Goal: Task Accomplishment & Management: Manage account settings

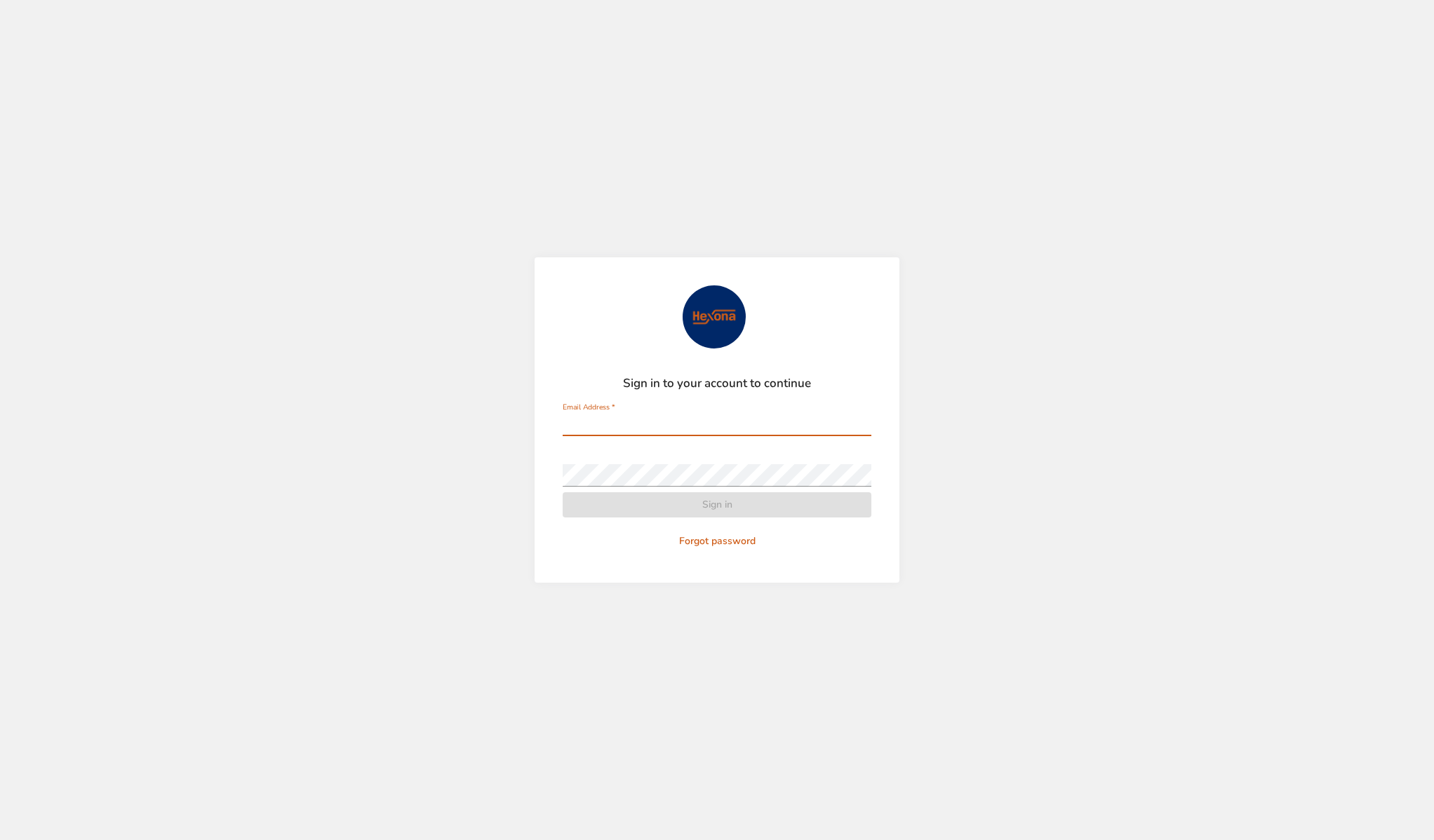
type input "**********"
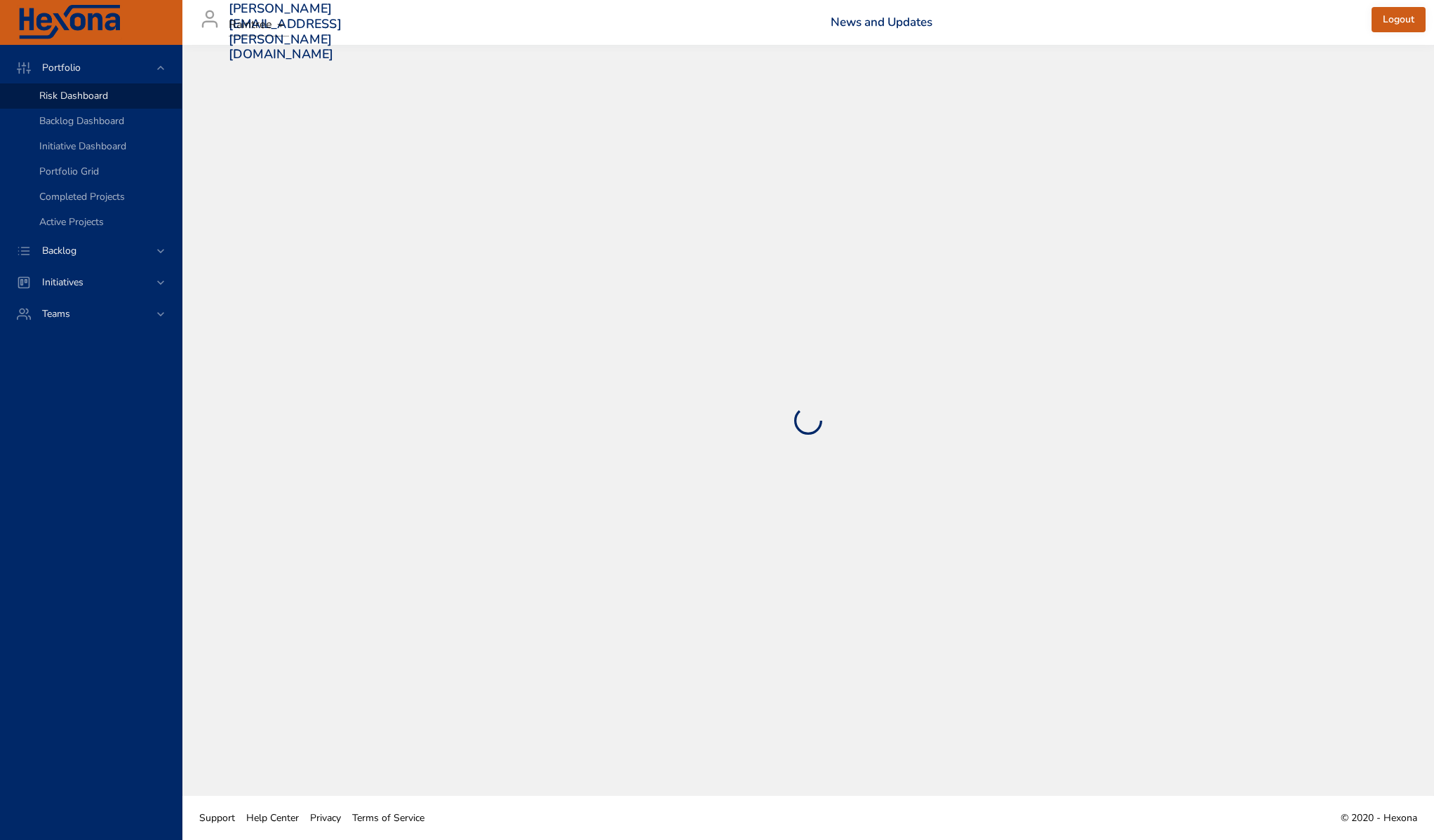
click at [712, 500] on div at bounding box center [808, 420] width 1195 height 695
click at [68, 250] on span "Backlog" at bounding box center [58, 251] width 57 height 14
click at [68, 122] on span "Backlog Details" at bounding box center [73, 128] width 68 height 14
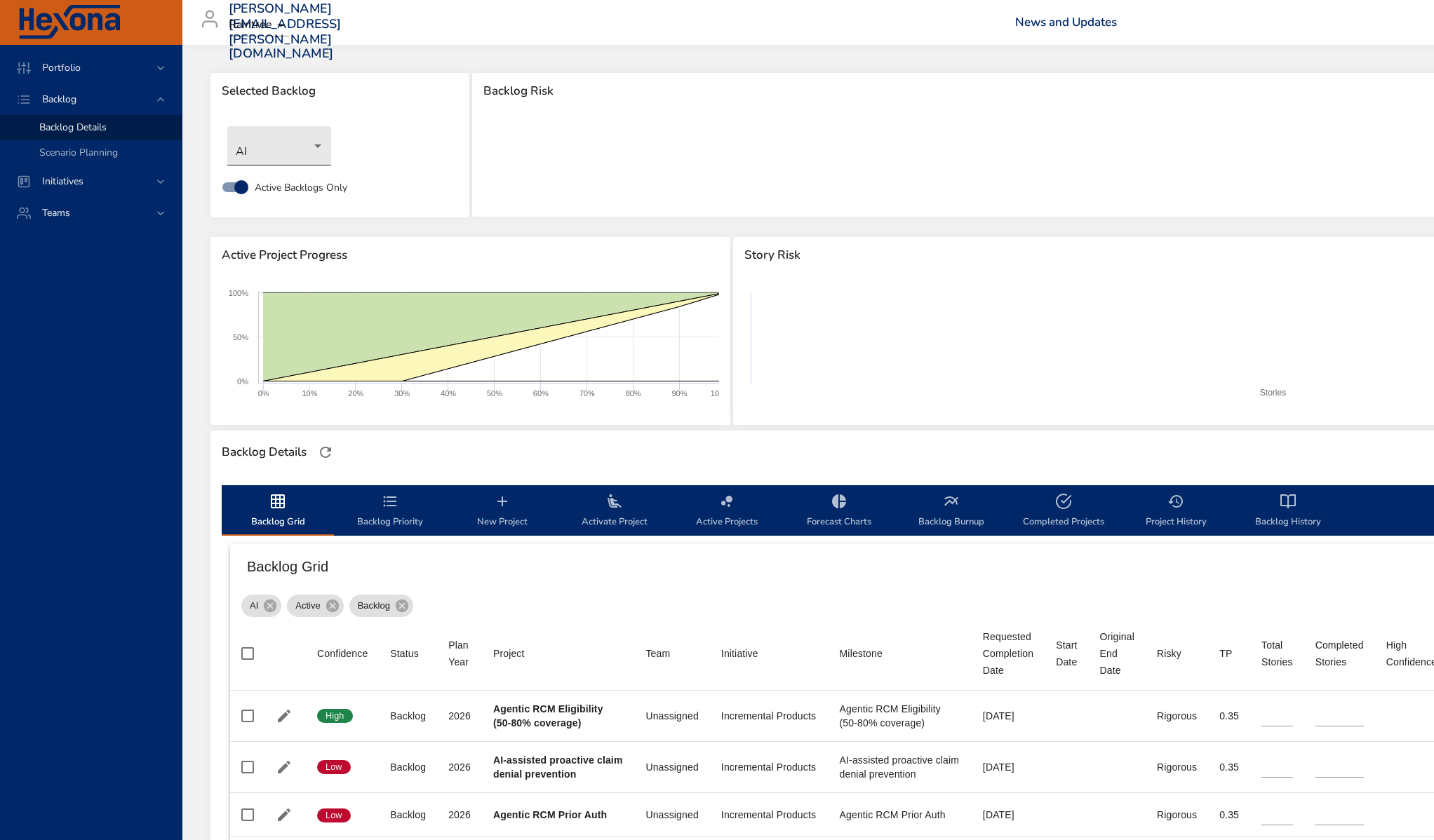
click at [286, 135] on body "Portfolio Backlog Backlog Details Scenario Planning Initiatives Teams [PERSON_N…" at bounding box center [717, 420] width 1434 height 840
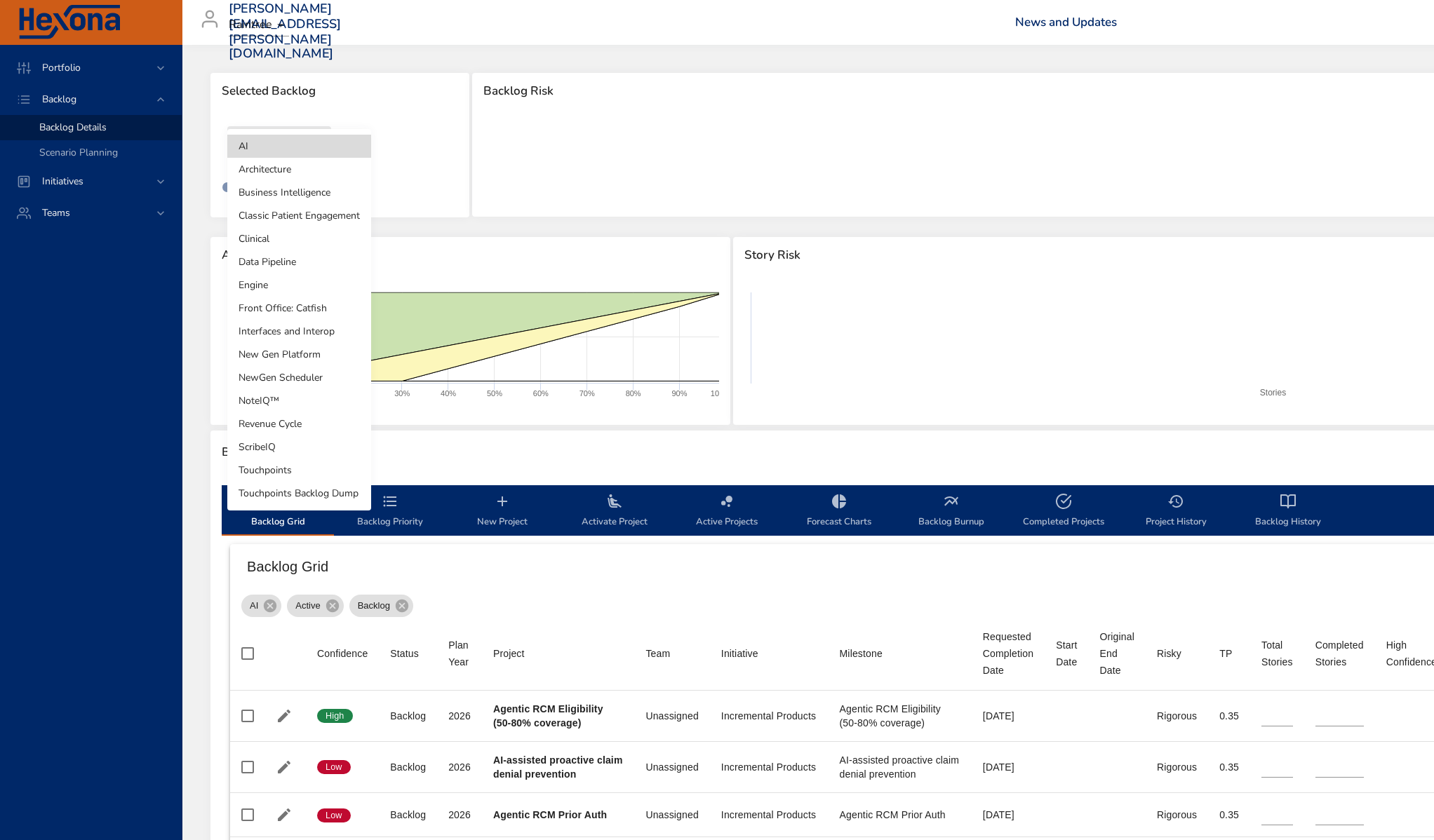
click at [282, 165] on li "Architecture" at bounding box center [299, 169] width 144 height 23
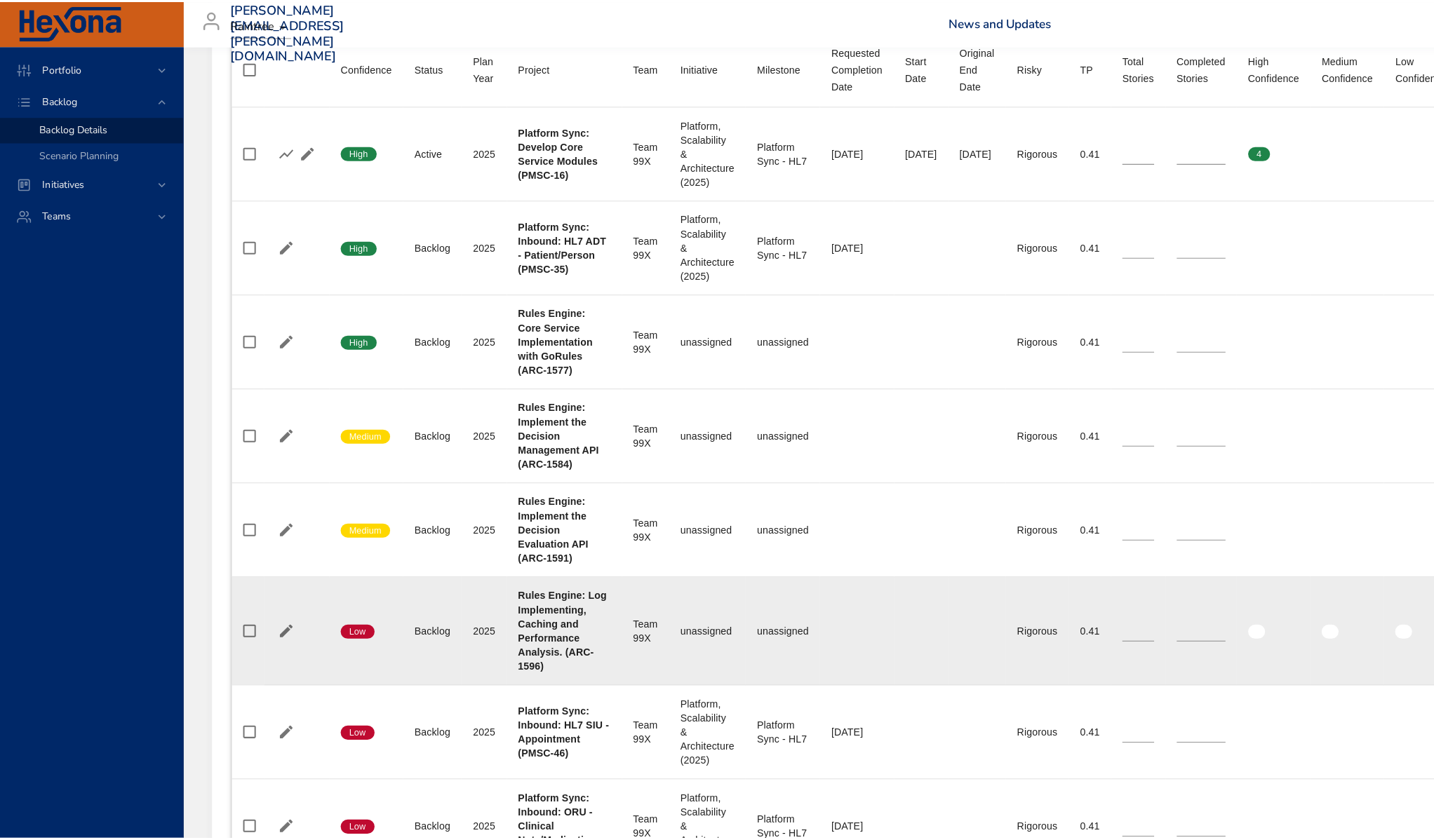
scroll to position [281, 0]
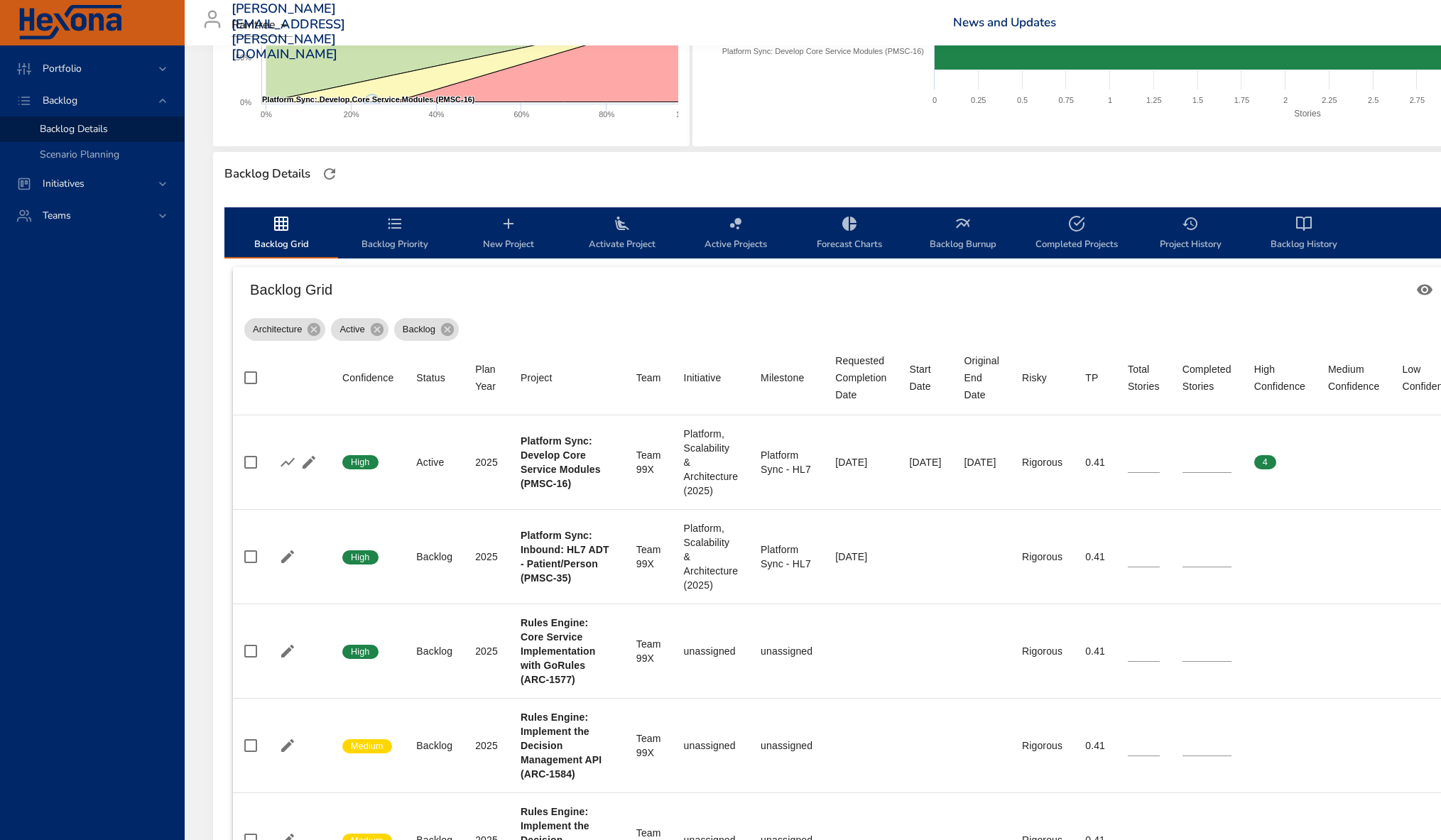
click at [511, 232] on span "New Project" at bounding box center [508, 234] width 97 height 38
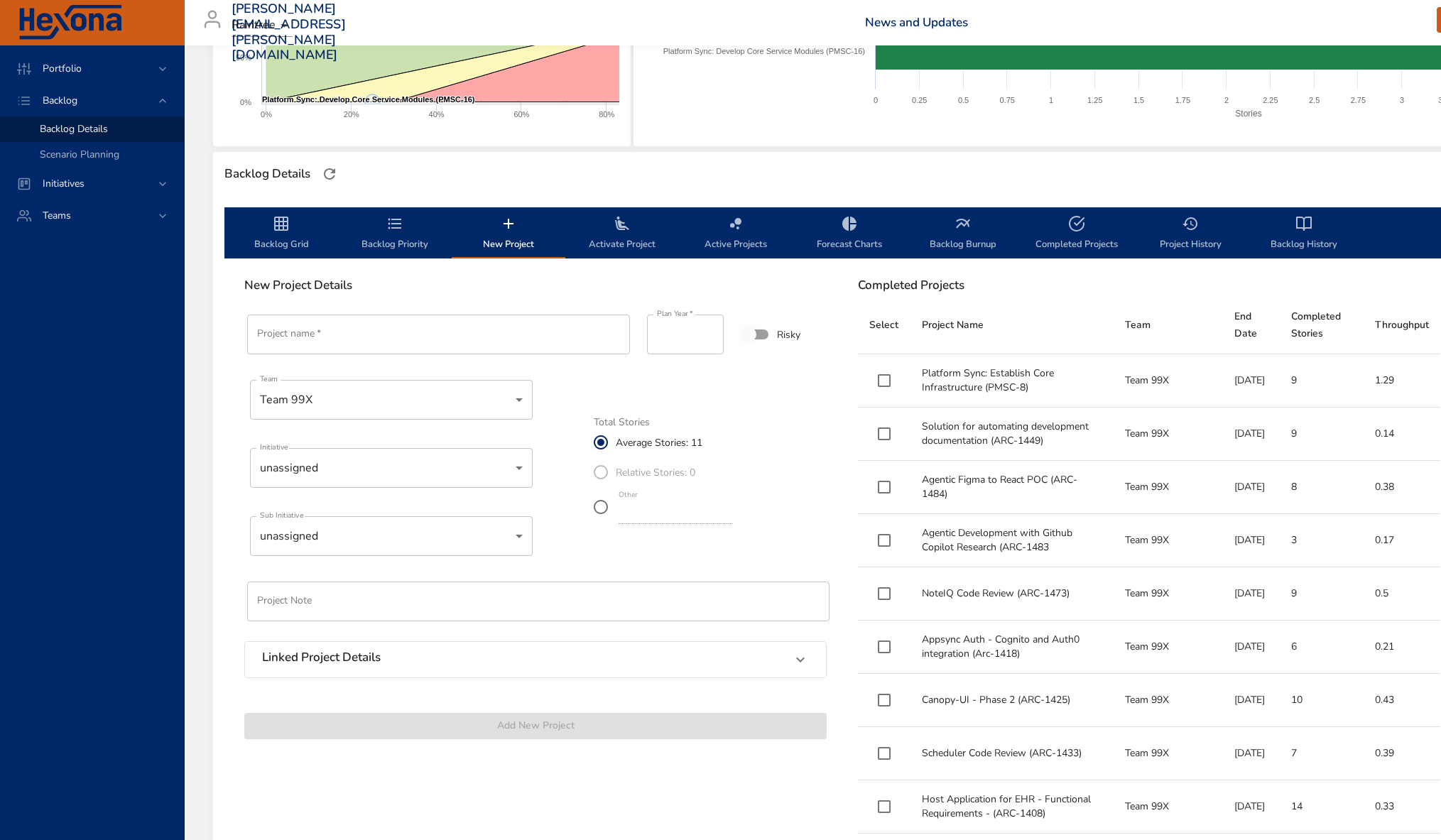
click at [350, 327] on input "Project name   *" at bounding box center [438, 334] width 383 height 39
paste input "**********"
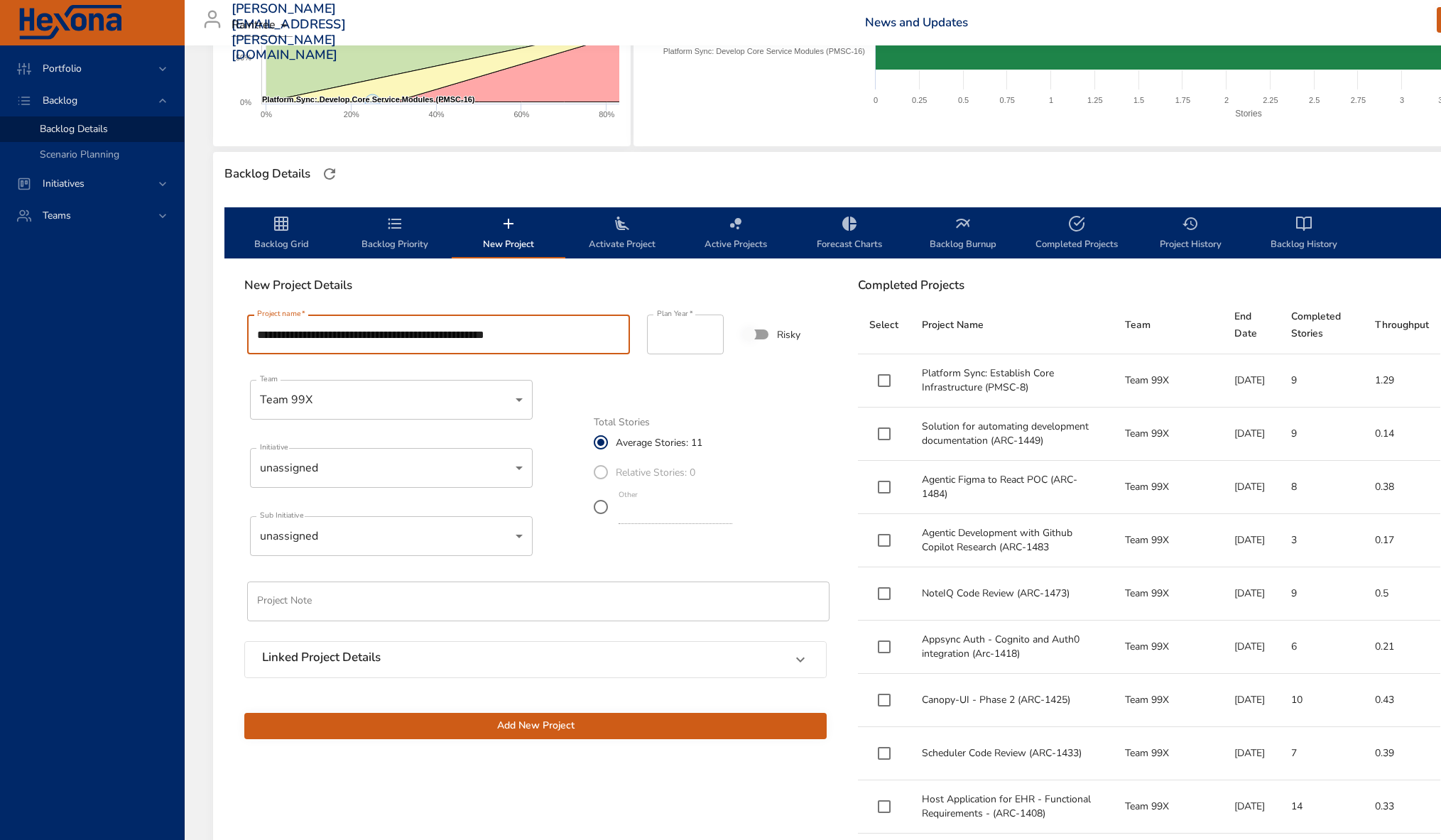
type input "**********"
click at [451, 480] on body "Portfolio Backlog Backlog Details Scenario Planning Initiatives Teams [PERSON_N…" at bounding box center [720, 135] width 1441 height 840
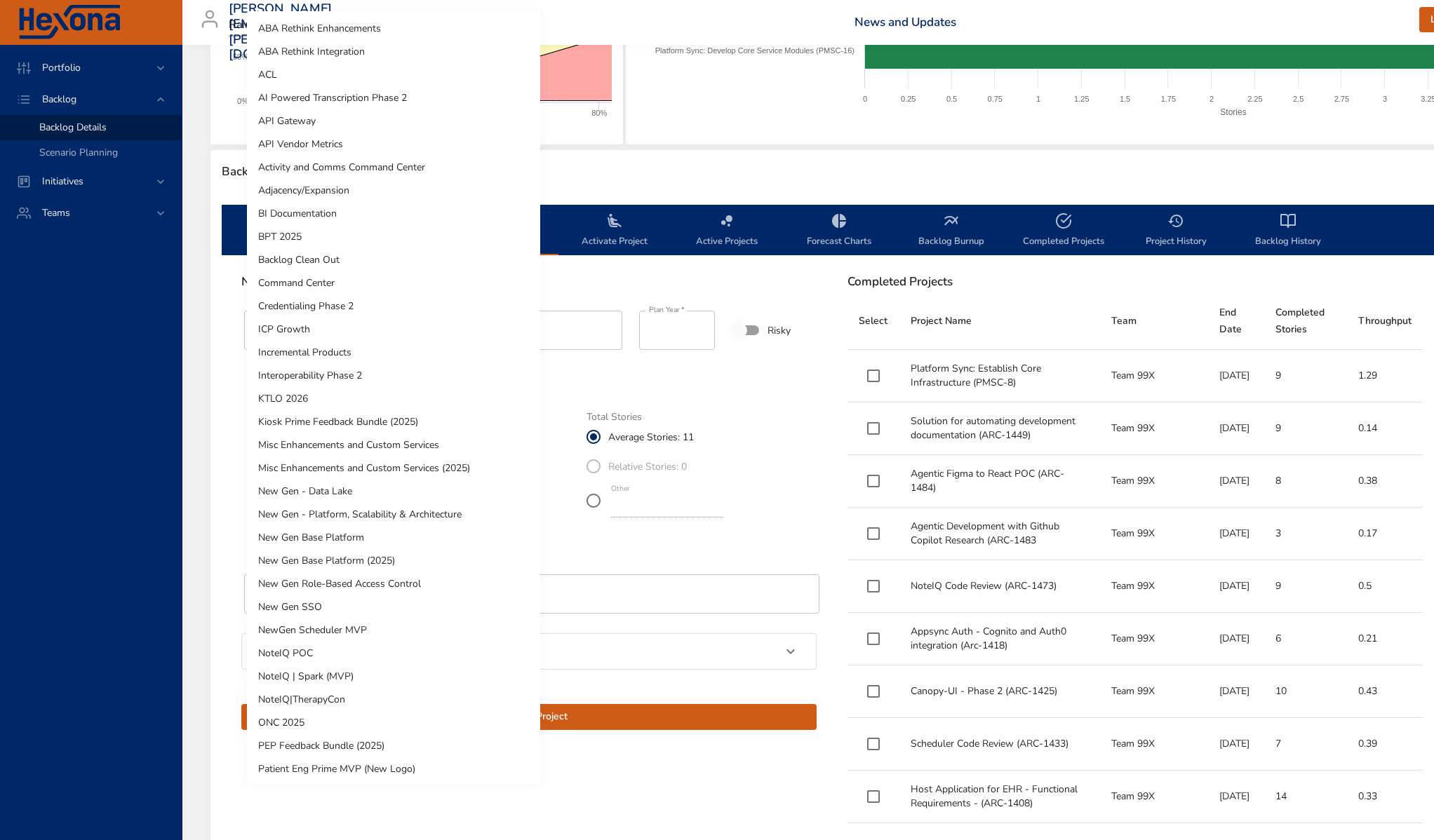
scroll to position [557, 0]
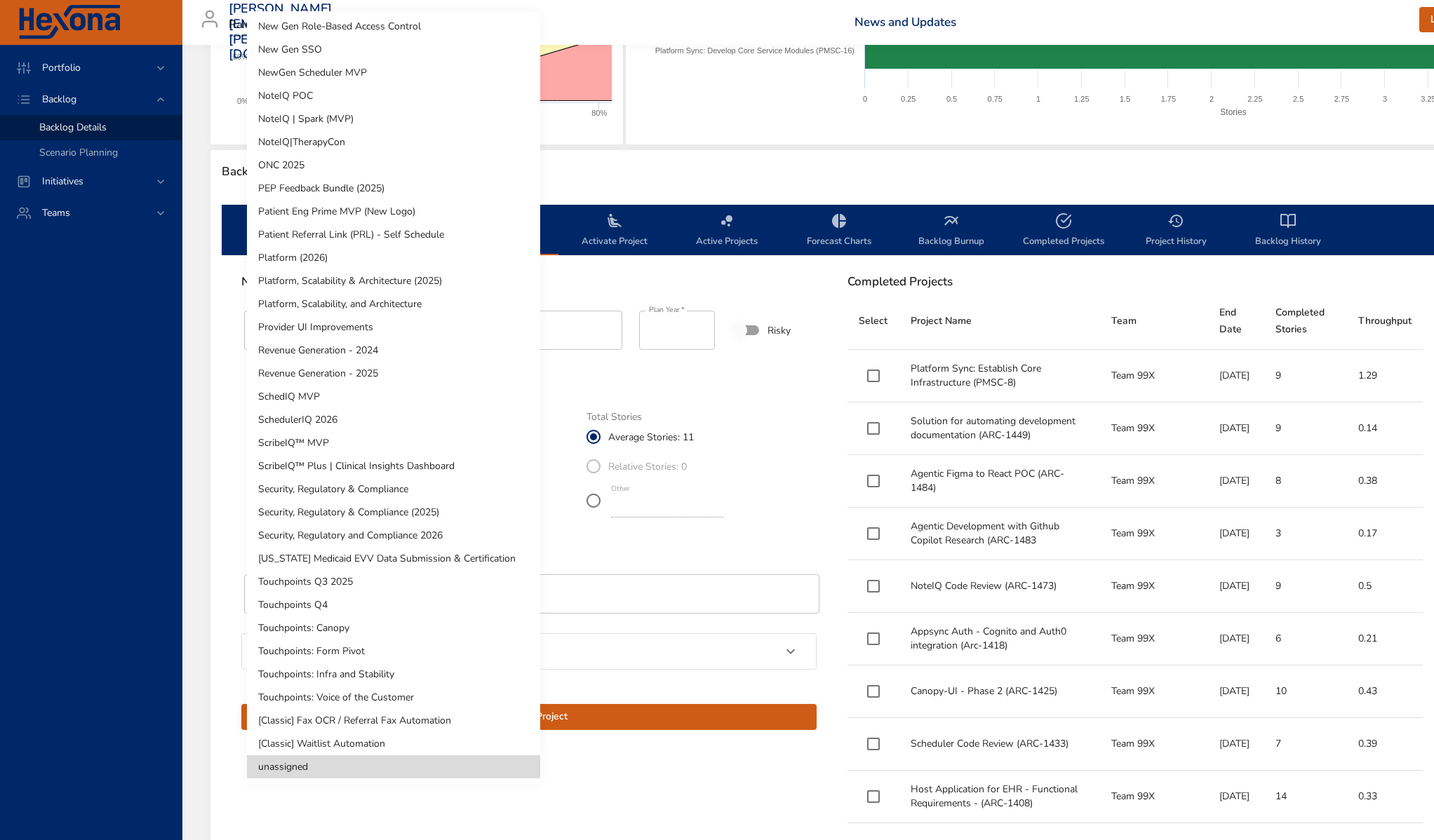
click at [745, 528] on div at bounding box center [717, 420] width 1434 height 840
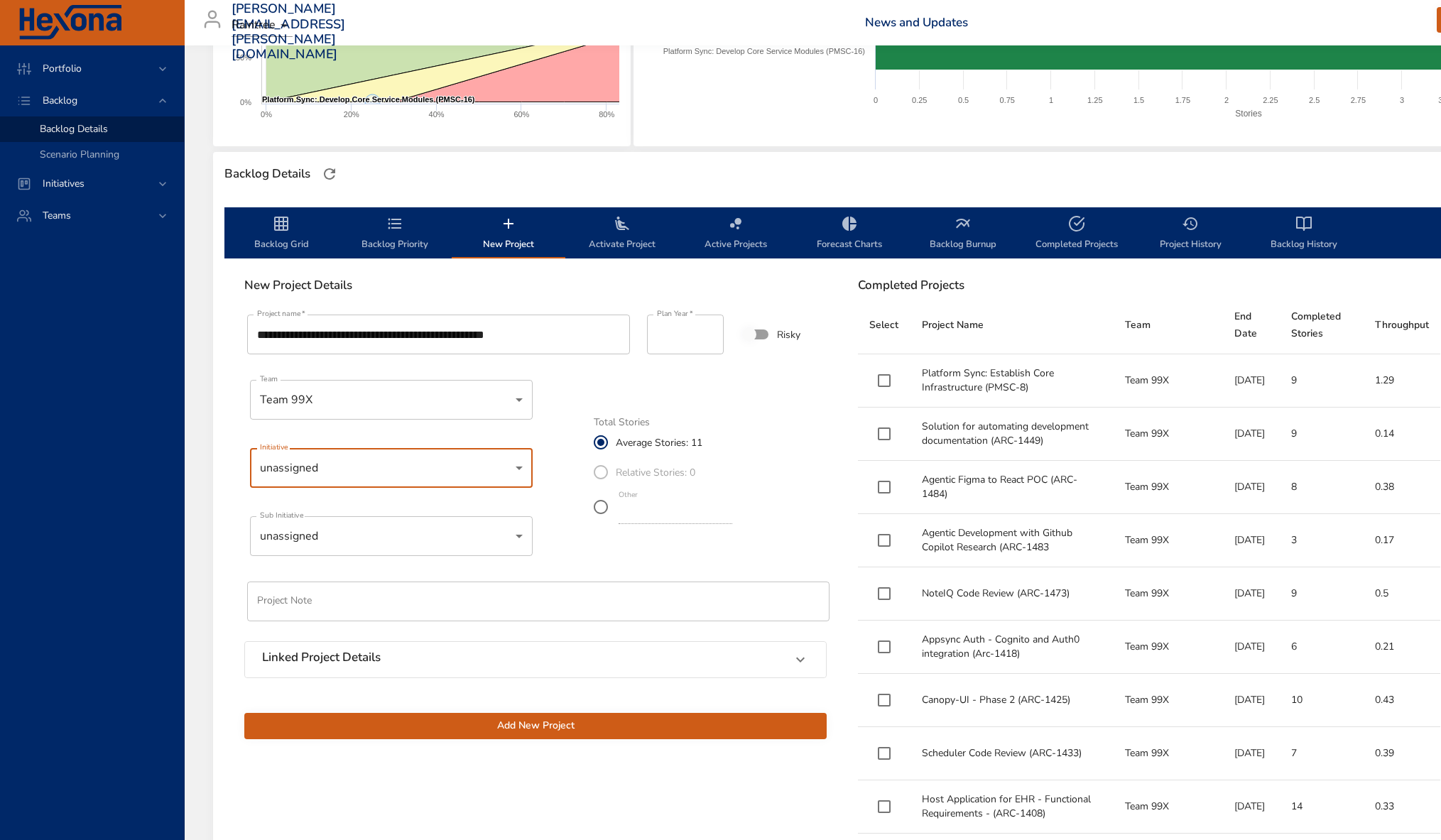
click at [729, 718] on span "Add New Project" at bounding box center [535, 726] width 559 height 18
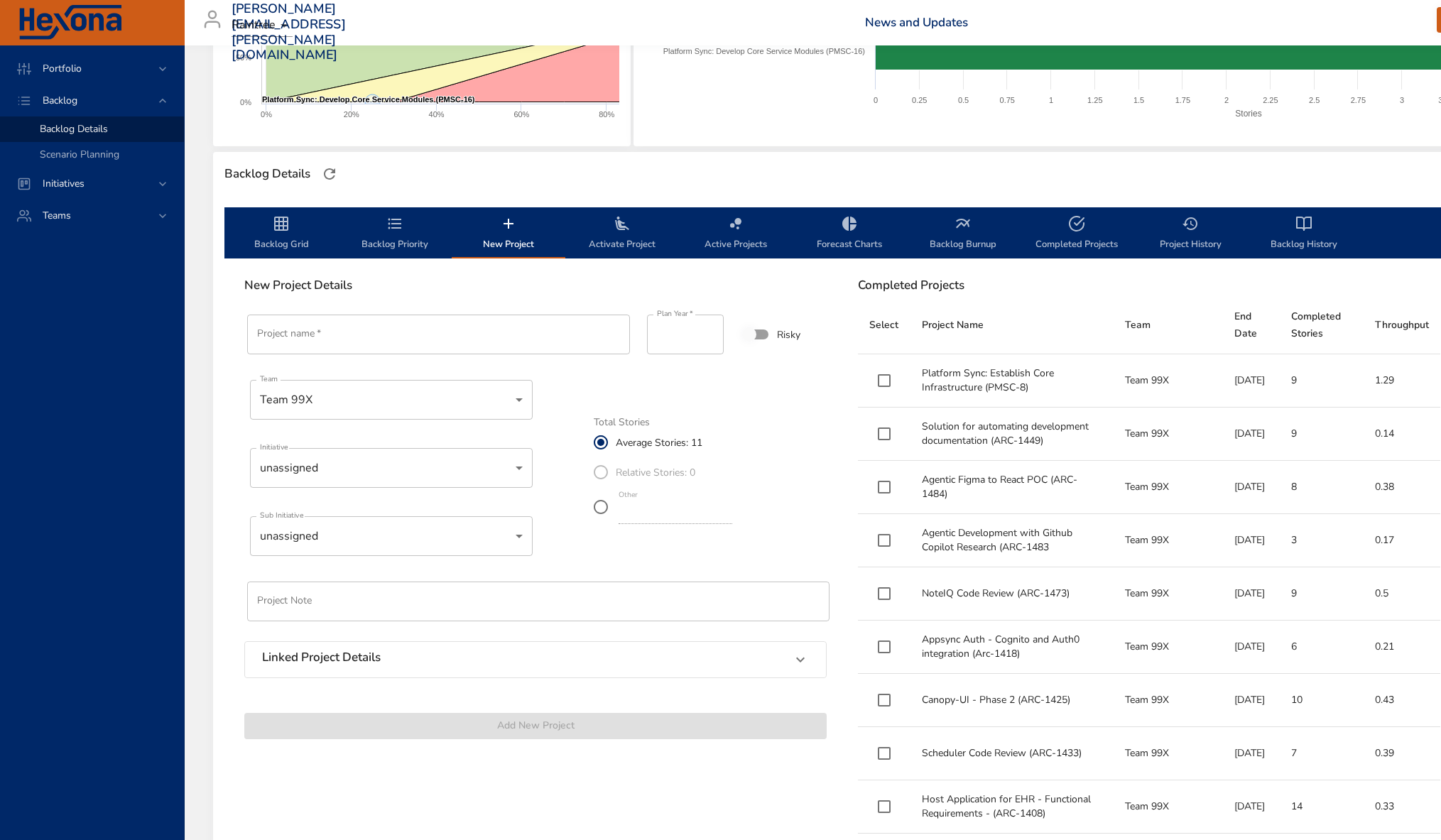
click at [456, 485] on body "Portfolio Backlog Backlog Details Scenario Planning Initiatives Teams [PERSON_N…" at bounding box center [720, 135] width 1441 height 840
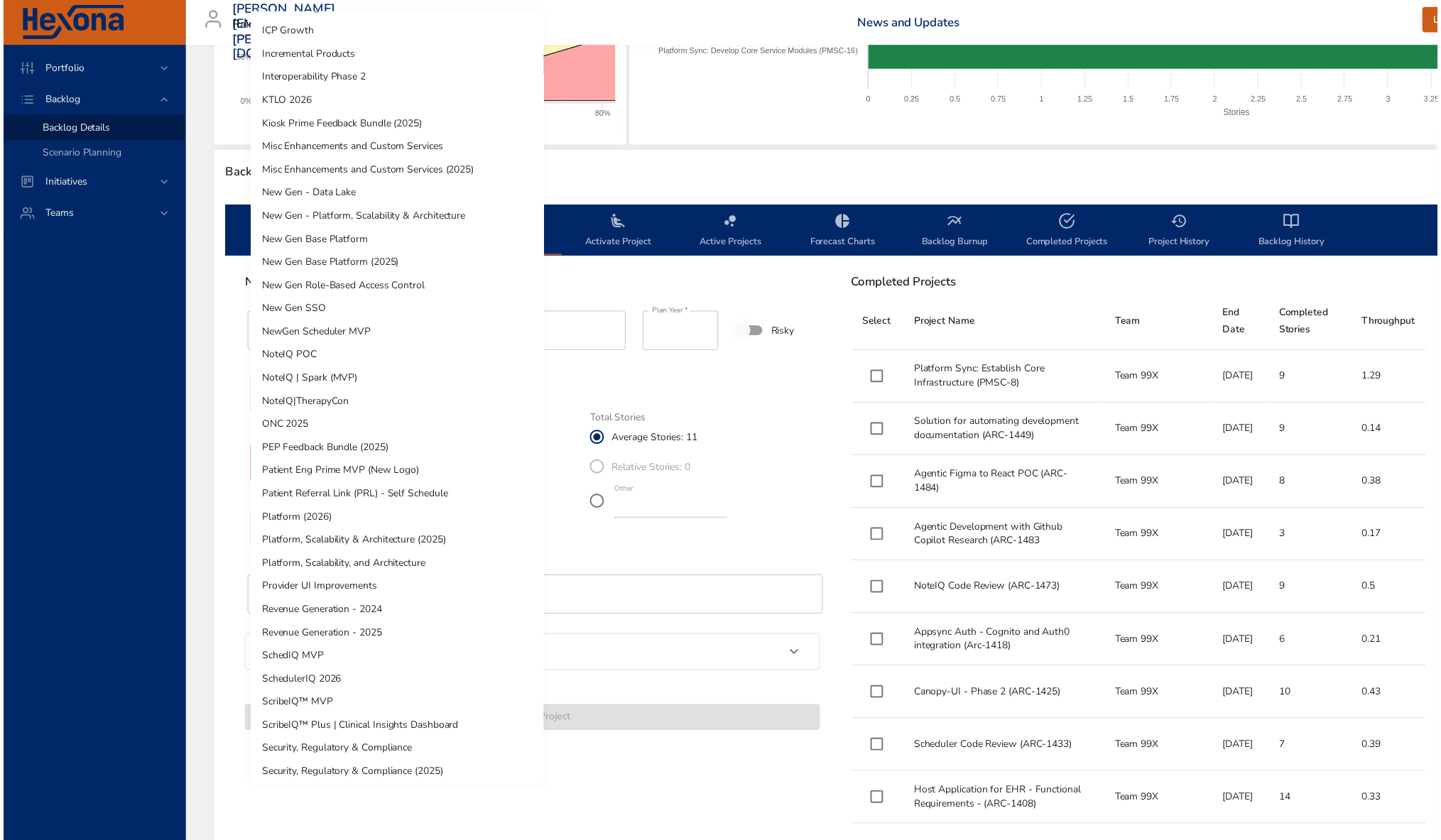
scroll to position [264, 0]
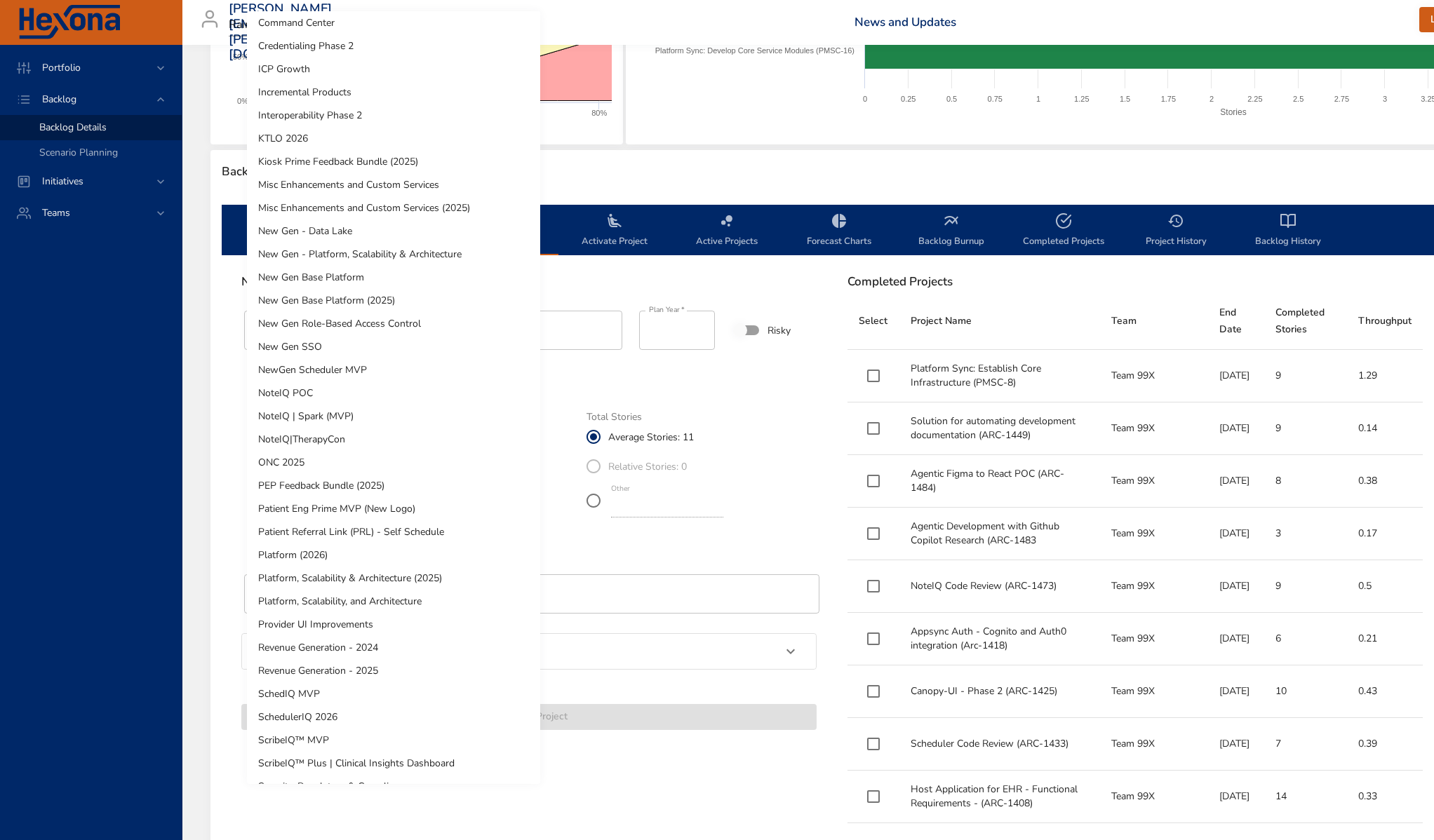
click at [776, 268] on div at bounding box center [717, 420] width 1434 height 840
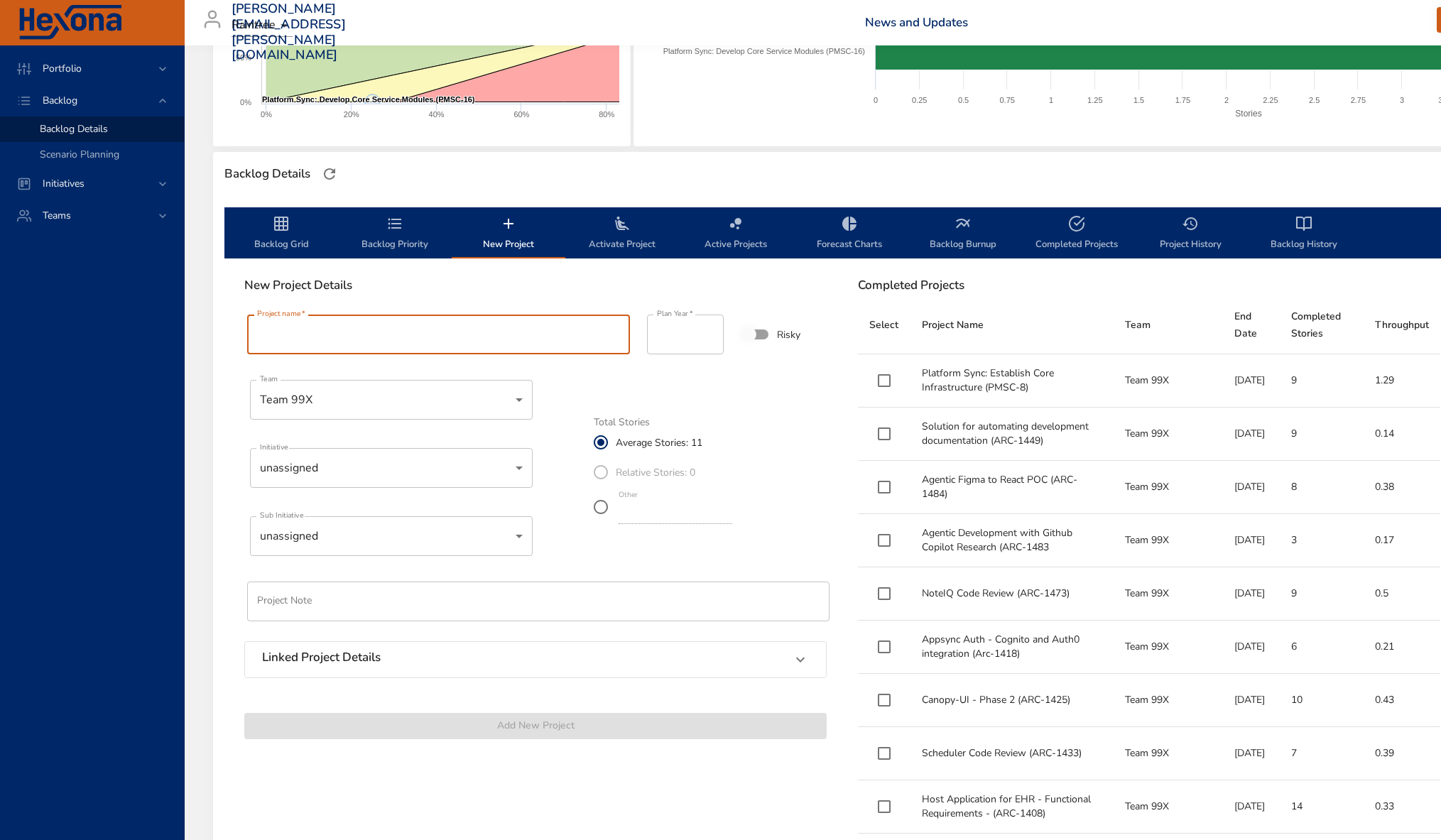
click at [301, 329] on input "Project name   *" at bounding box center [438, 334] width 383 height 39
paste input "**********"
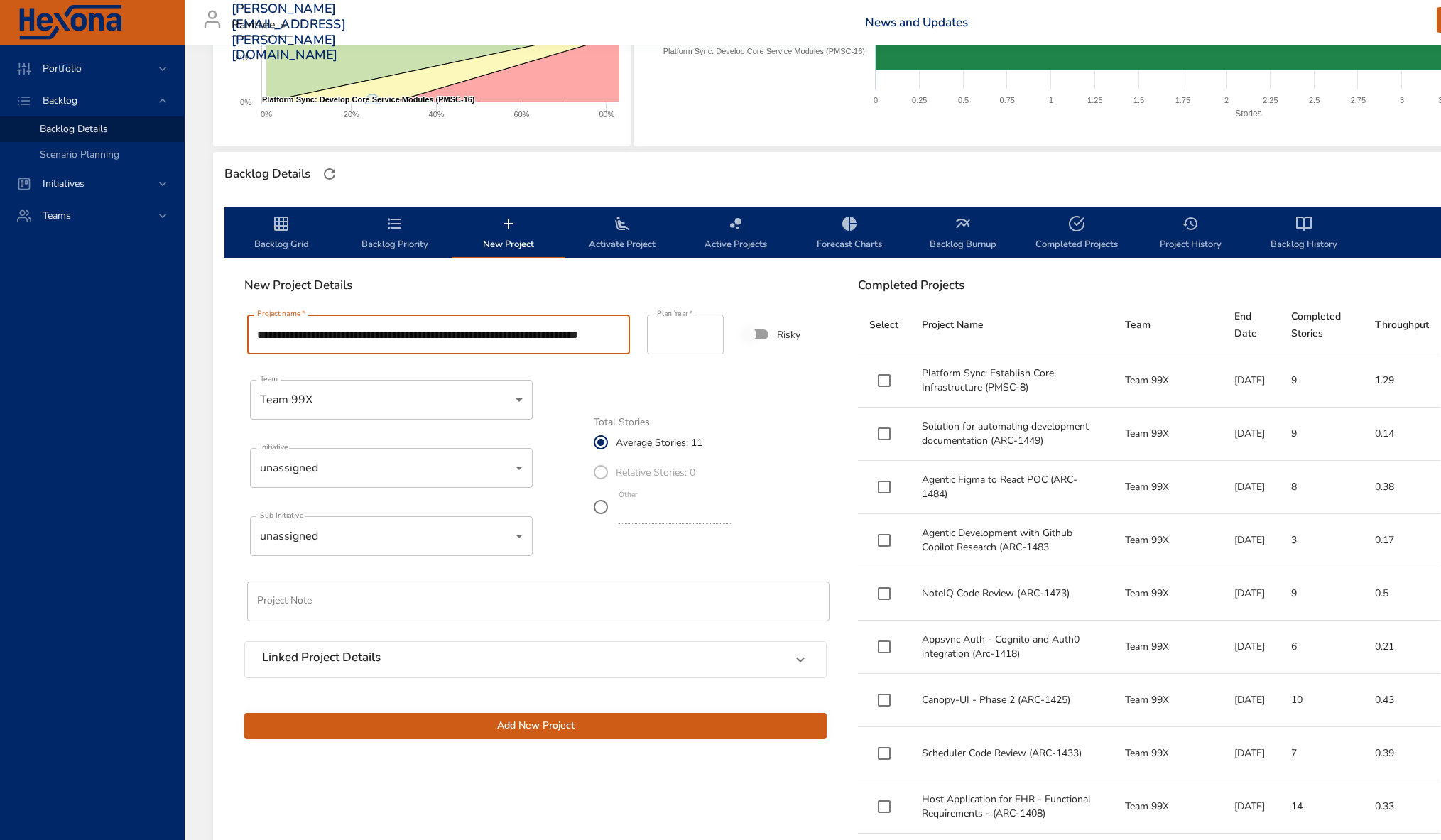
scroll to position [0, 46]
type input "**********"
click at [281, 642] on div "Linked Project Details" at bounding box center [535, 659] width 581 height 35
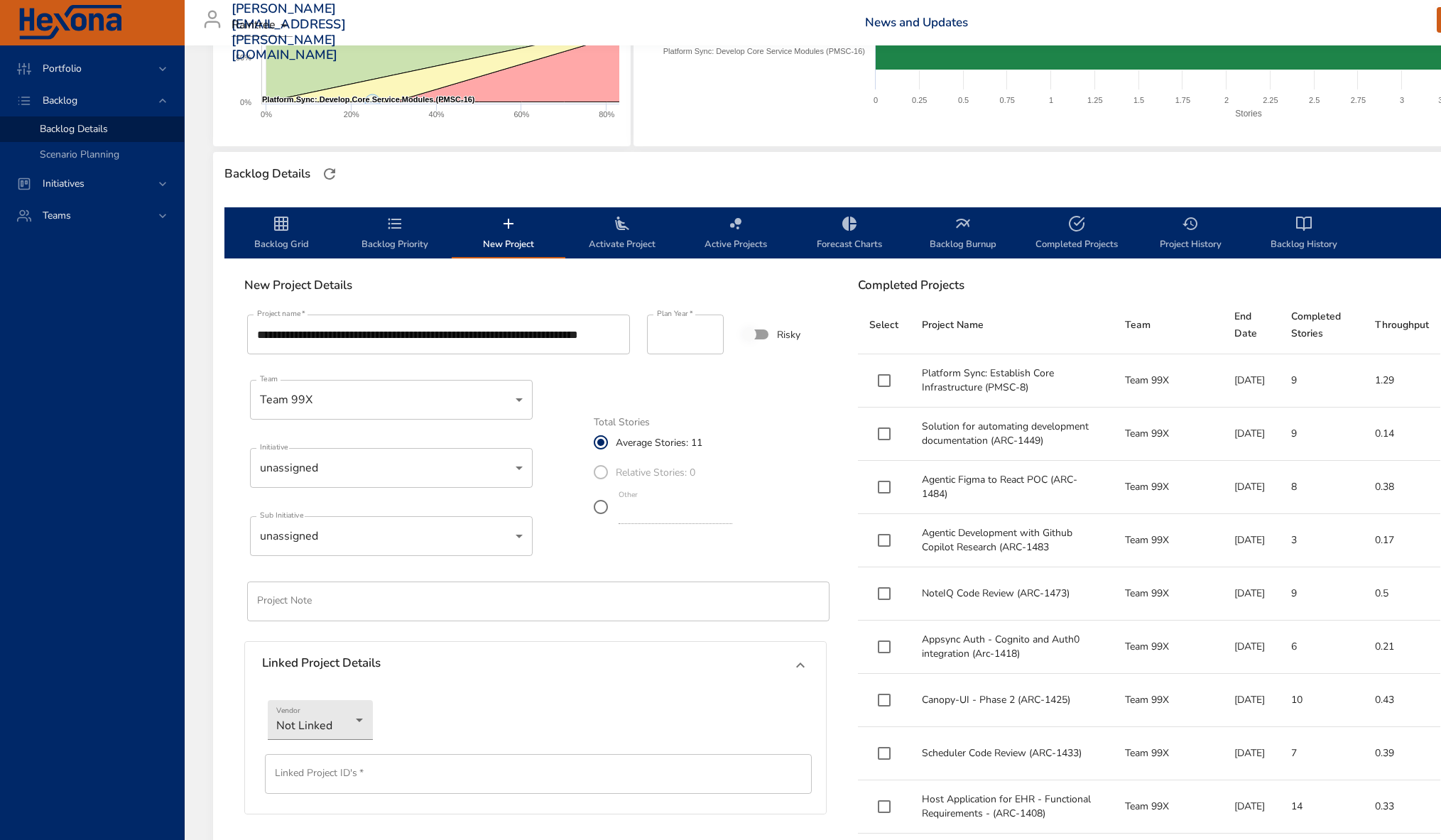
scroll to position [0, 0]
click at [319, 556] on body "Portfolio Backlog Backlog Details Scenario Planning Initiatives Teams [PERSON_N…" at bounding box center [720, 135] width 1441 height 840
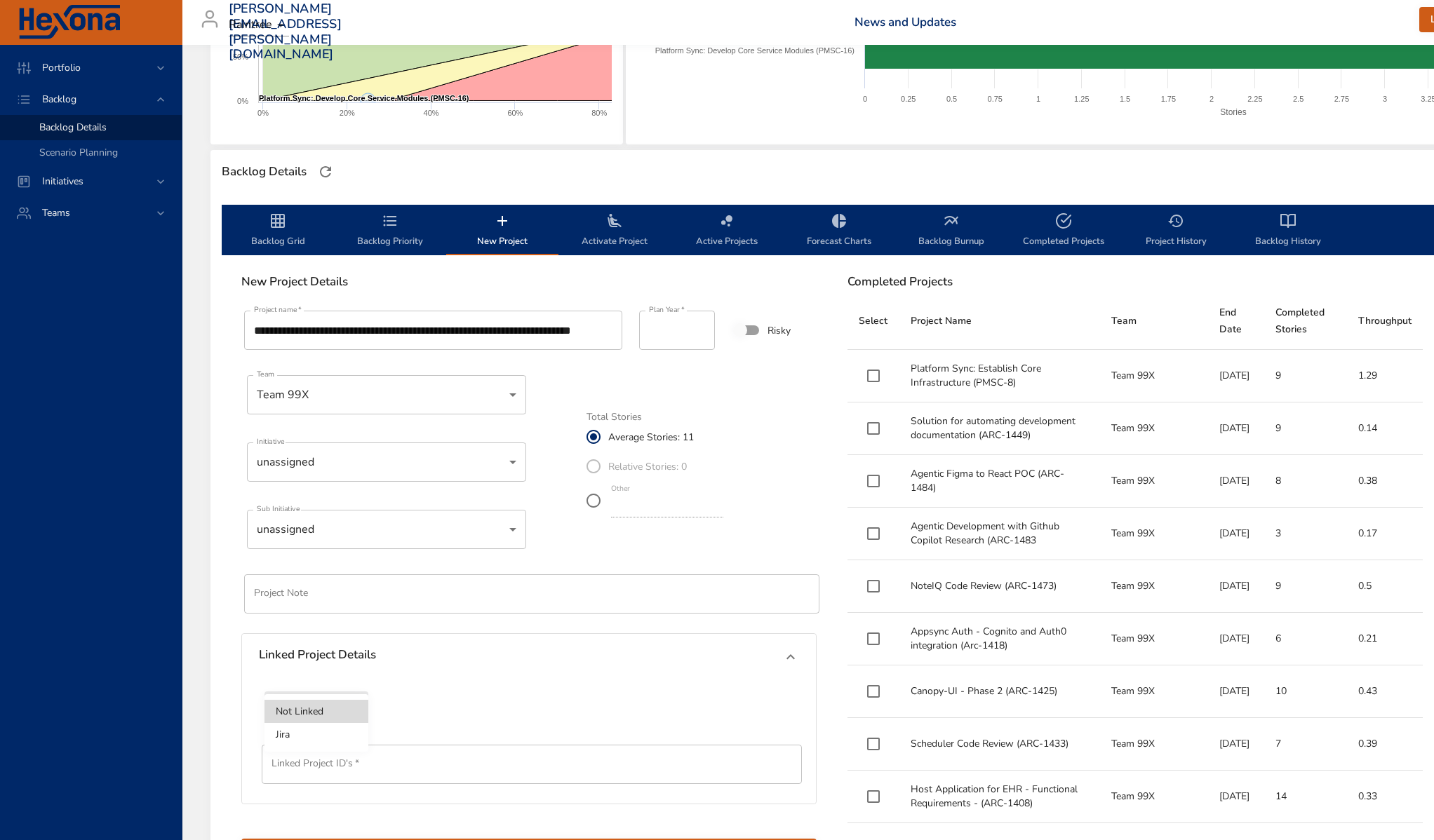
click at [315, 731] on li "Jira" at bounding box center [316, 734] width 104 height 23
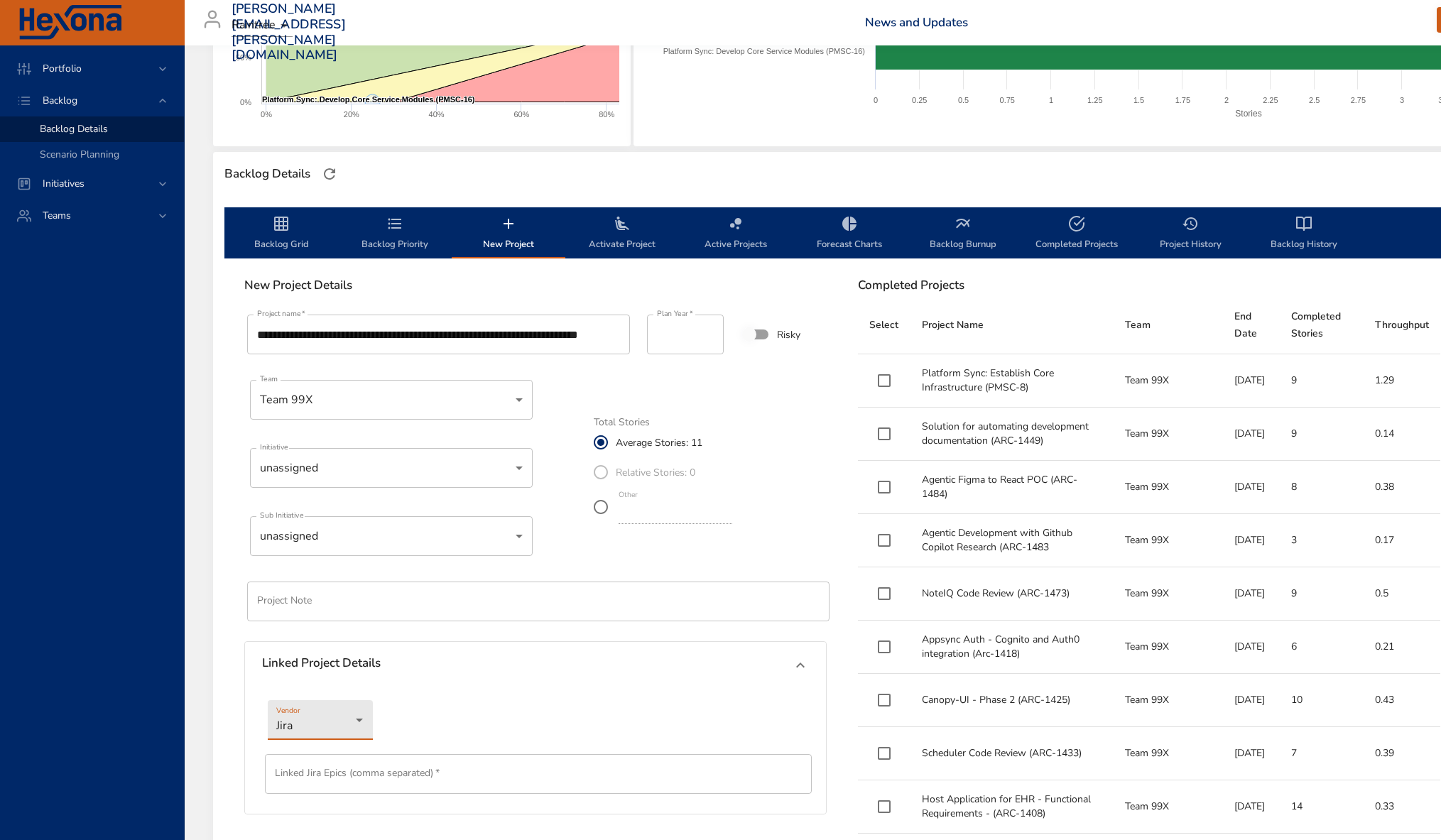
click at [336, 777] on input "text" at bounding box center [538, 774] width 547 height 39
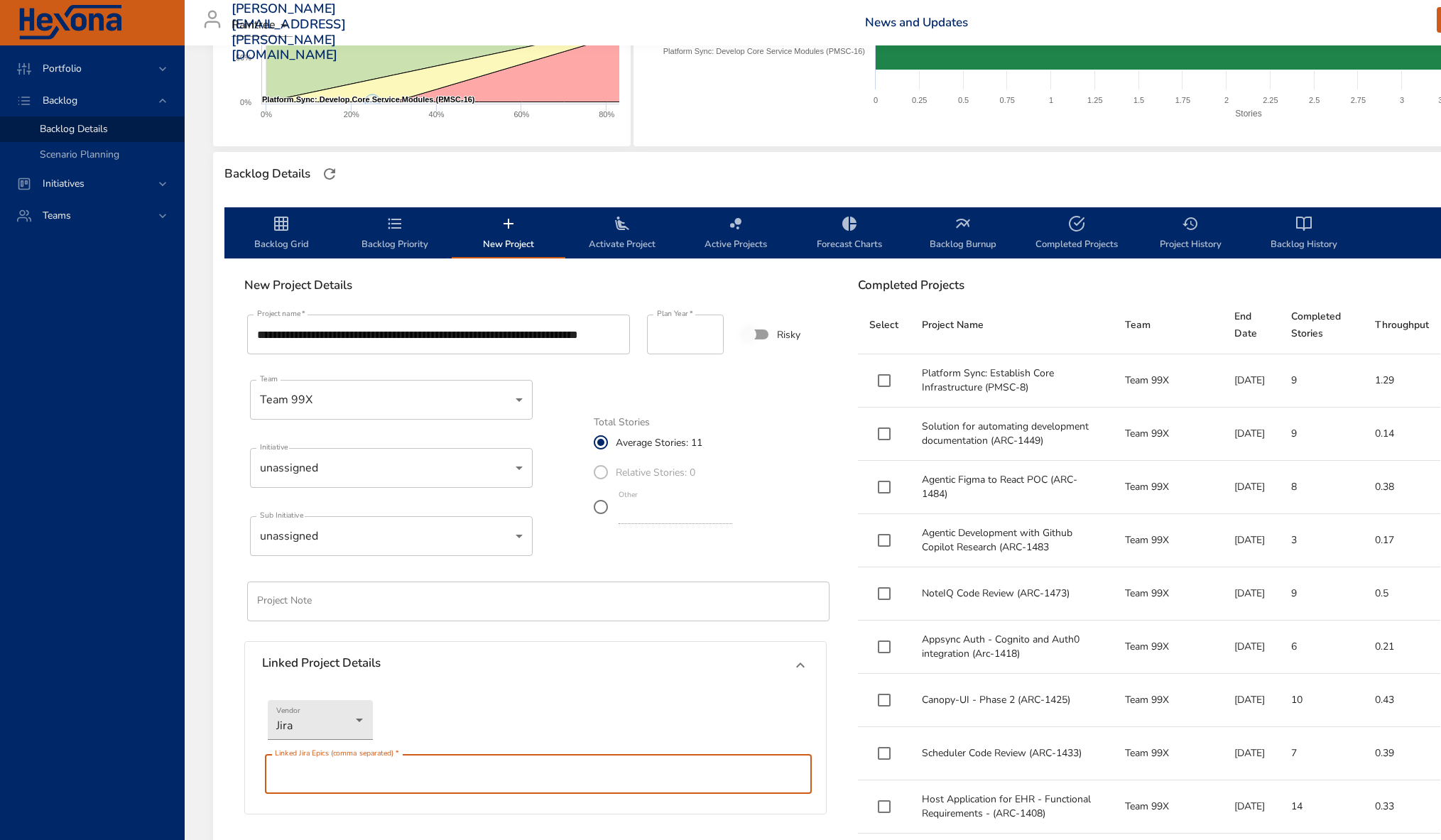
paste input "********"
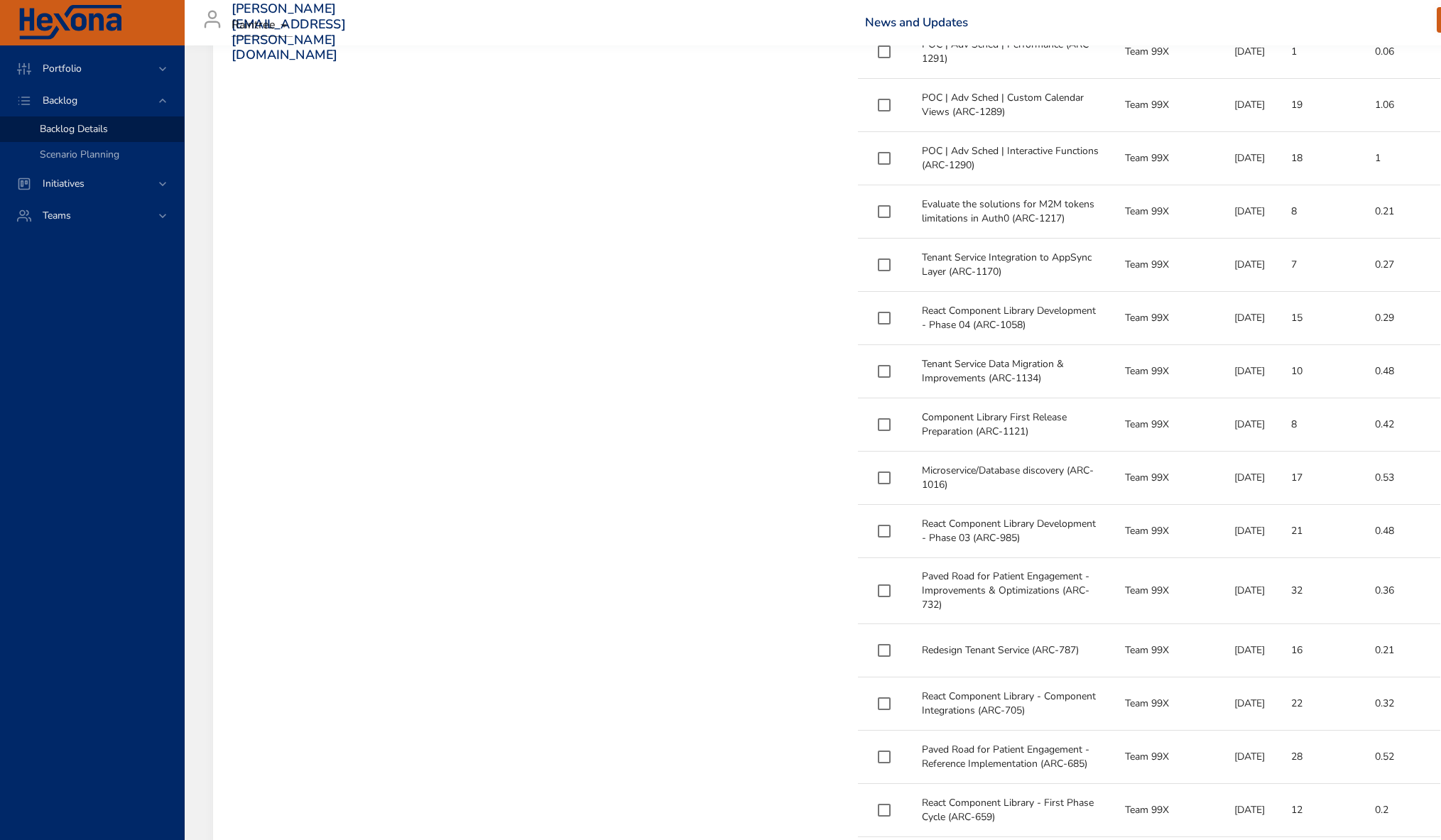
scroll to position [942, 0]
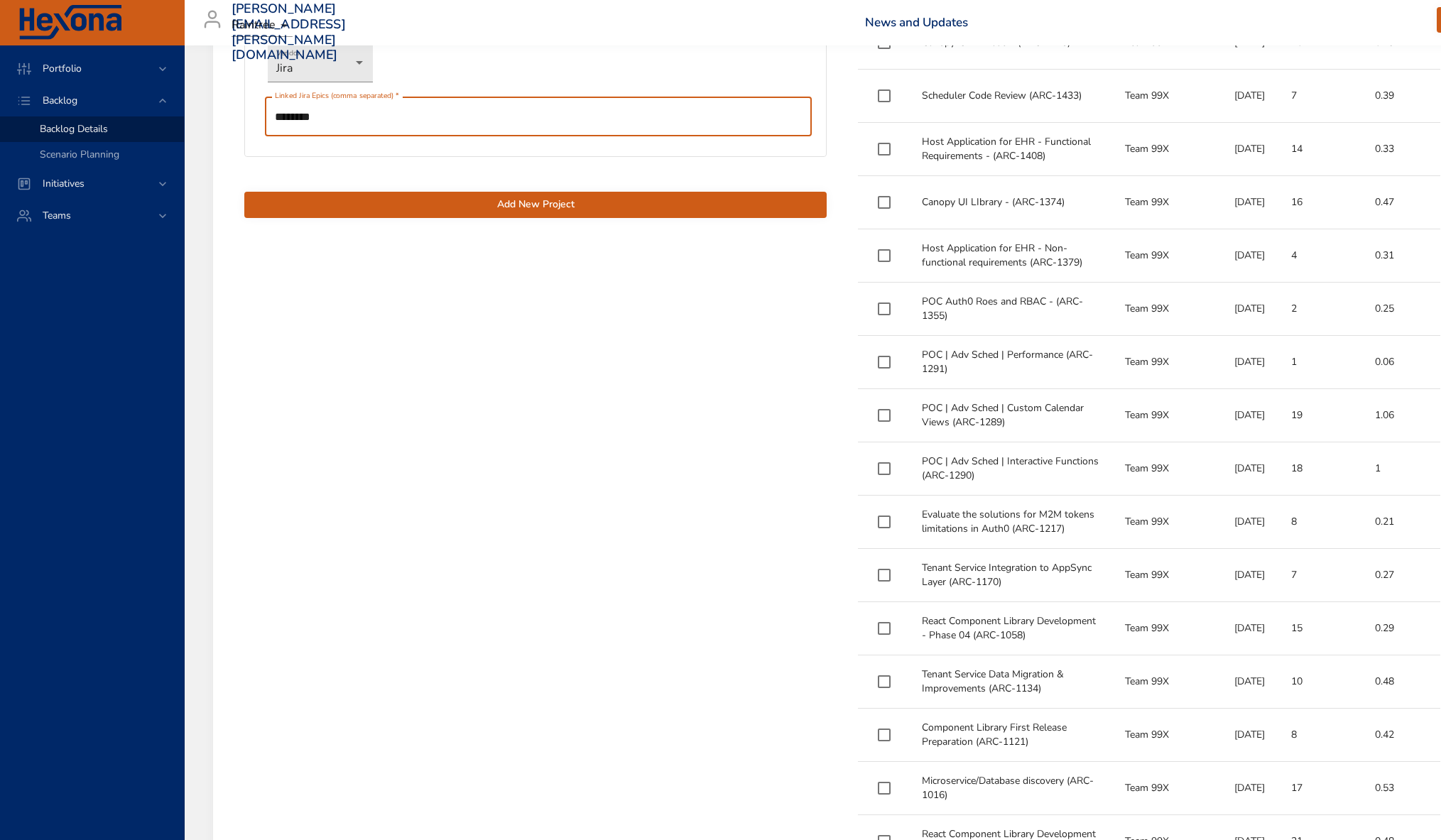
type input "********"
click at [539, 206] on span "Add New Project" at bounding box center [535, 205] width 559 height 18
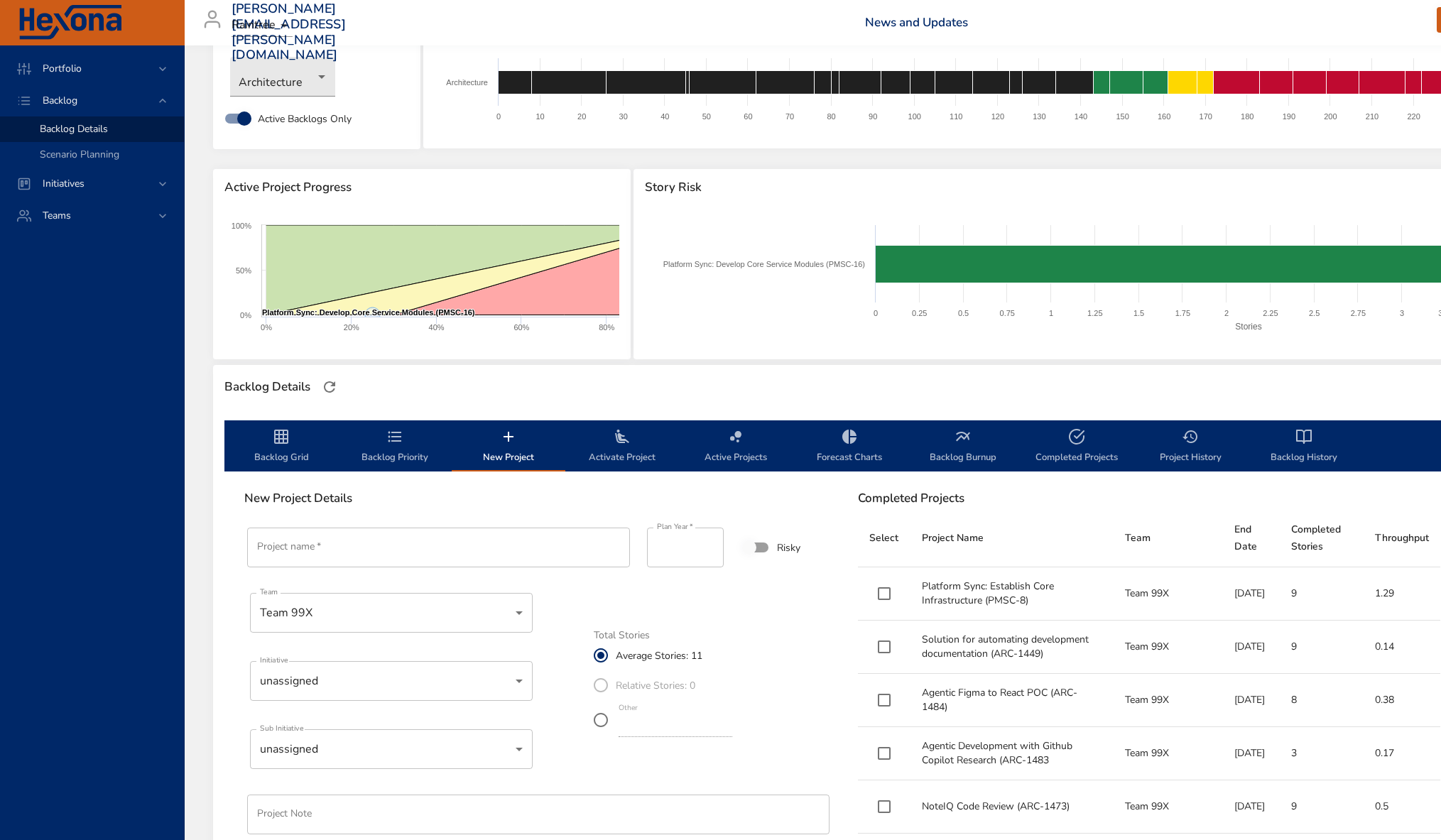
scroll to position [0, 0]
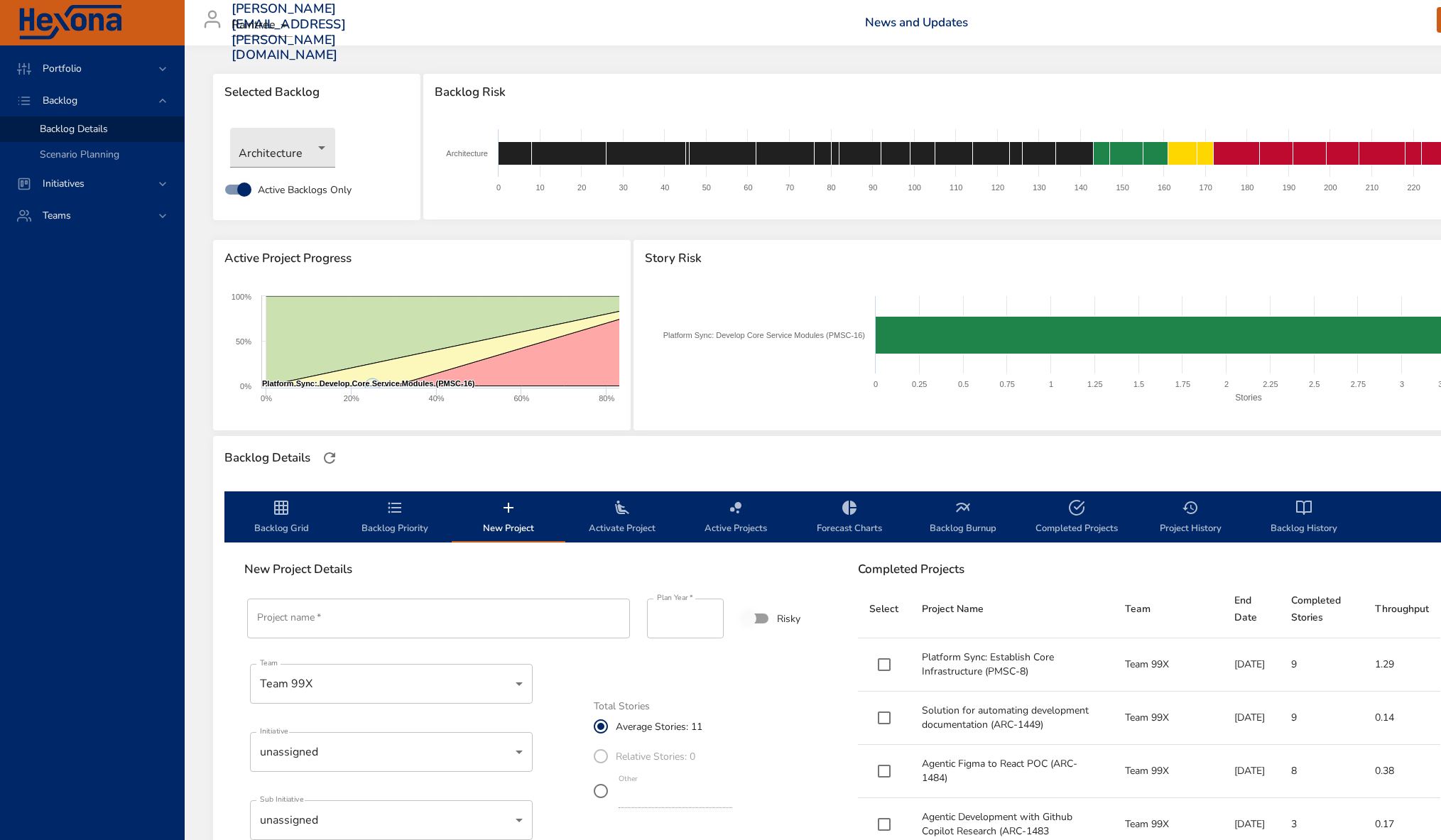
click at [406, 512] on span "Backlog Priority" at bounding box center [395, 518] width 97 height 38
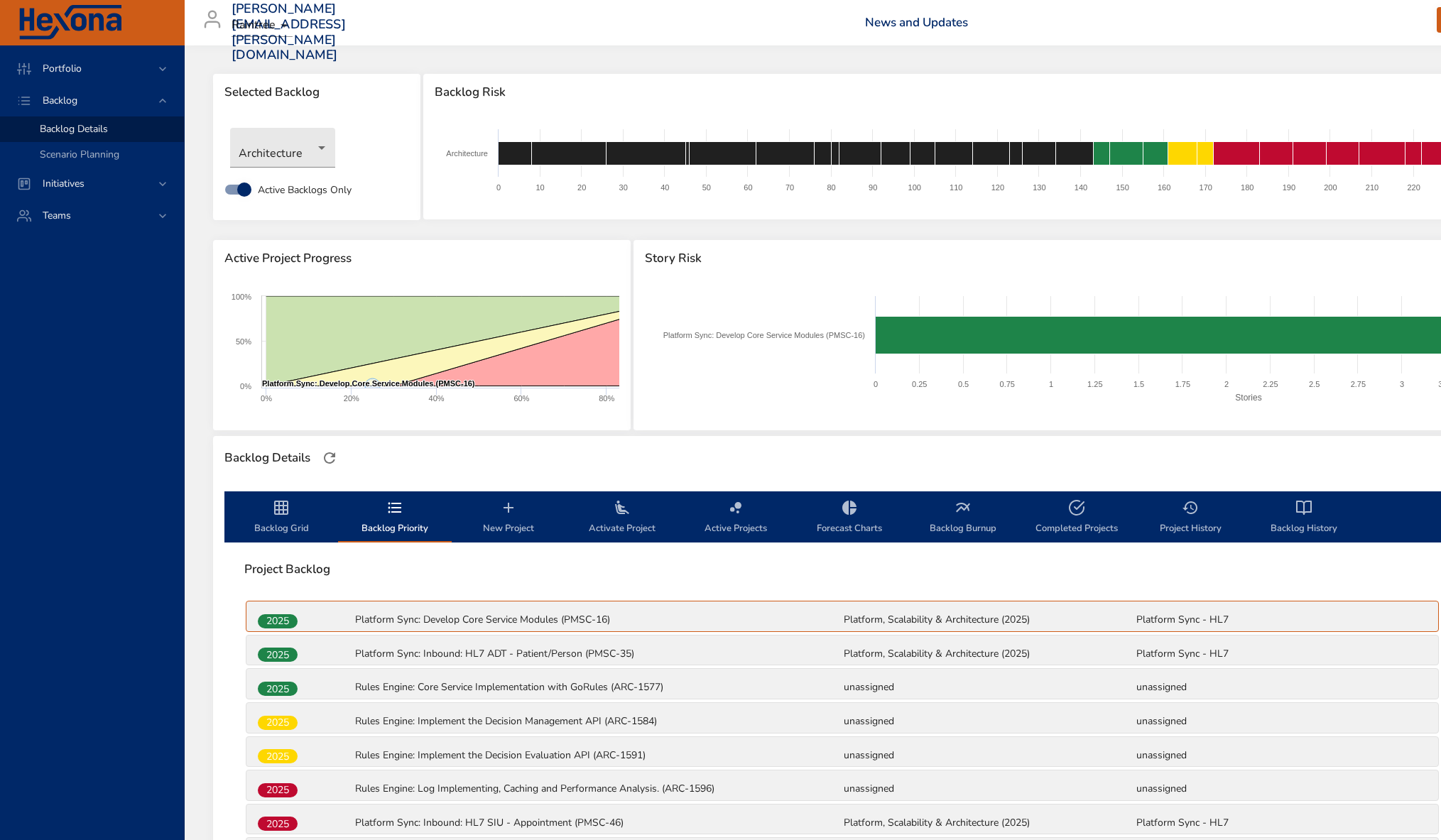
scroll to position [368, 0]
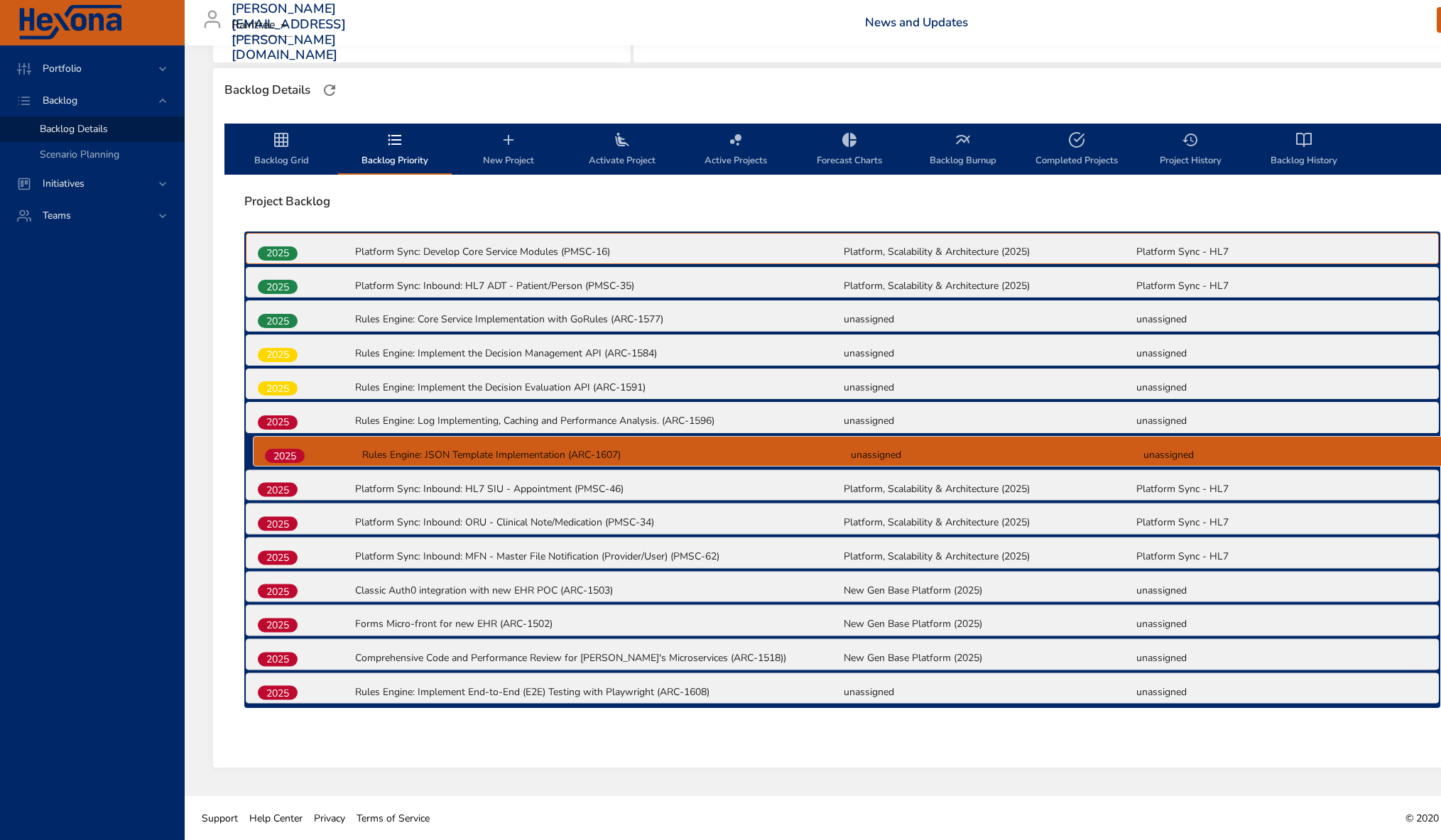
drag, startPoint x: 277, startPoint y: 658, endPoint x: 284, endPoint y: 451, distance: 207.1
click at [284, 451] on div "2025 Platform Sync: Develop Core Service Modules (PMSC-16) Platform, Scalabilit…" at bounding box center [842, 469] width 1196 height 476
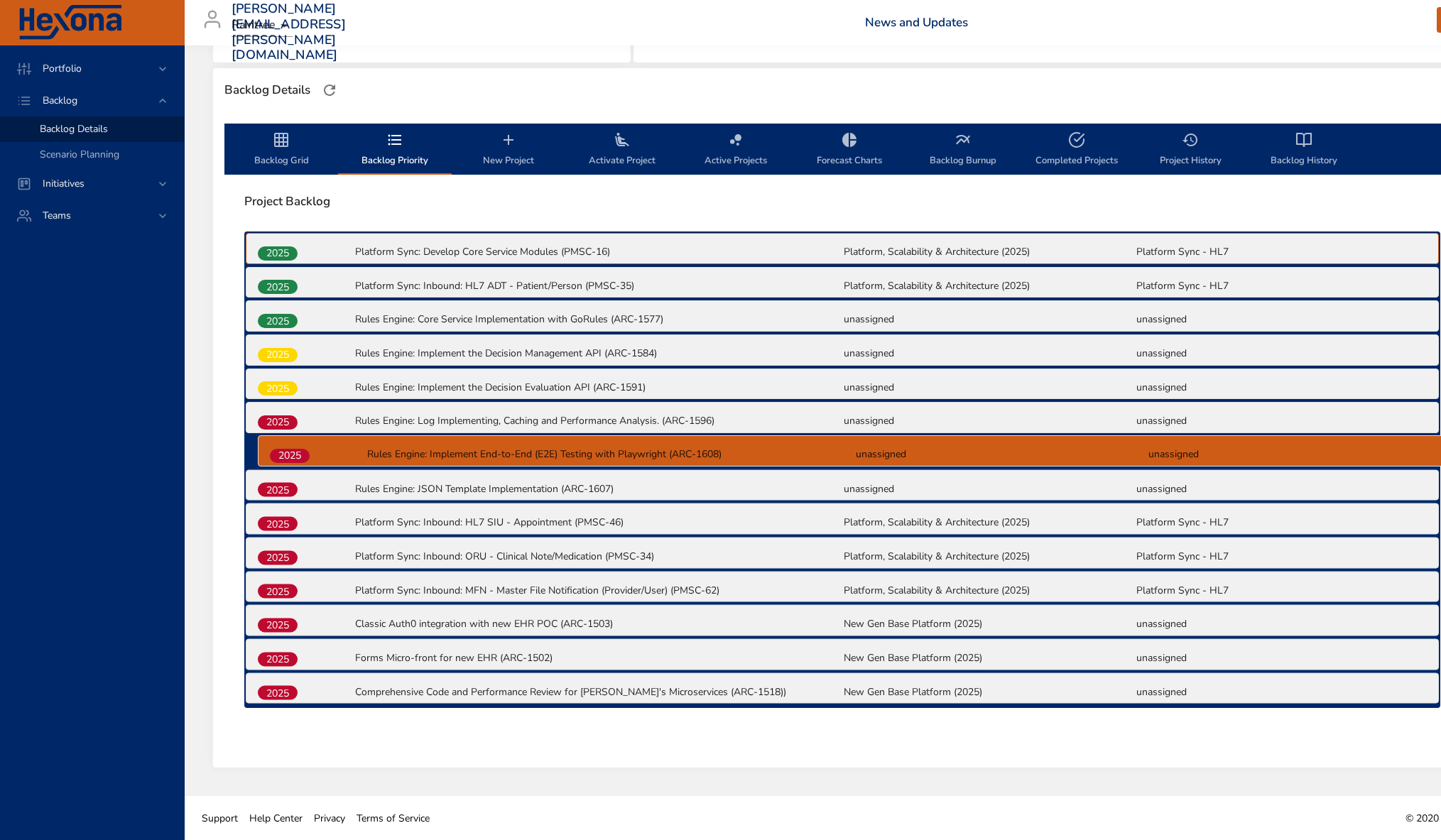
drag, startPoint x: 281, startPoint y: 688, endPoint x: 293, endPoint y: 444, distance: 244.3
click at [293, 444] on div "2025 Platform Sync: Develop Core Service Modules (PMSC-16) Platform, Scalabilit…" at bounding box center [842, 469] width 1196 height 476
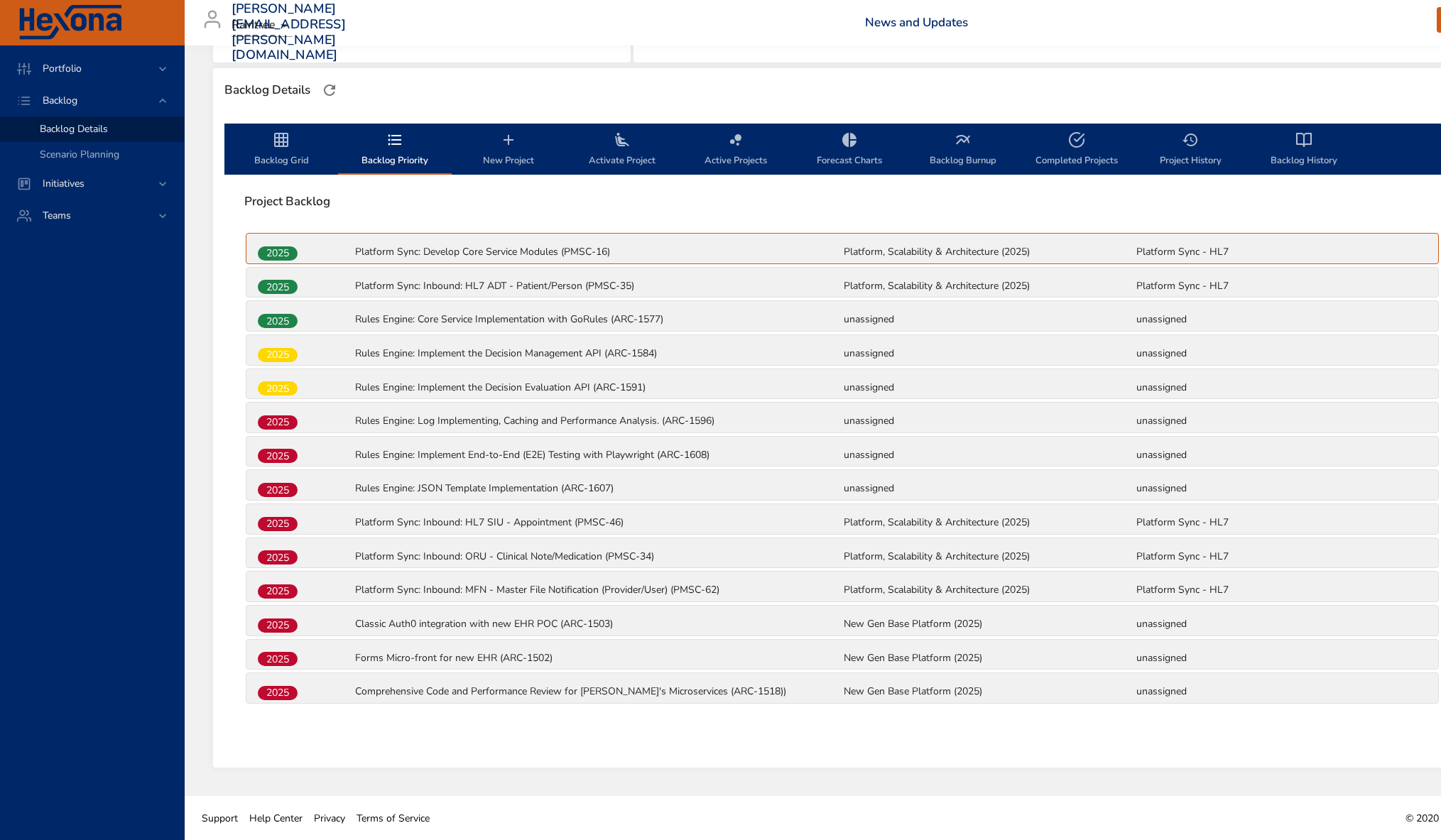
click at [281, 147] on icon "backlog-tab" at bounding box center [281, 140] width 17 height 17
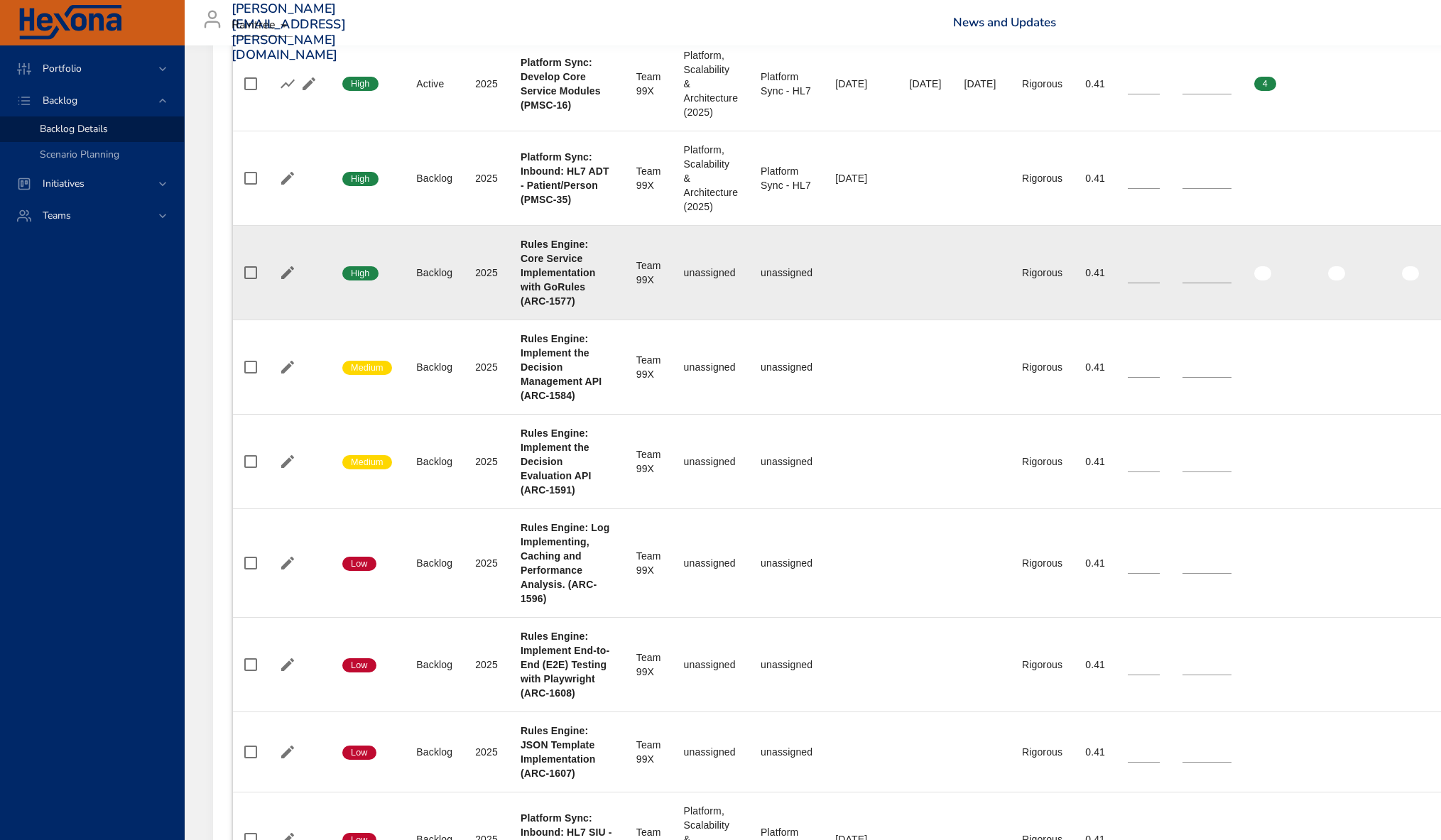
scroll to position [645, 0]
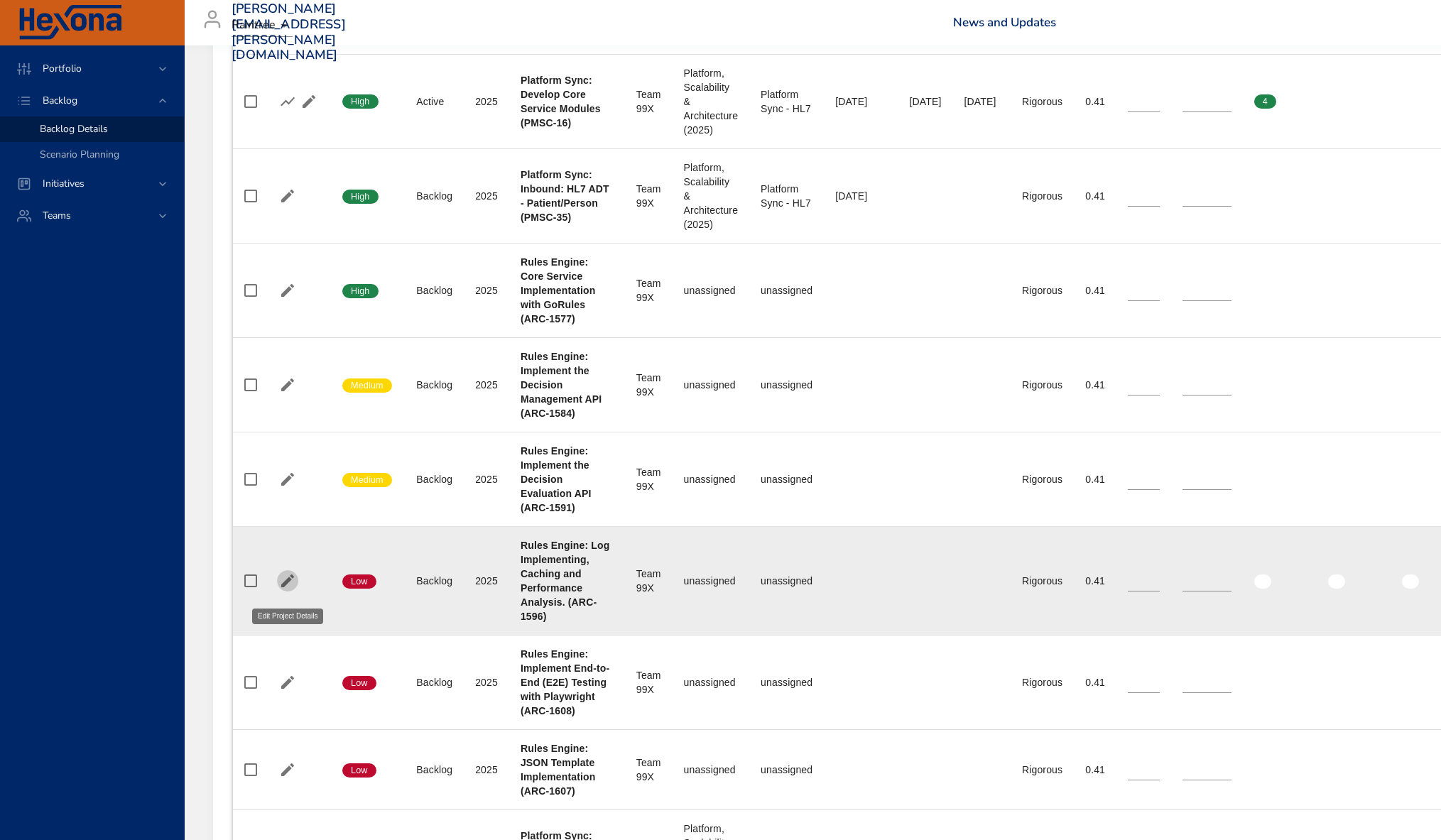
click at [287, 586] on icon "button" at bounding box center [287, 581] width 13 height 13
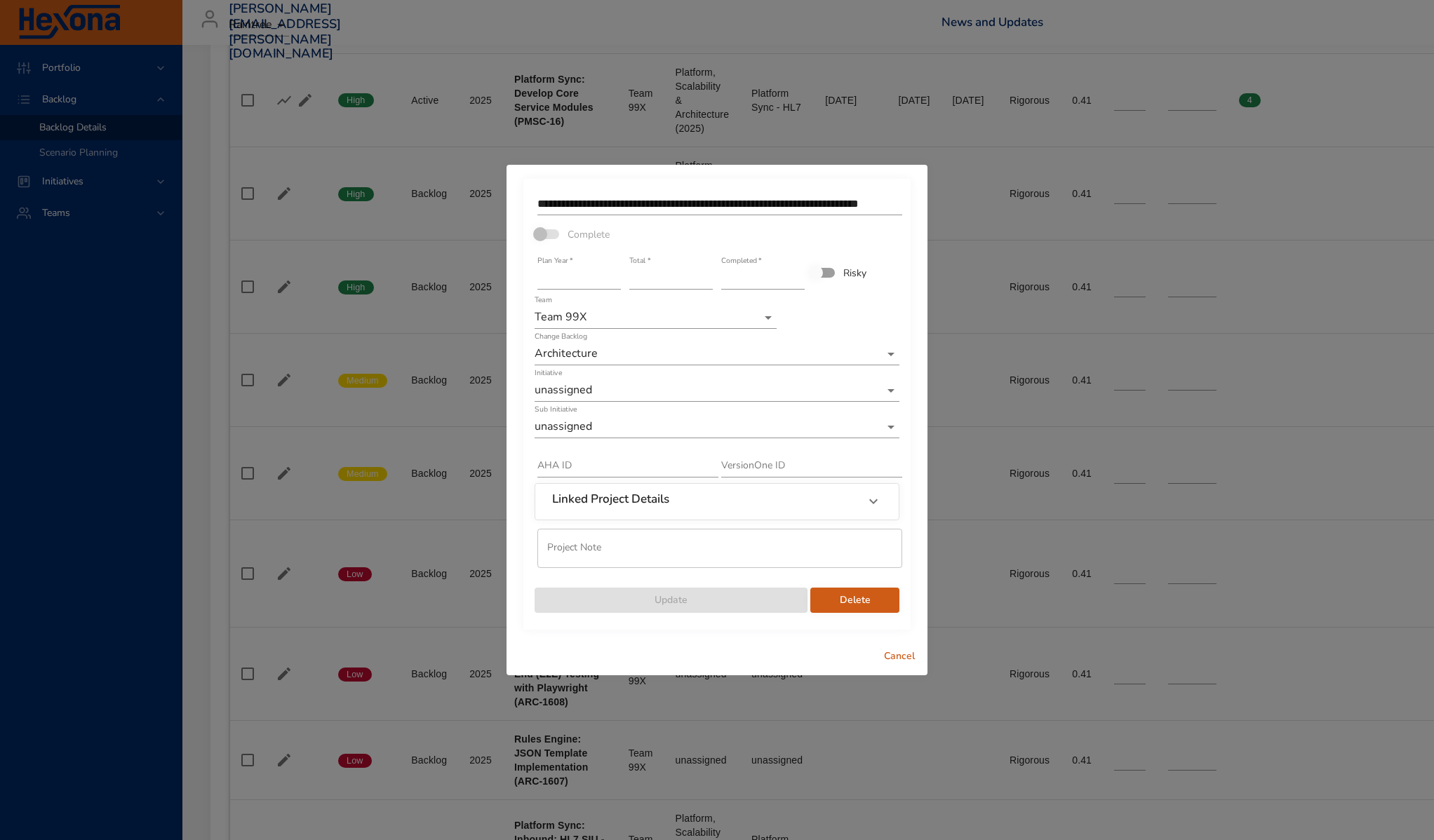
click at [648, 281] on input "**" at bounding box center [671, 278] width 84 height 23
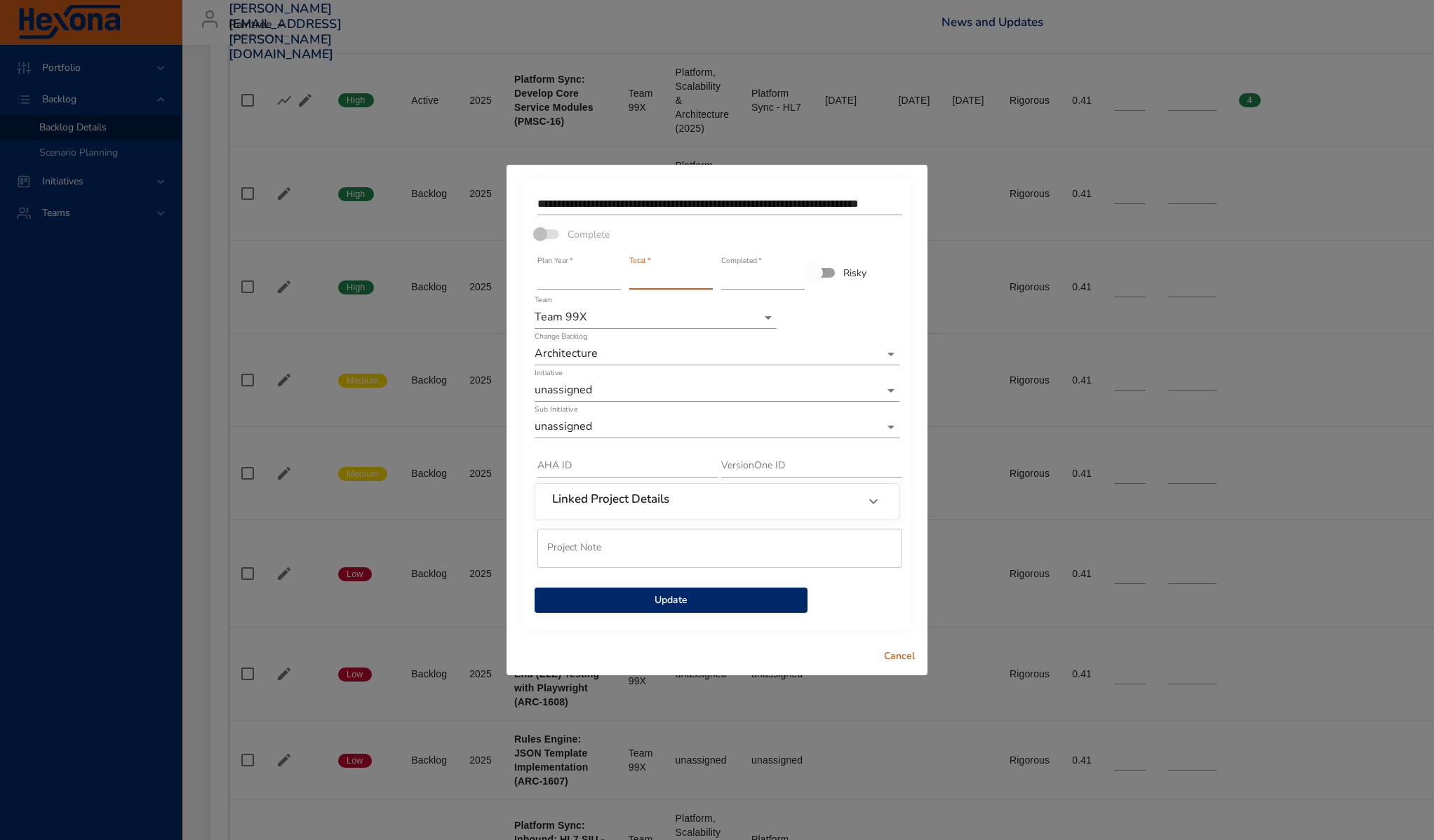
type input "*"
click at [725, 607] on span "Update" at bounding box center [671, 601] width 250 height 18
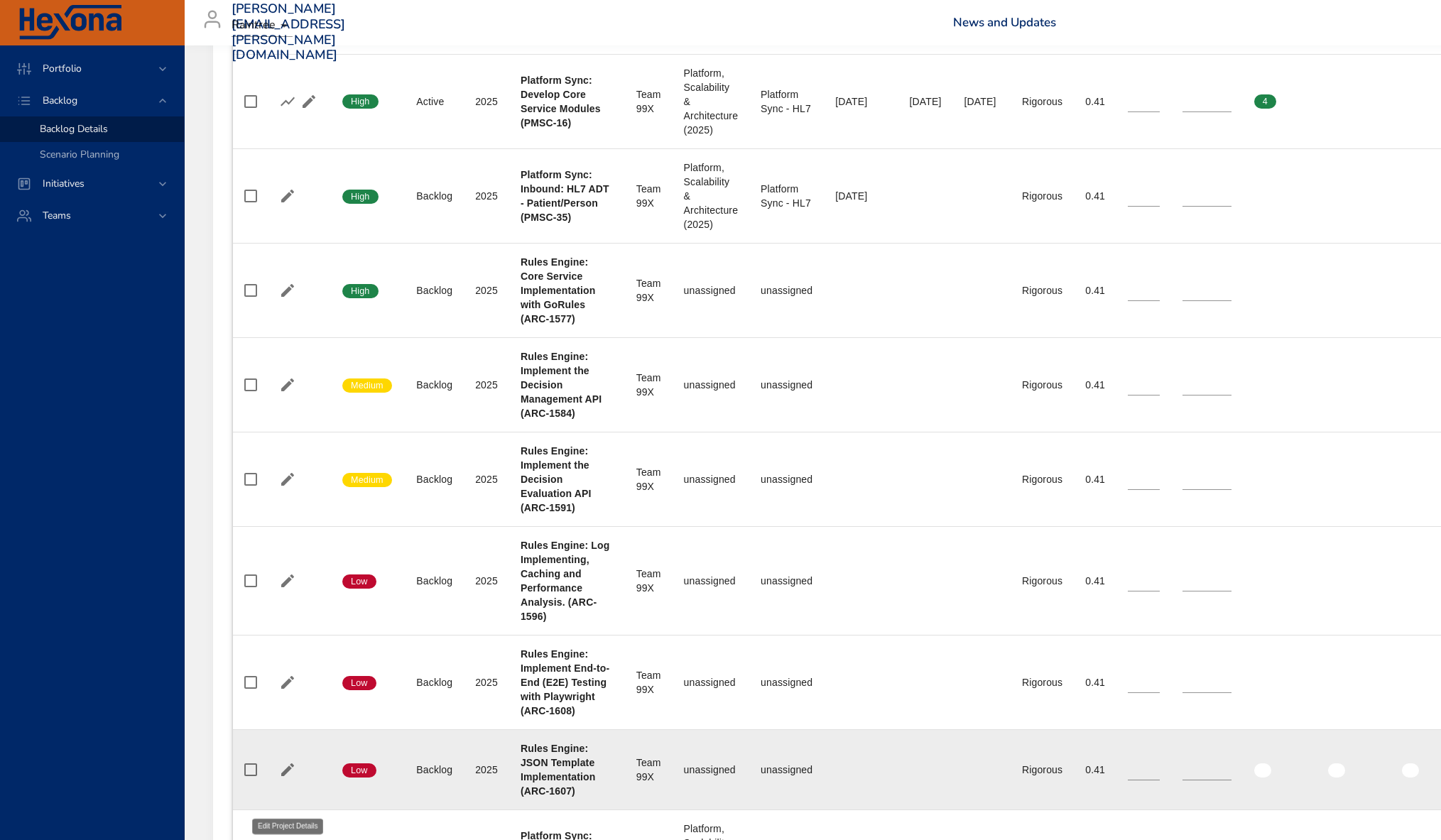
click at [289, 776] on icon "button" at bounding box center [287, 769] width 13 height 13
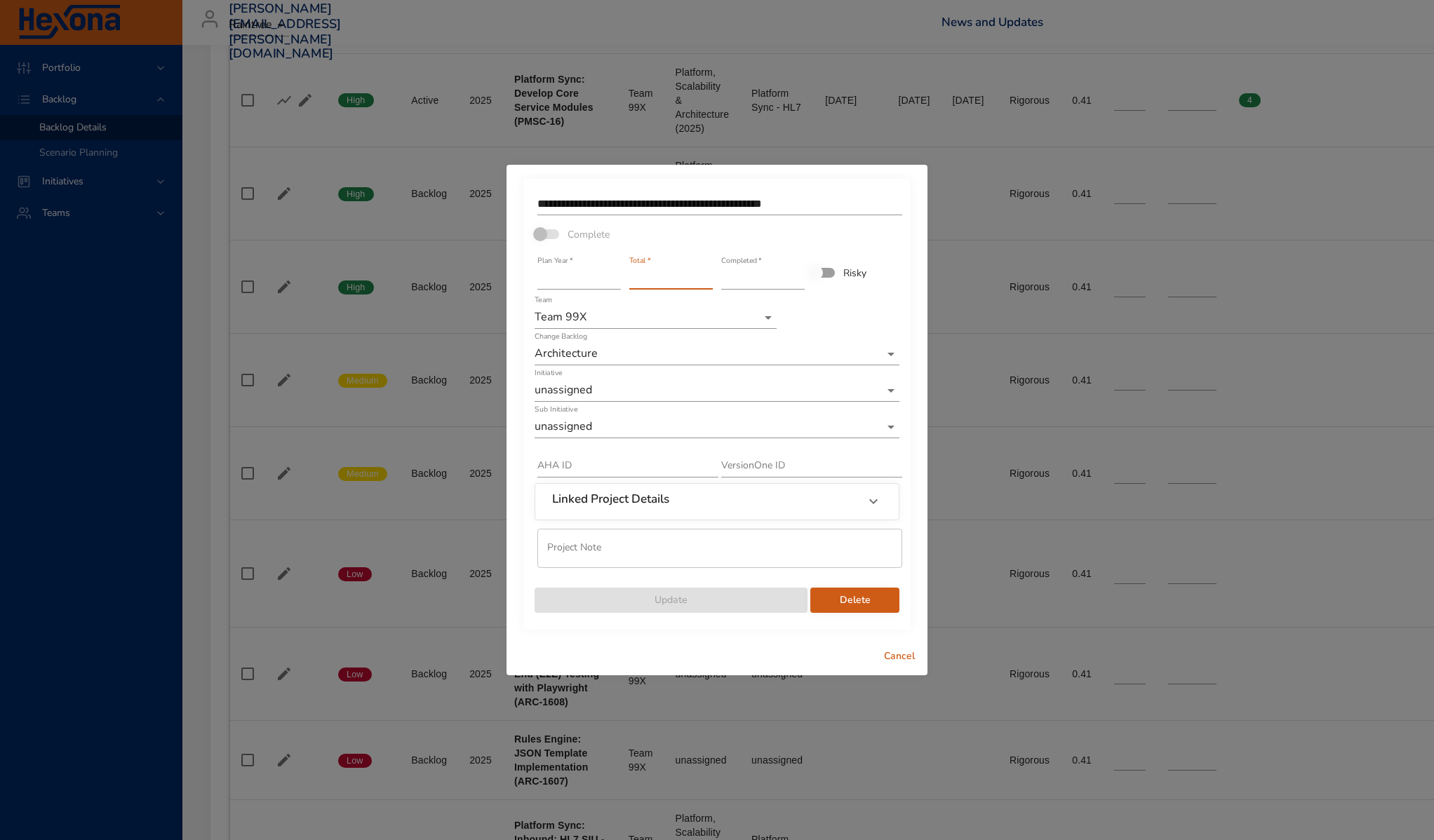
drag, startPoint x: 667, startPoint y: 273, endPoint x: 545, endPoint y: 267, distance: 122.1
click at [545, 267] on div "**********" at bounding box center [717, 401] width 368 height 425
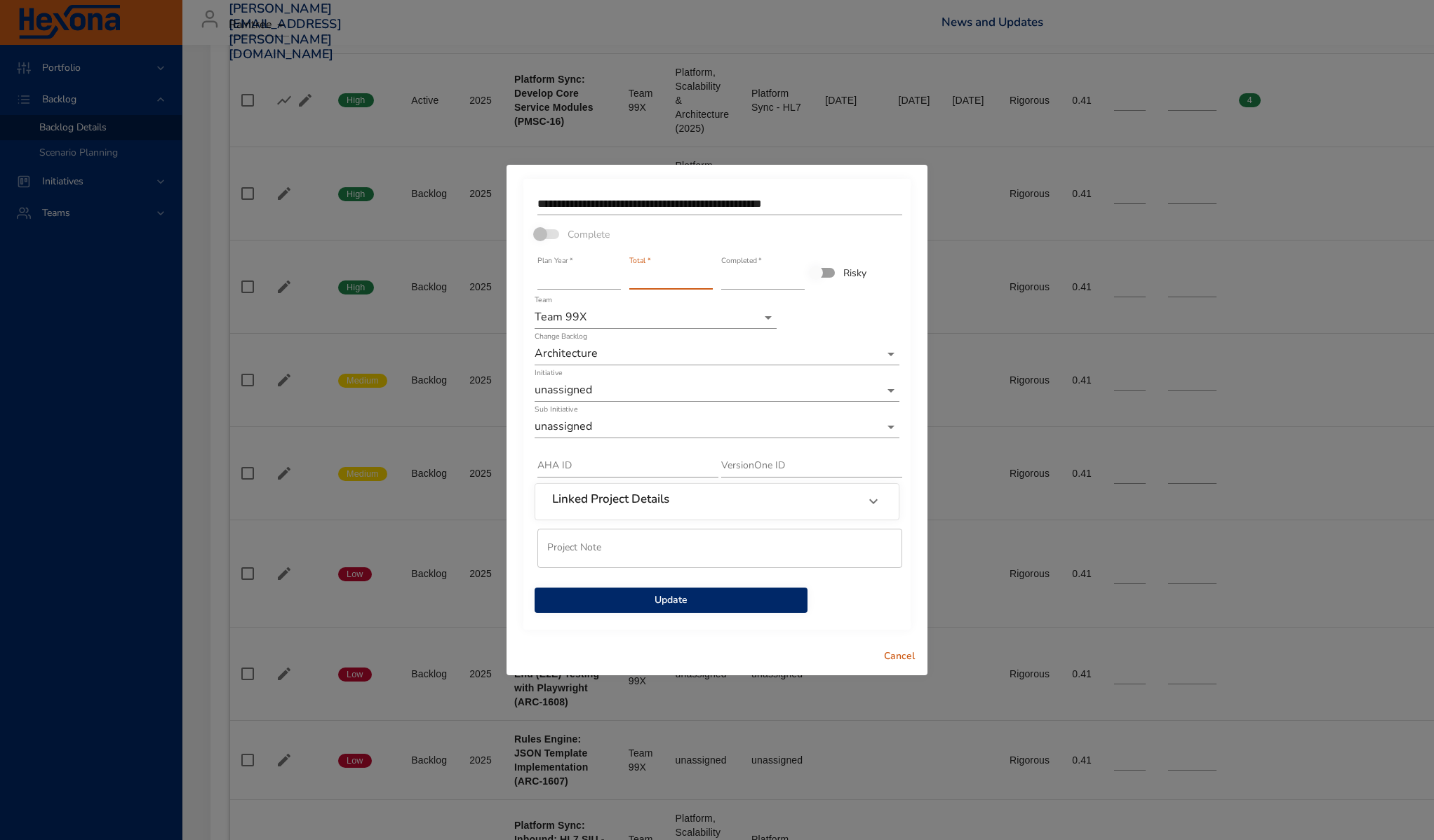
type input "*"
click at [704, 607] on span "Update" at bounding box center [671, 601] width 250 height 18
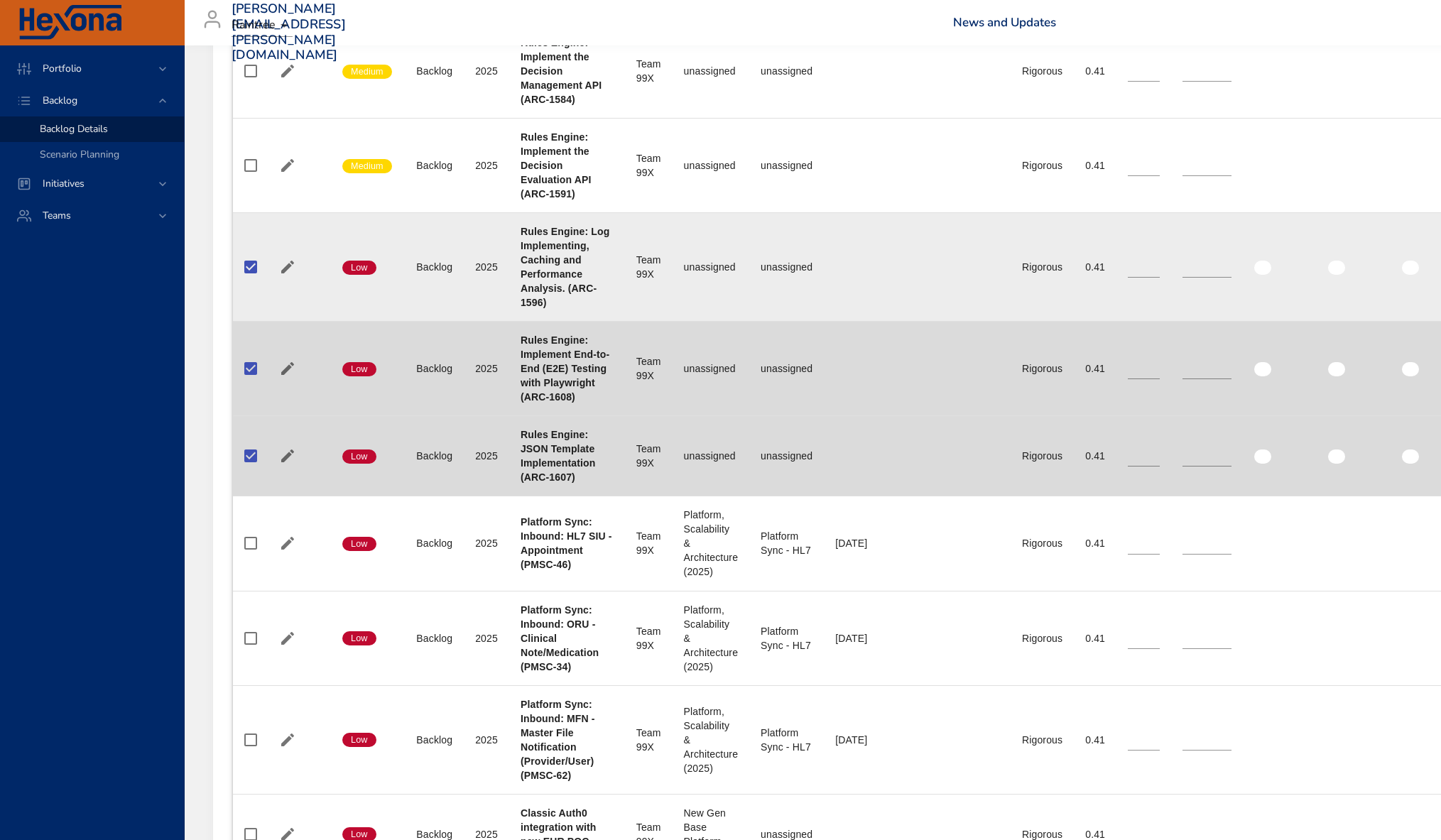
scroll to position [730, 0]
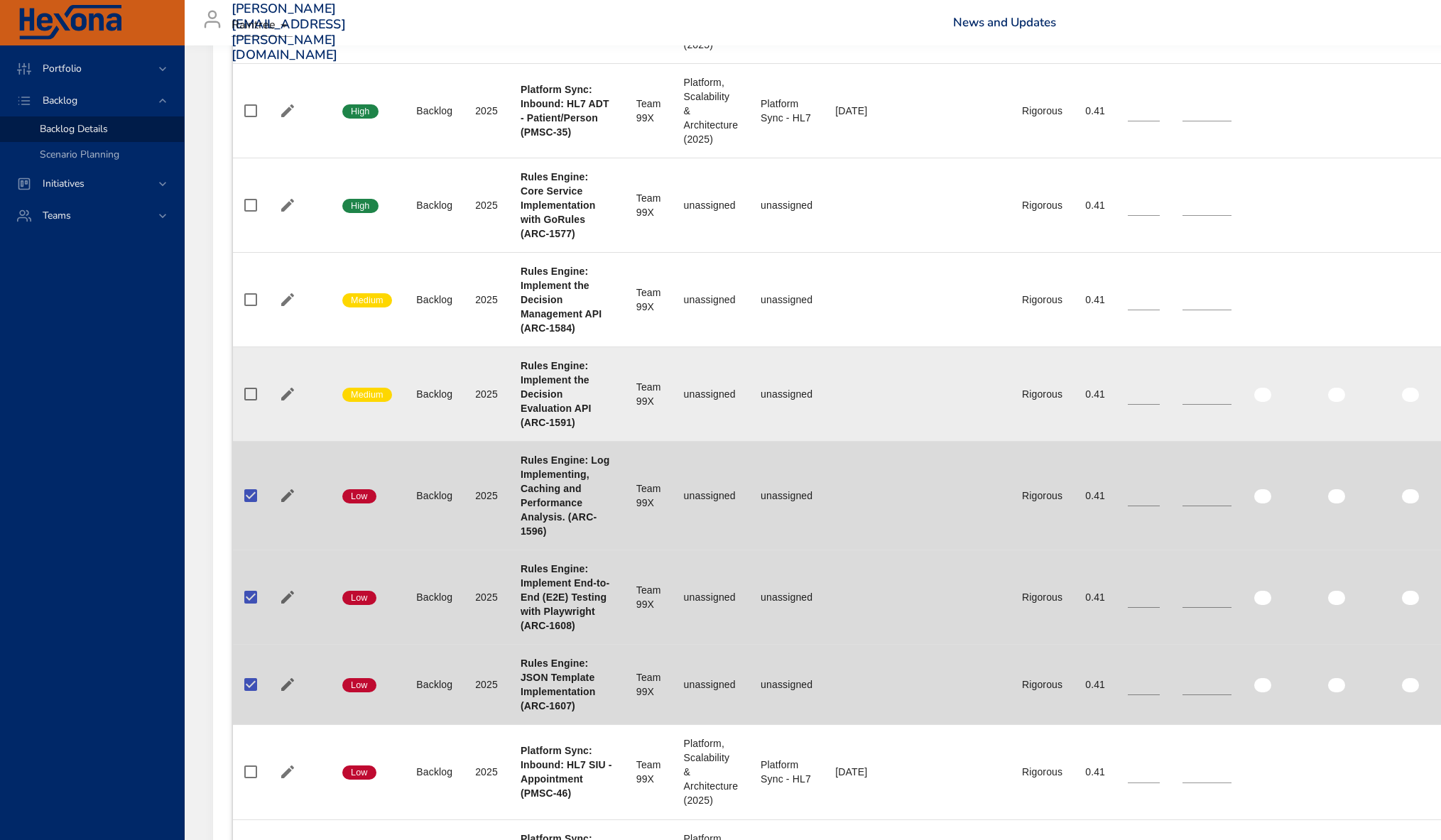
click at [267, 394] on td at bounding box center [298, 395] width 65 height 94
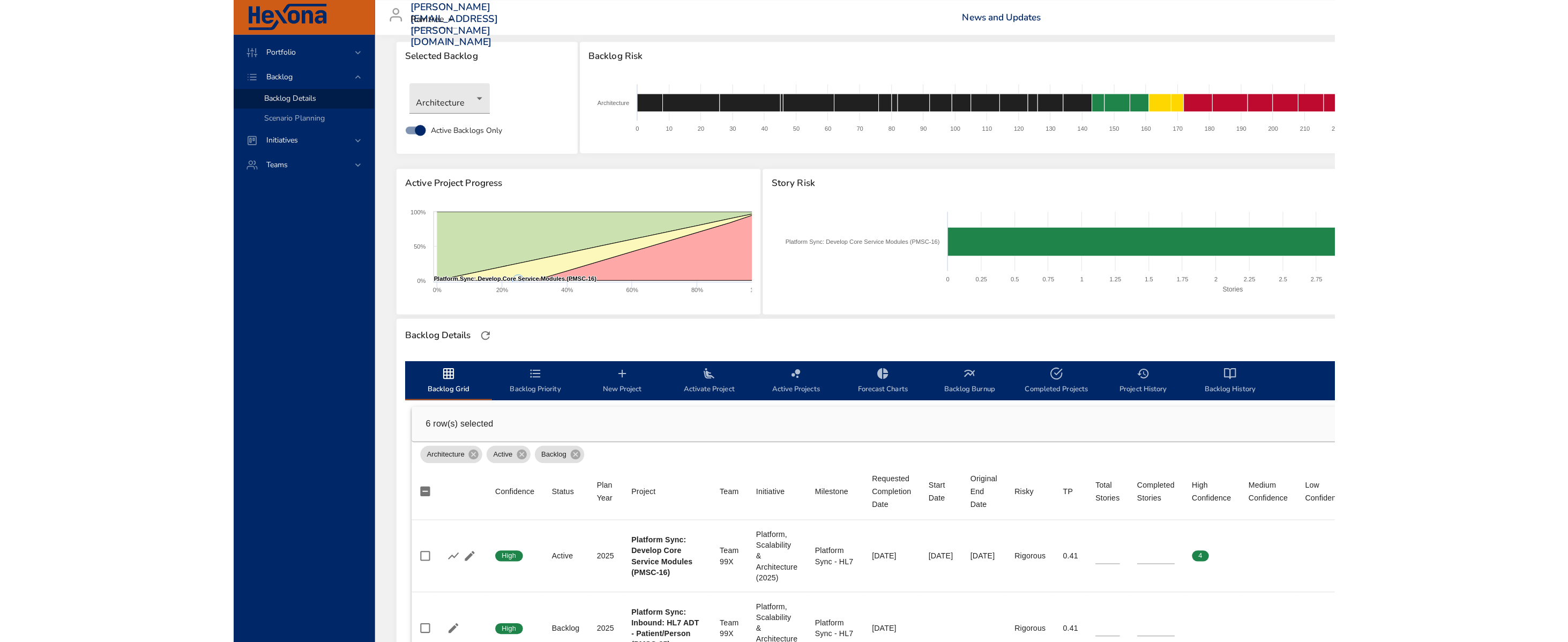
scroll to position [0, 0]
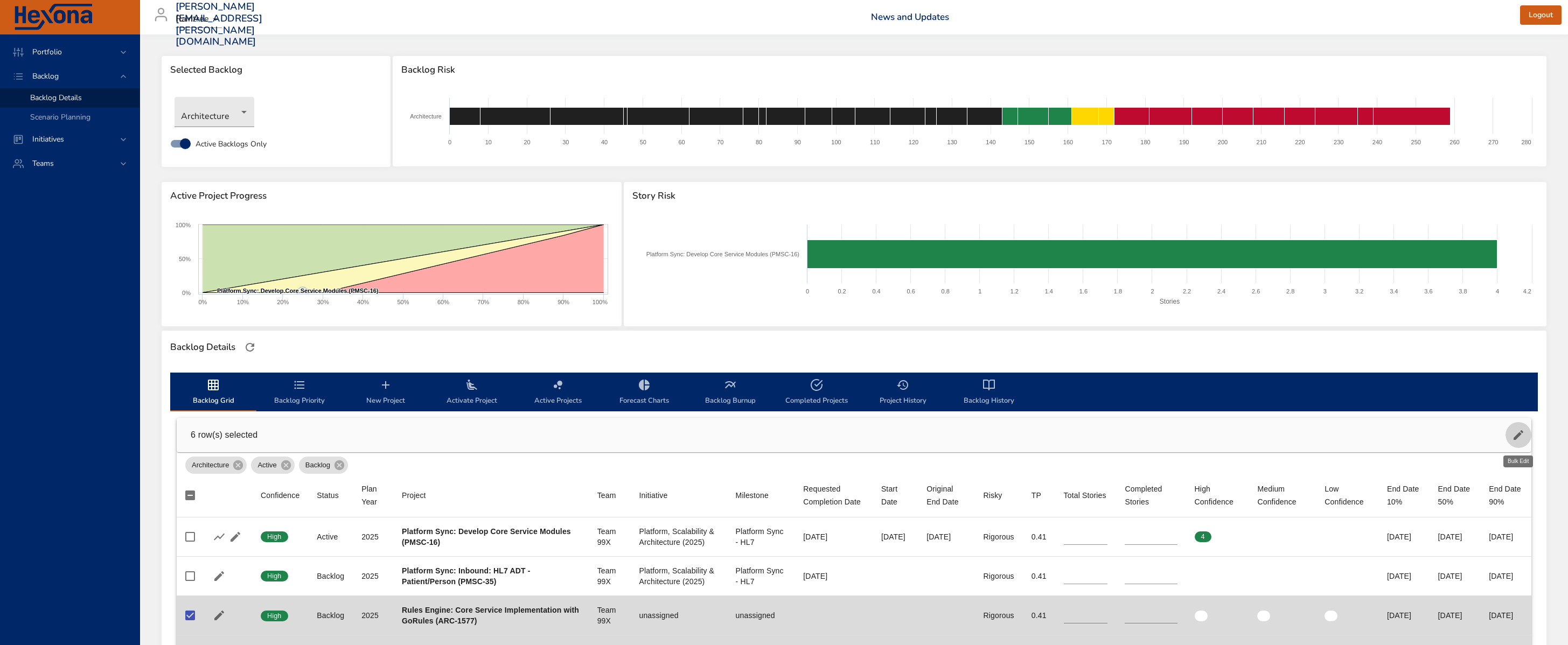
click at [1100, 435] on icon "button" at bounding box center [1518, 435] width 10 height 10
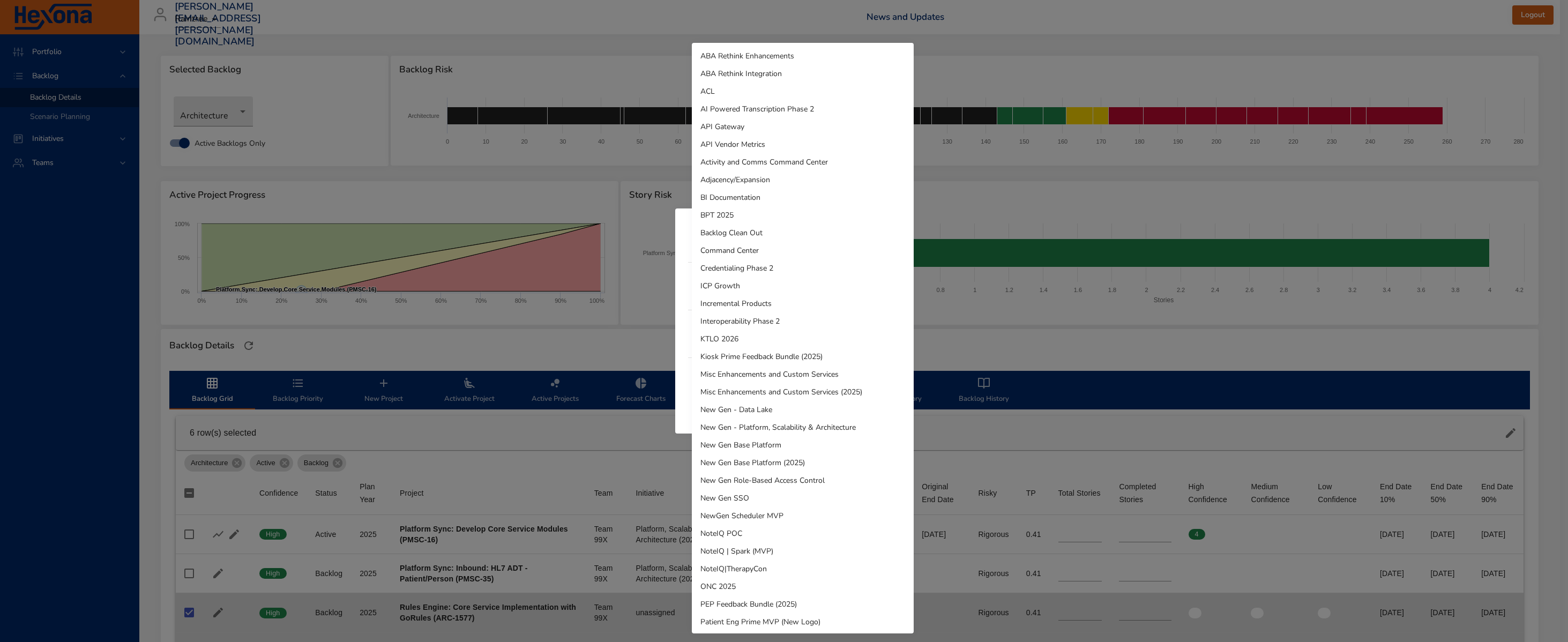
click at [731, 381] on body "Portfolio Backlog Backlog Details Scenario Planning Initiatives Teams [PERSON_N…" at bounding box center [784, 321] width 1568 height 642
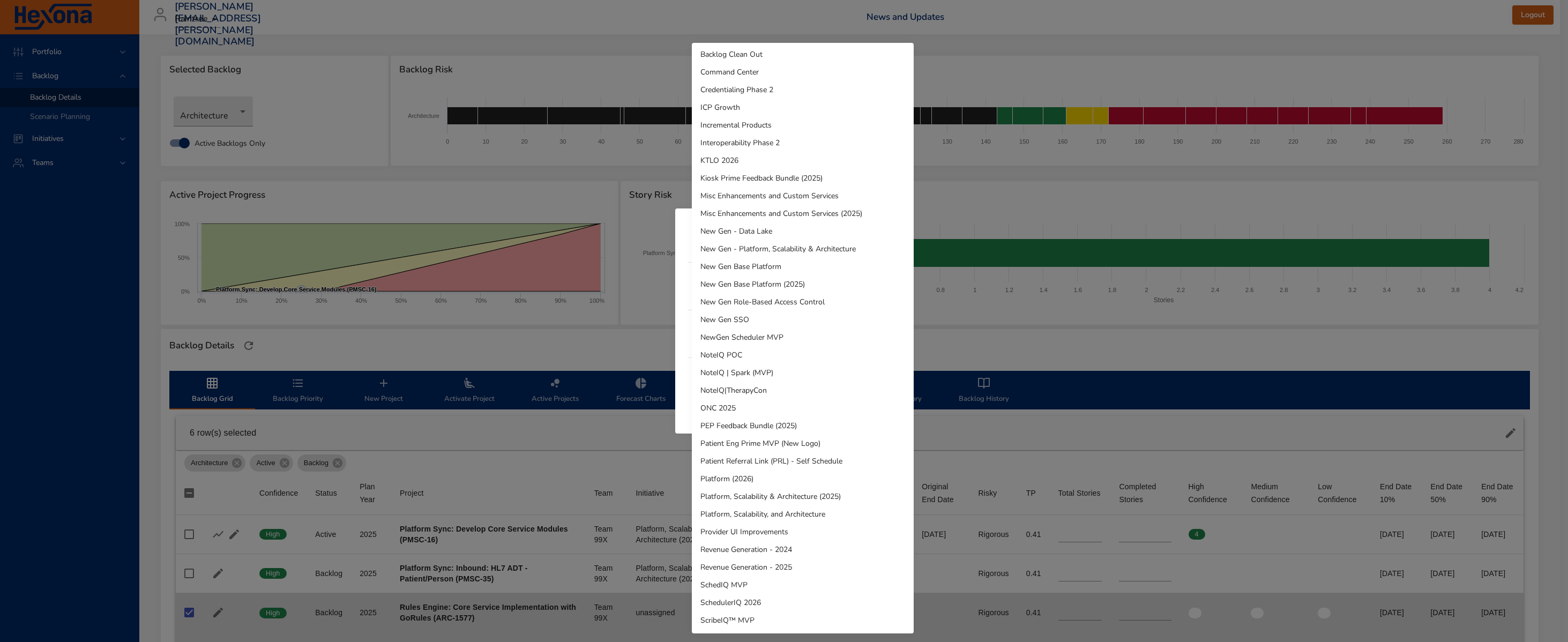
scroll to position [367, 0]
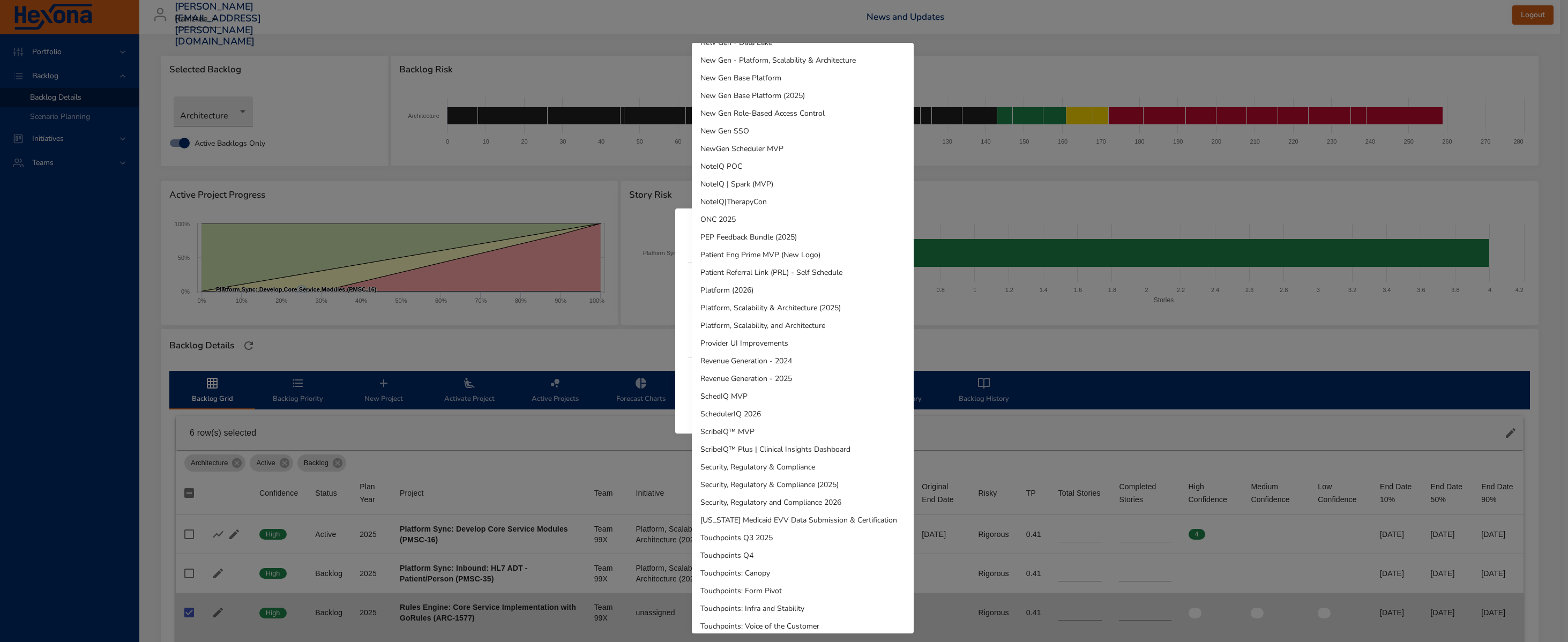
click at [736, 394] on li "SchedIQ MVP" at bounding box center [802, 396] width 222 height 17
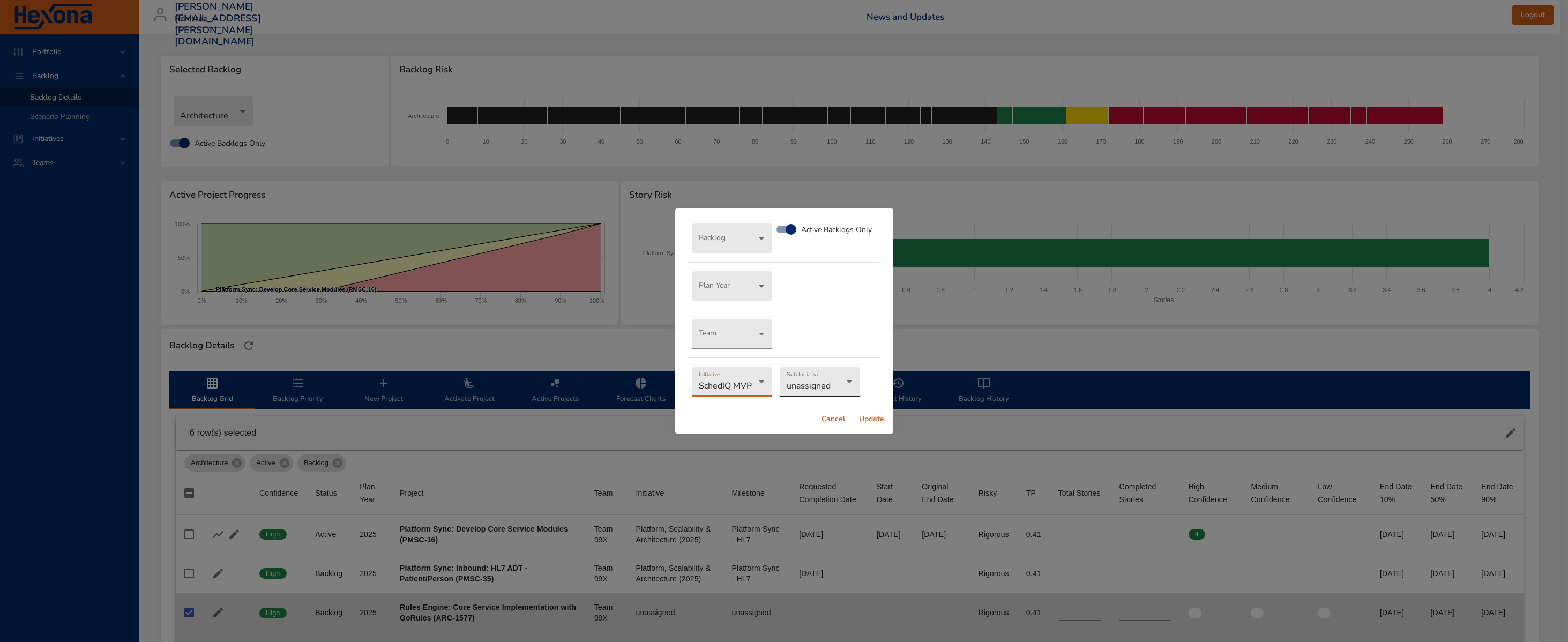
click at [802, 383] on body "Portfolio Backlog Backlog Details Scenario Planning Initiatives Teams [PERSON_N…" at bounding box center [784, 321] width 1568 height 642
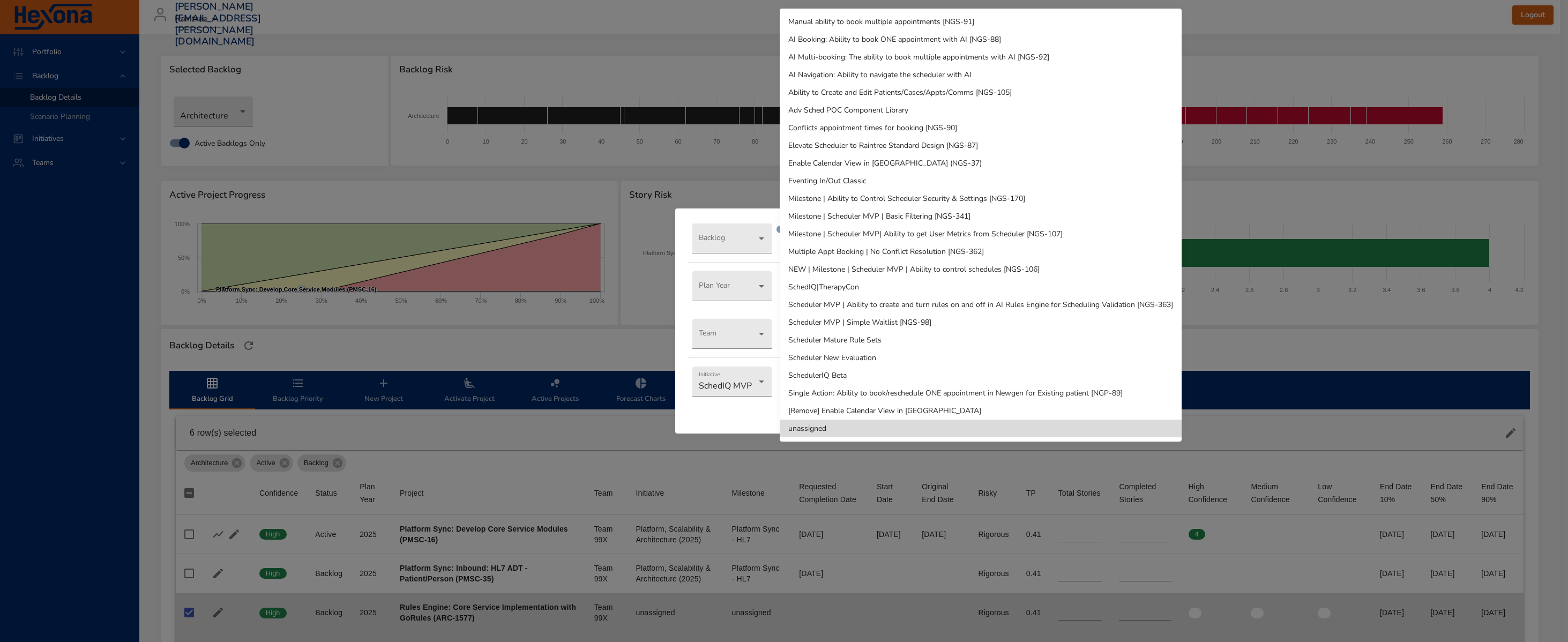
click at [749, 381] on div at bounding box center [784, 321] width 1568 height 642
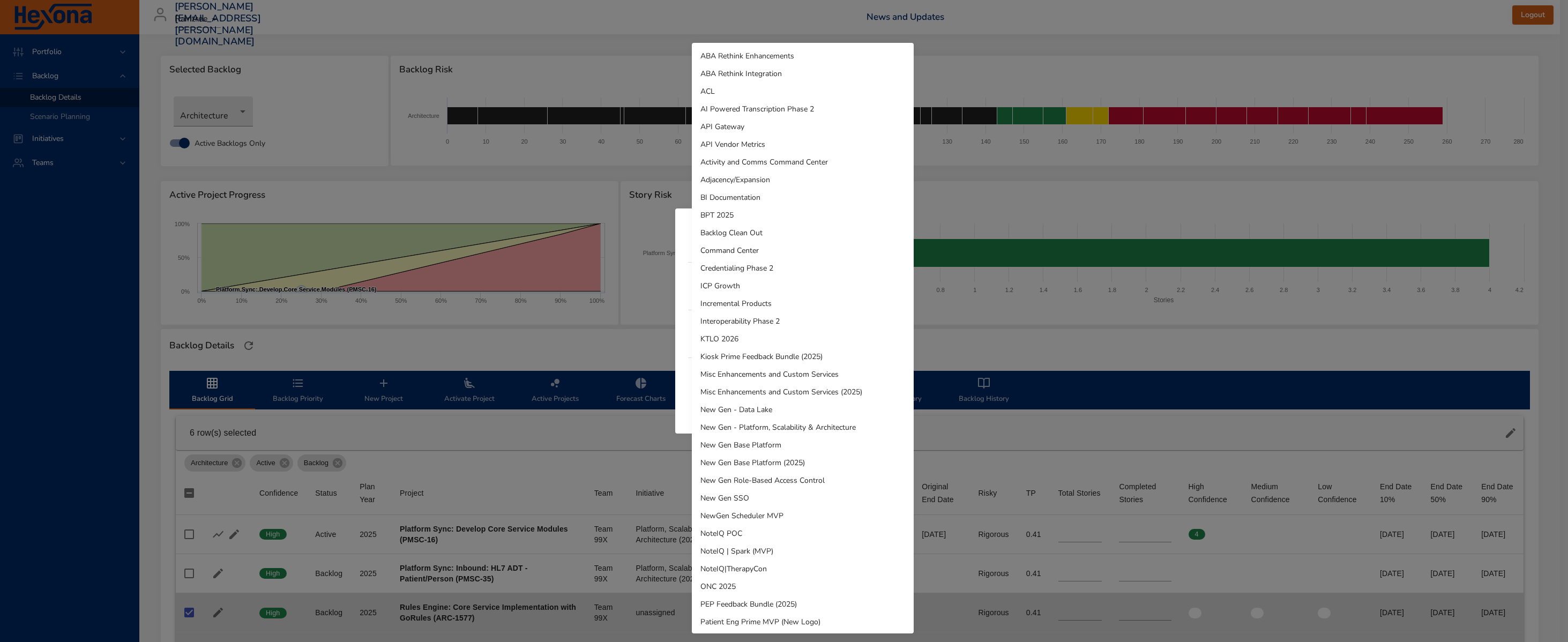
click at [749, 381] on body "Portfolio Backlog Backlog Details Scenario Planning Initiatives Teams [PERSON_N…" at bounding box center [784, 321] width 1568 height 642
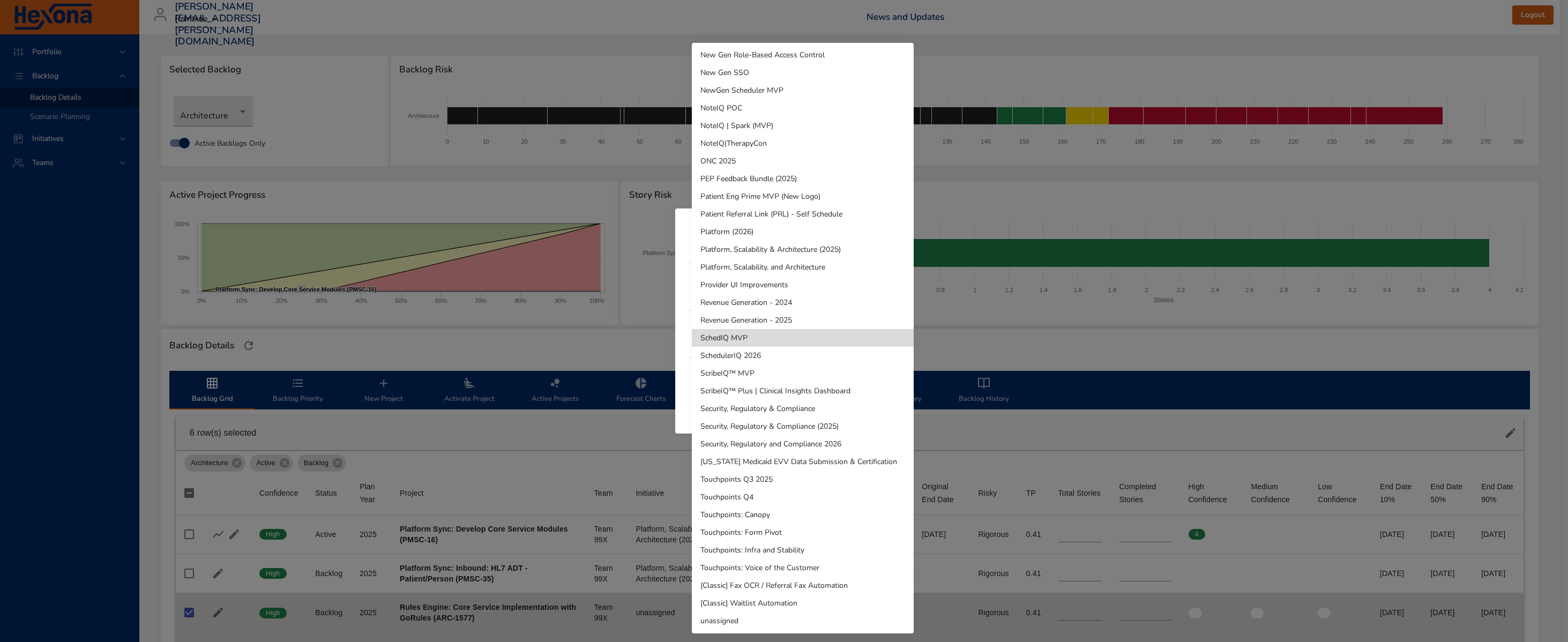
click at [793, 339] on li "SchedIQ MVP" at bounding box center [802, 337] width 222 height 17
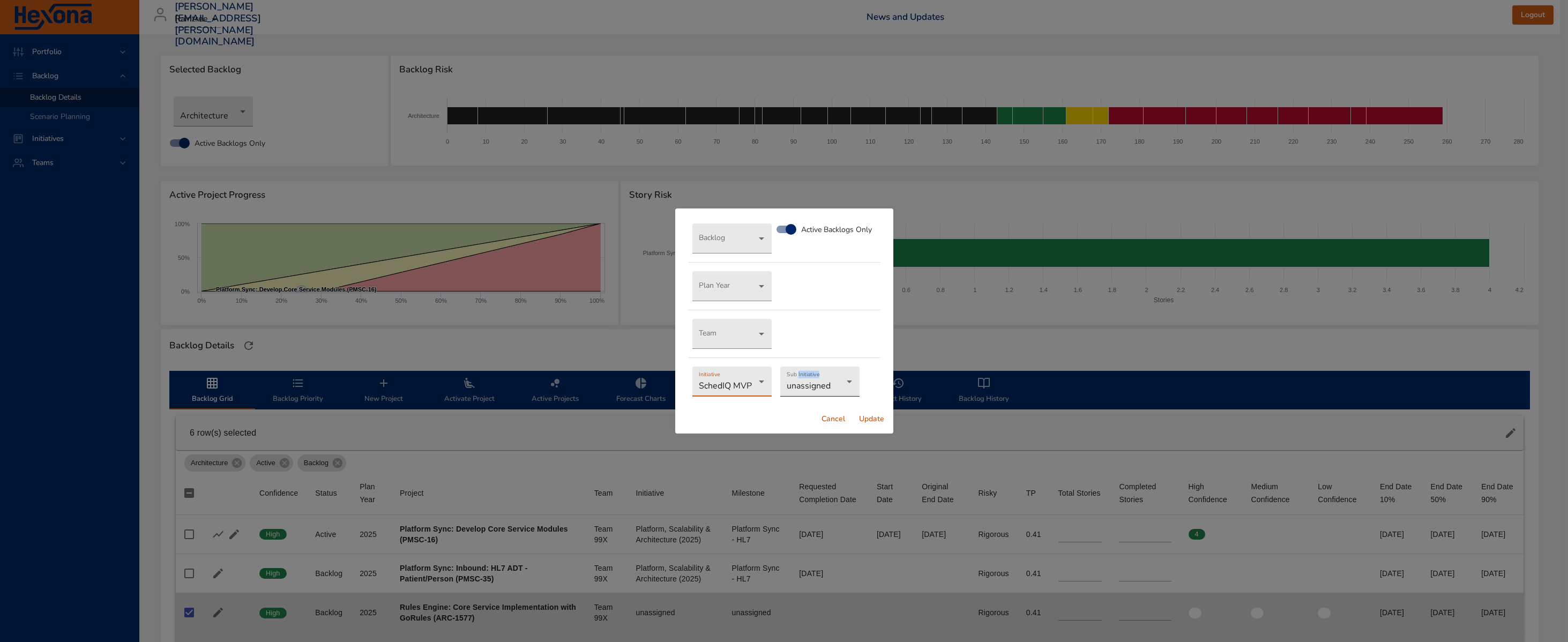
click at [808, 379] on body "Portfolio Backlog Backlog Details Scenario Planning Initiatives Teams [PERSON_N…" at bounding box center [784, 321] width 1568 height 642
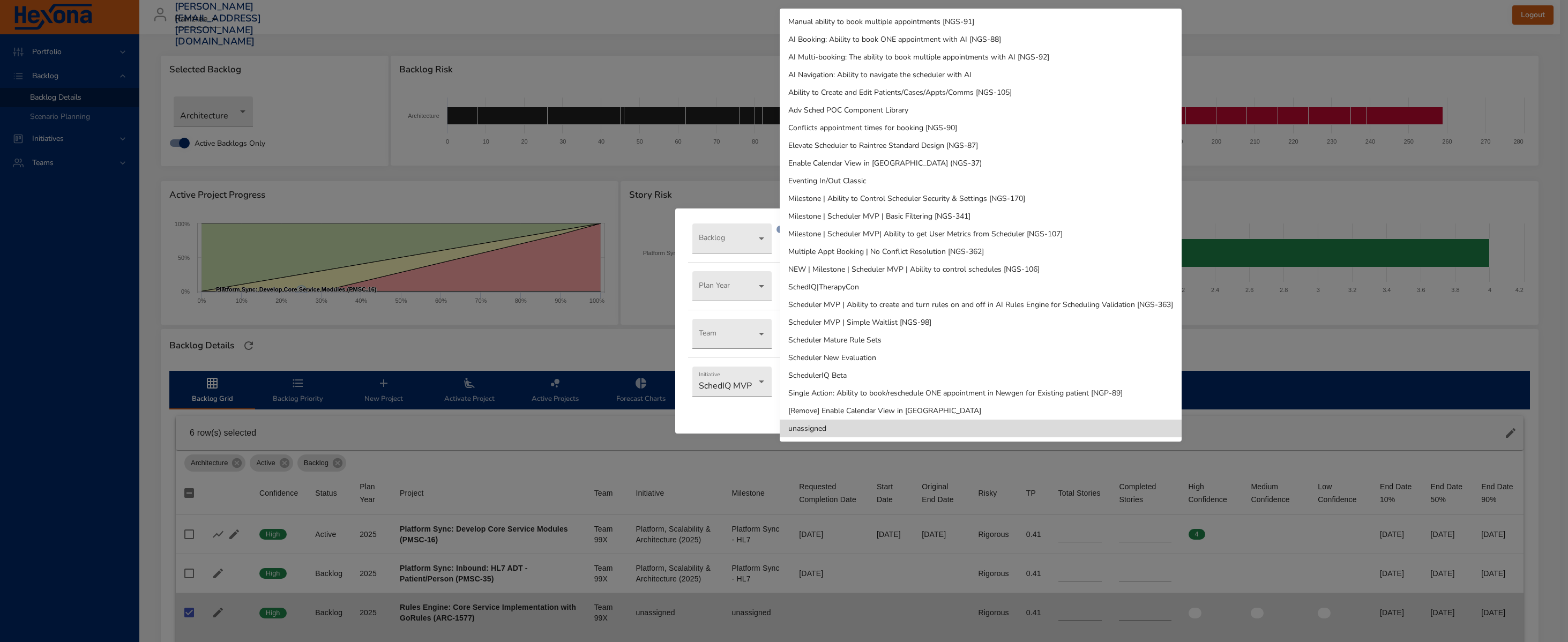
click at [954, 376] on li "SchedulerIQ Beta" at bounding box center [981, 375] width 402 height 17
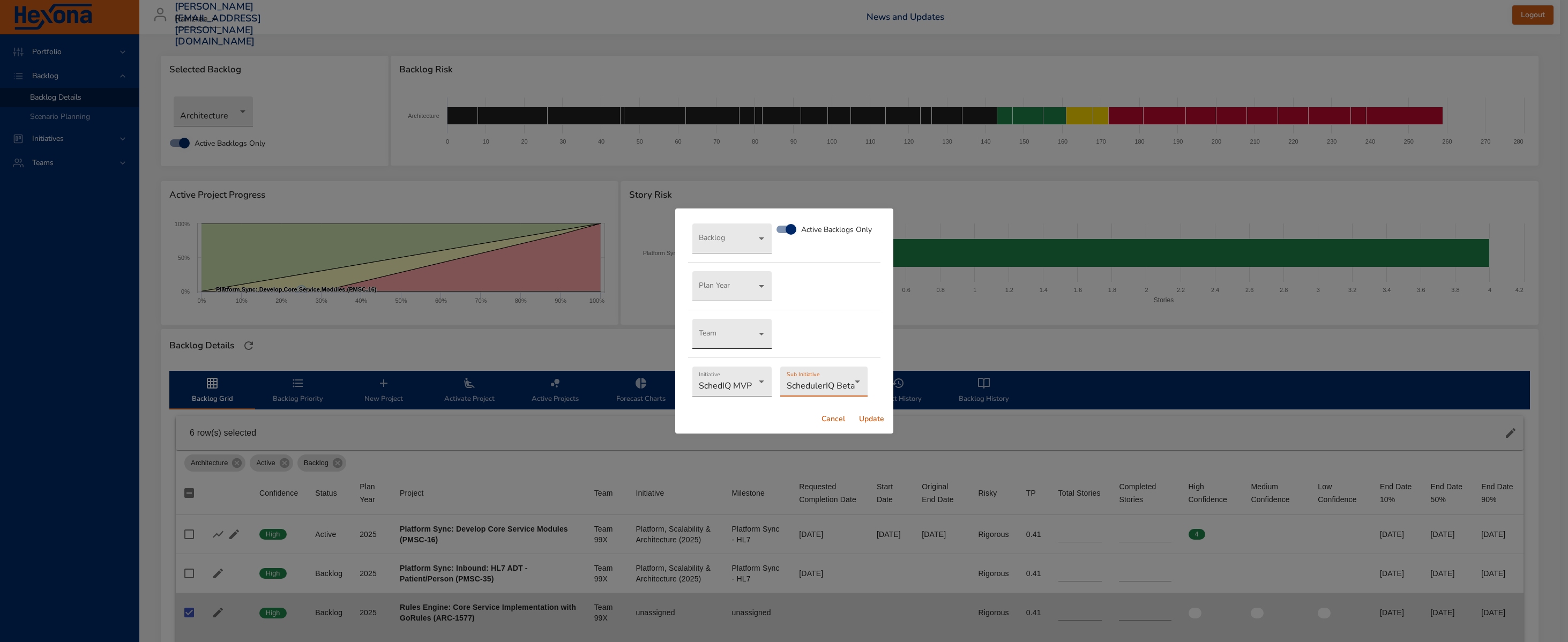
click at [760, 329] on body "Portfolio Backlog Backlog Details Scenario Planning Initiatives Teams [PERSON_N…" at bounding box center [784, 321] width 1568 height 642
click at [753, 331] on li "Team 99X" at bounding box center [731, 334] width 79 height 17
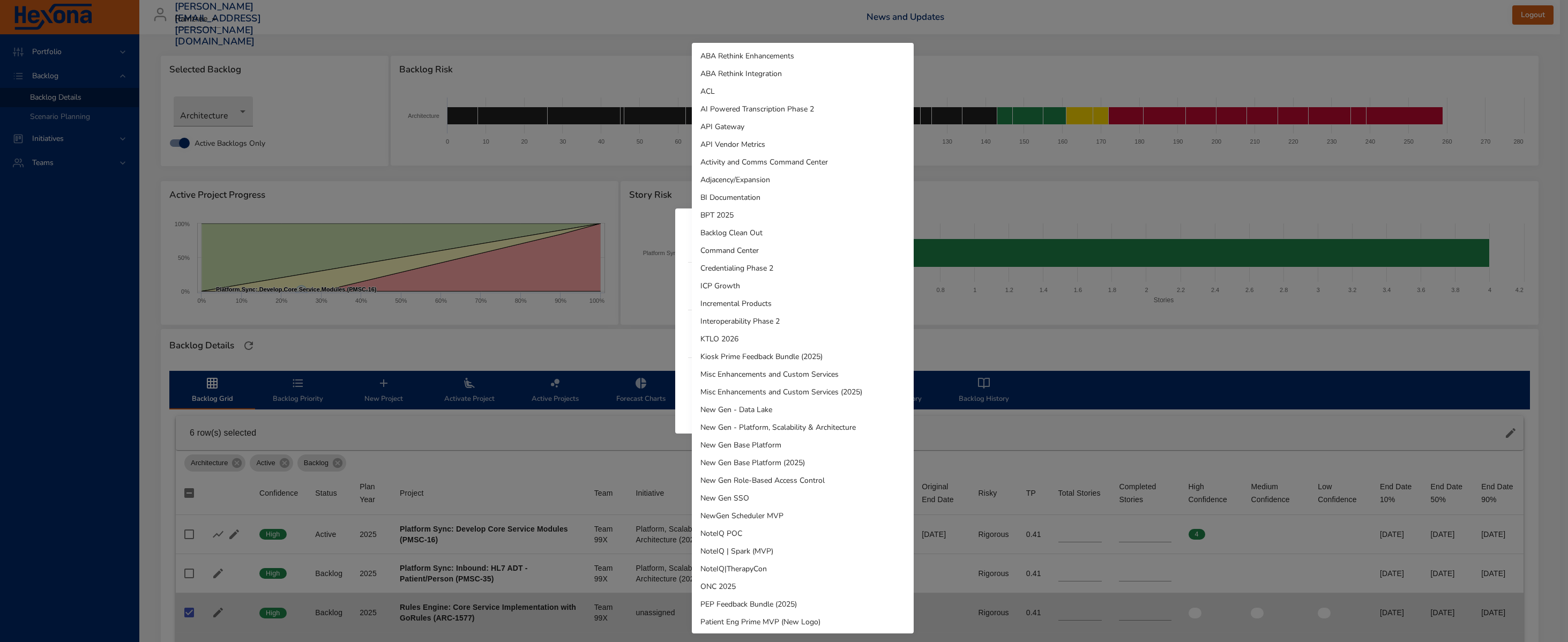
click at [747, 377] on body "Portfolio Backlog Backlog Details Scenario Planning Initiatives Teams [PERSON_N…" at bounding box center [784, 321] width 1568 height 642
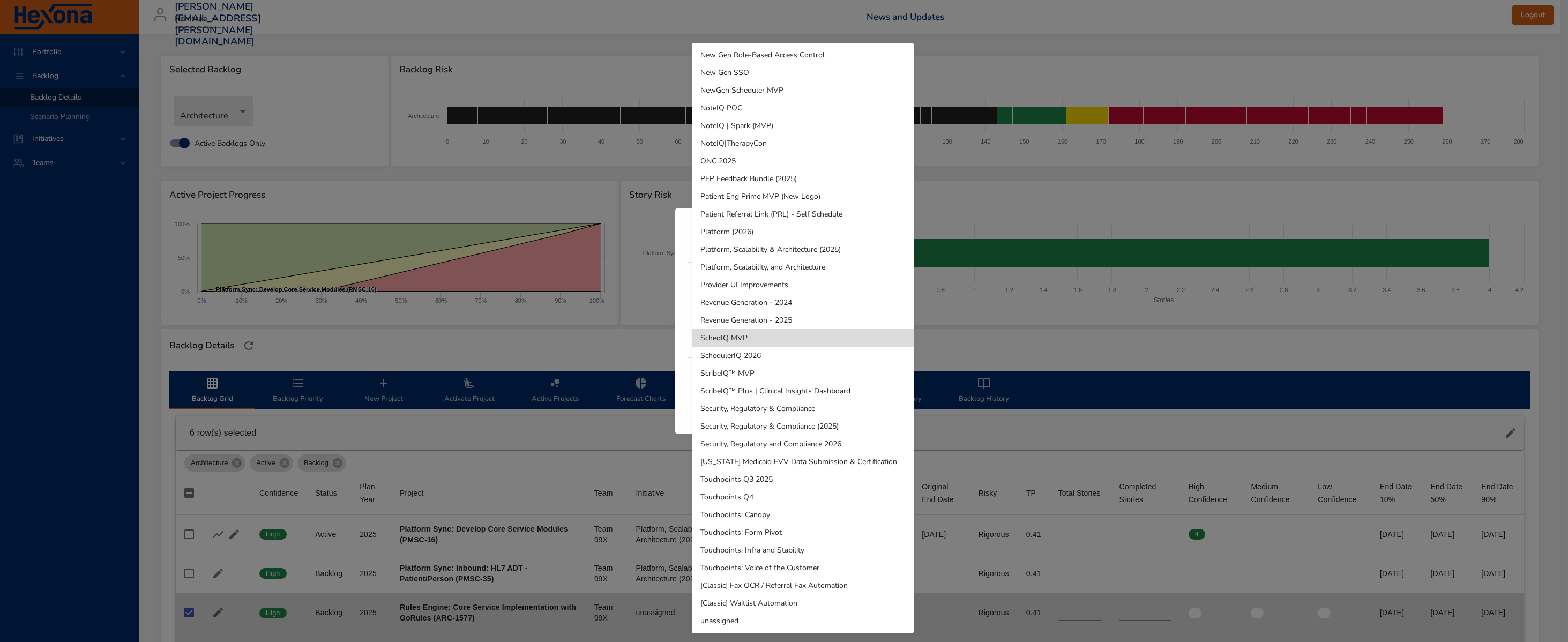
click at [780, 359] on li "SchedulerIQ 2026" at bounding box center [802, 356] width 222 height 17
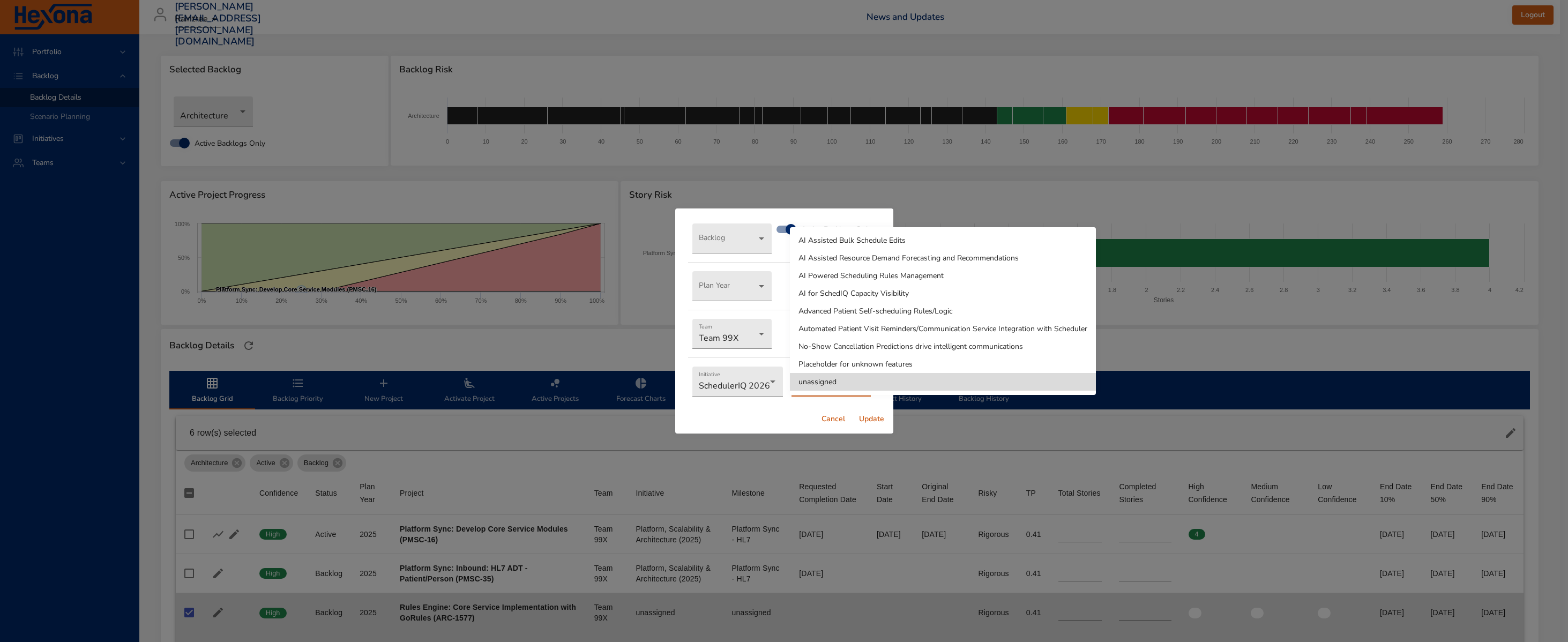
click at [831, 394] on body "Portfolio Backlog Backlog Details Scenario Planning Initiatives Teams [PERSON_N…" at bounding box center [784, 321] width 1568 height 642
click at [713, 407] on div at bounding box center [784, 321] width 1568 height 642
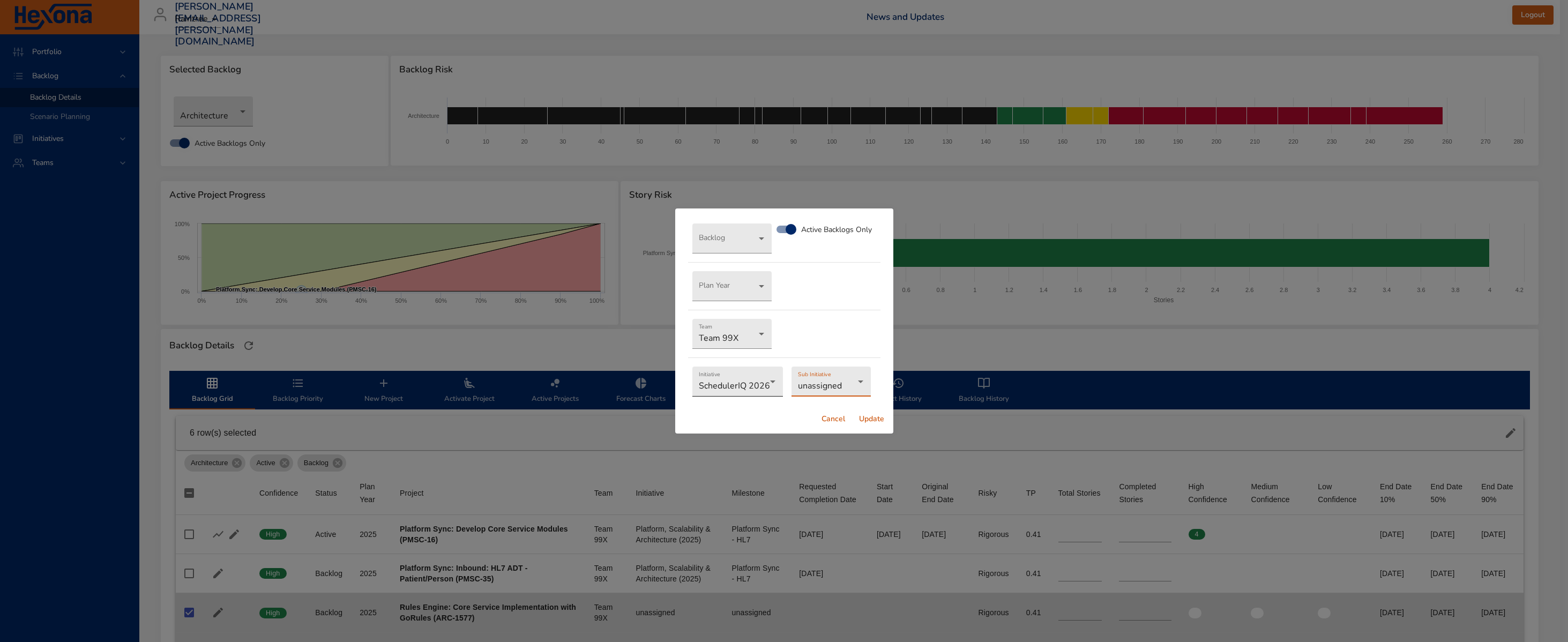
click at [731, 389] on body "Portfolio Backlog Backlog Details Scenario Planning Initiatives Teams [PERSON_N…" at bounding box center [784, 321] width 1568 height 642
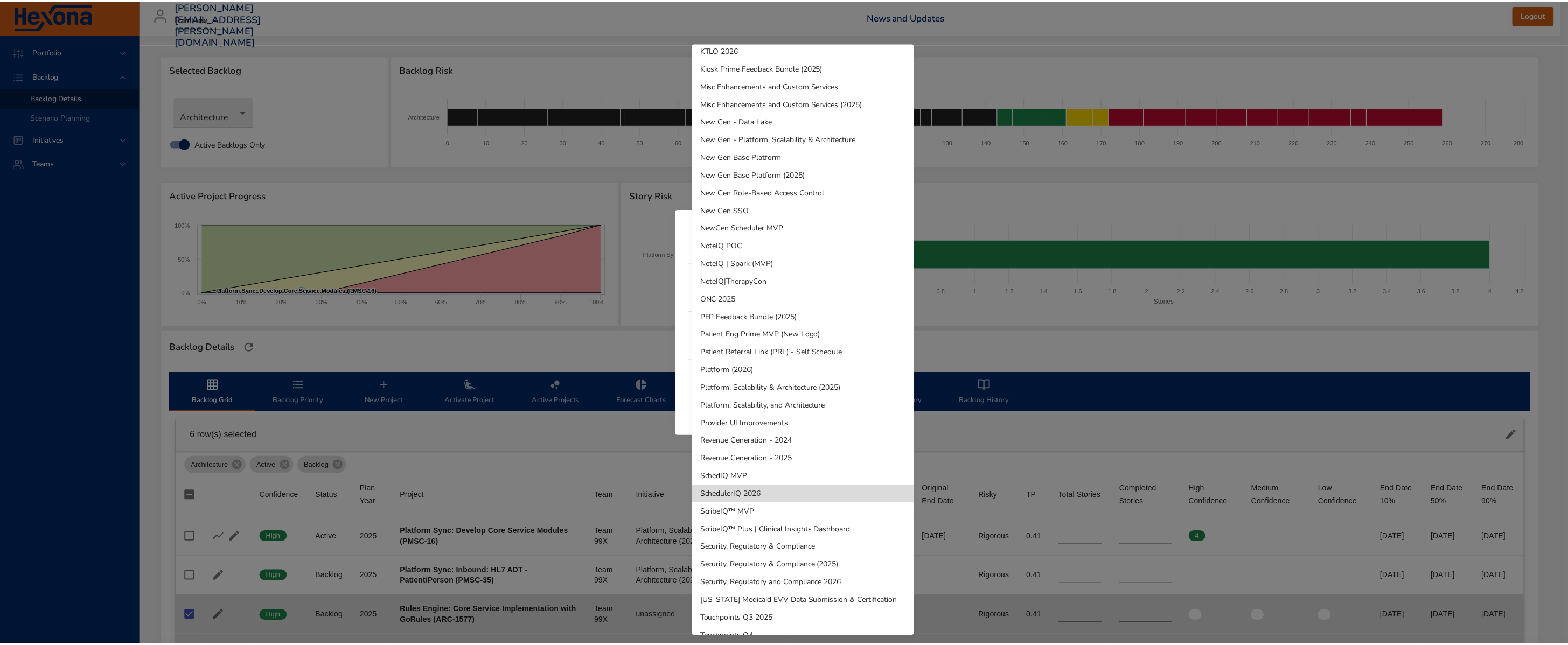
scroll to position [428, 0]
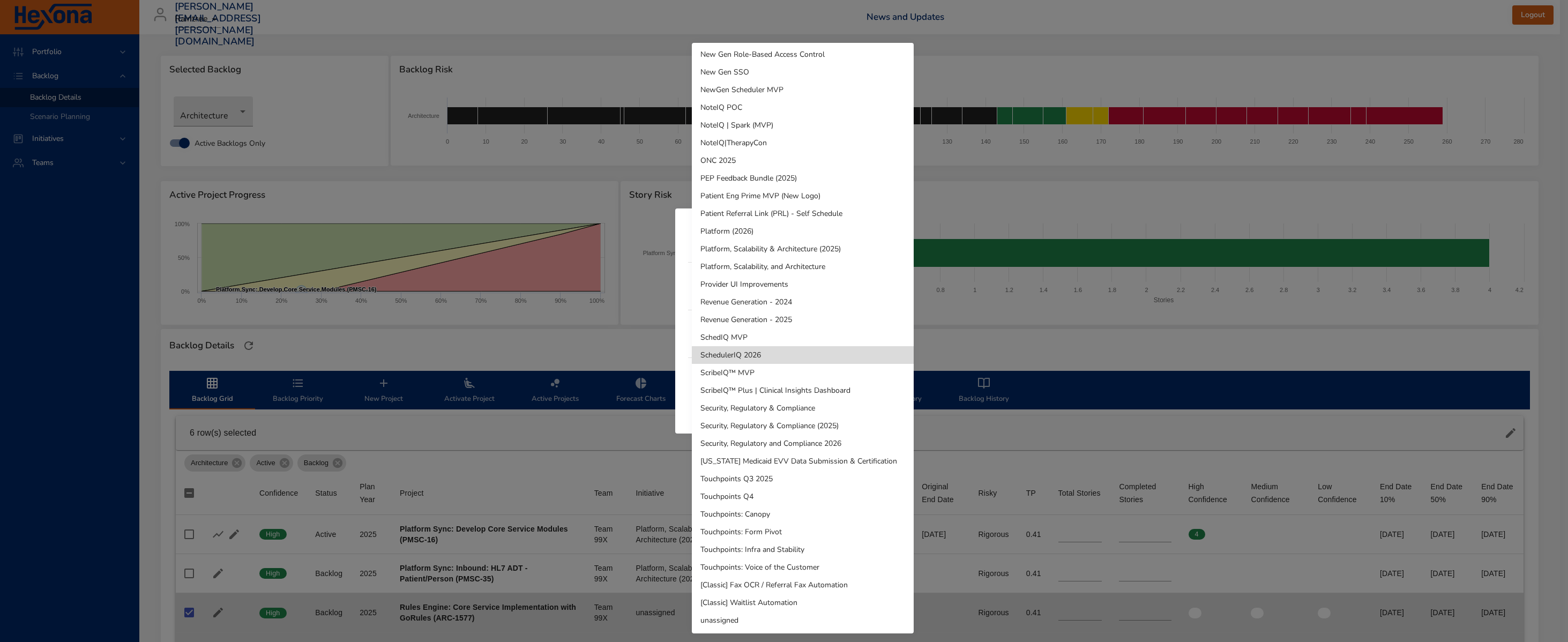
click at [825, 335] on li "SchedIQ MVP" at bounding box center [802, 337] width 222 height 17
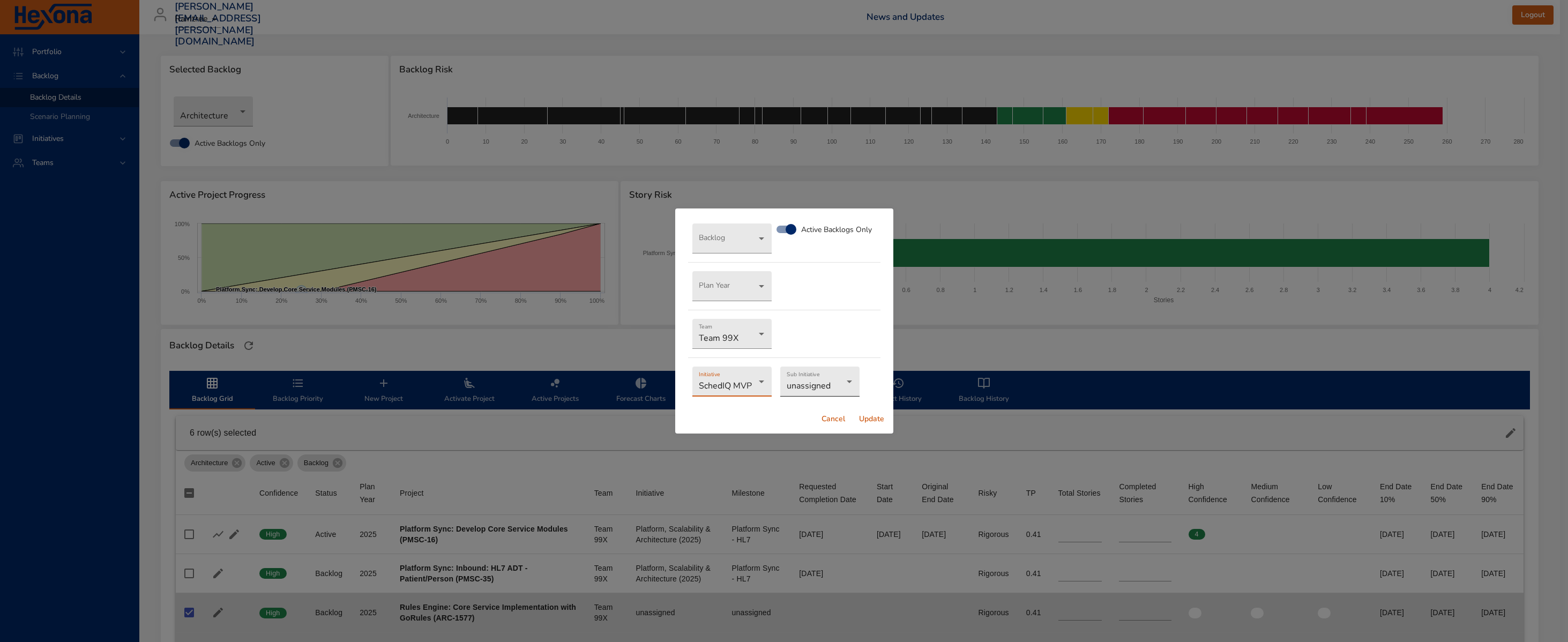
click at [821, 381] on body "Portfolio Backlog Backlog Details Scenario Planning Initiatives Teams [PERSON_N…" at bounding box center [784, 321] width 1568 height 642
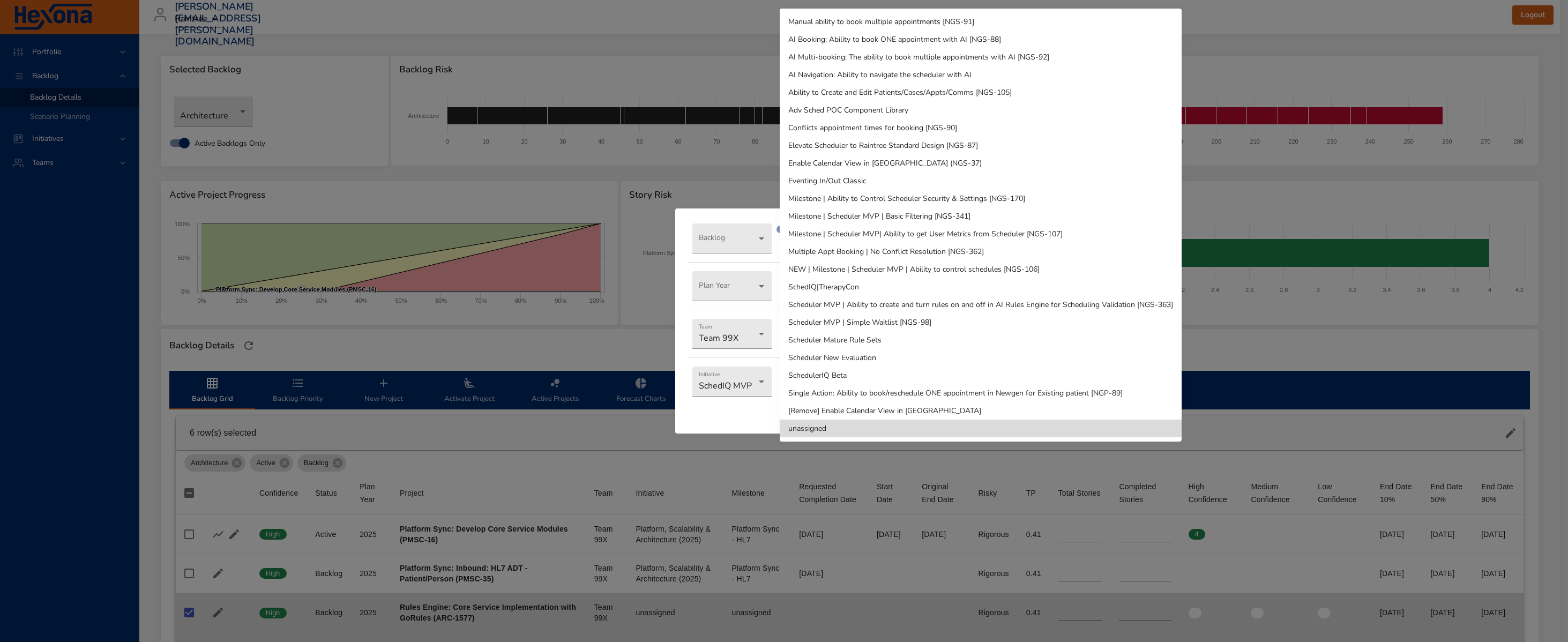
click at [726, 224] on div at bounding box center [784, 321] width 1568 height 642
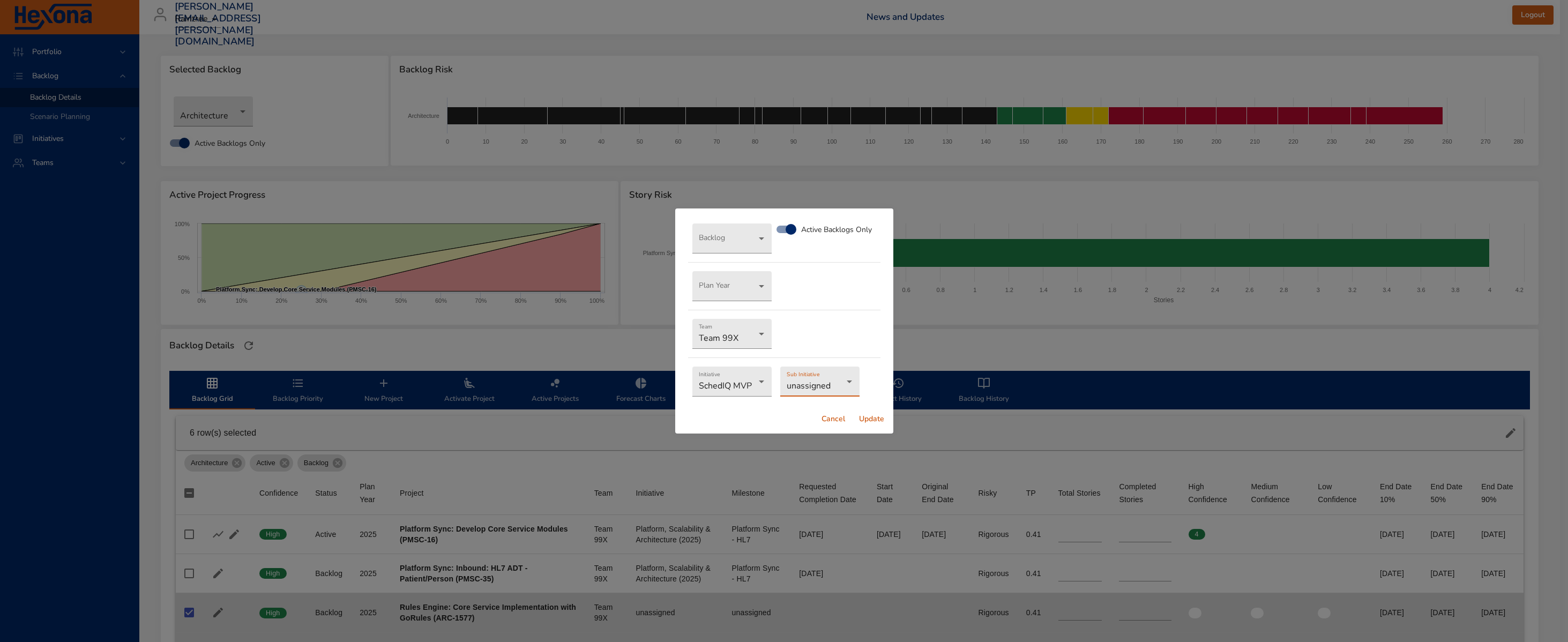
drag, startPoint x: 831, startPoint y: 417, endPoint x: 777, endPoint y: 398, distance: 57.2
click at [830, 417] on span "Cancel" at bounding box center [833, 420] width 26 height 14
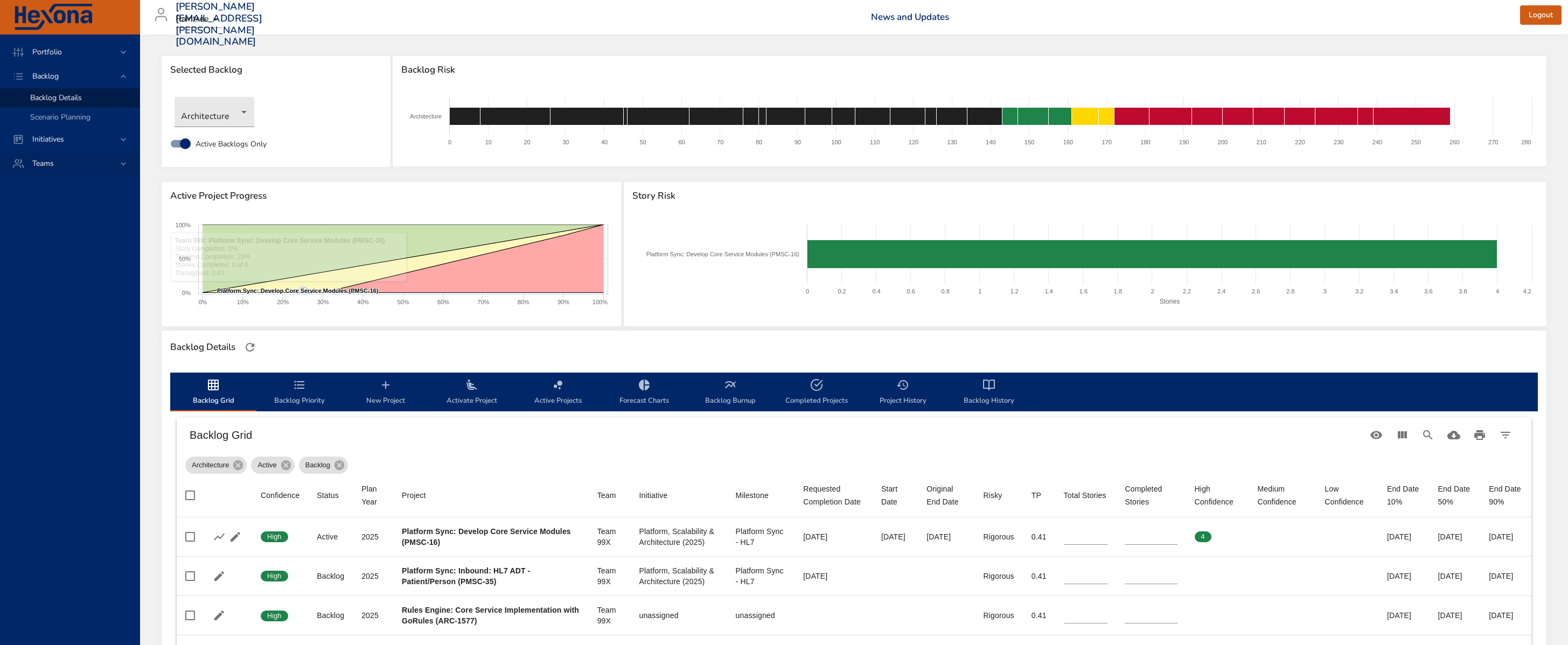
click at [58, 174] on div "Teams" at bounding box center [70, 163] width 140 height 24
click at [53, 95] on span "Initiatives" at bounding box center [47, 101] width 49 height 10
click at [79, 118] on div "Dashboard" at bounding box center [80, 122] width 101 height 11
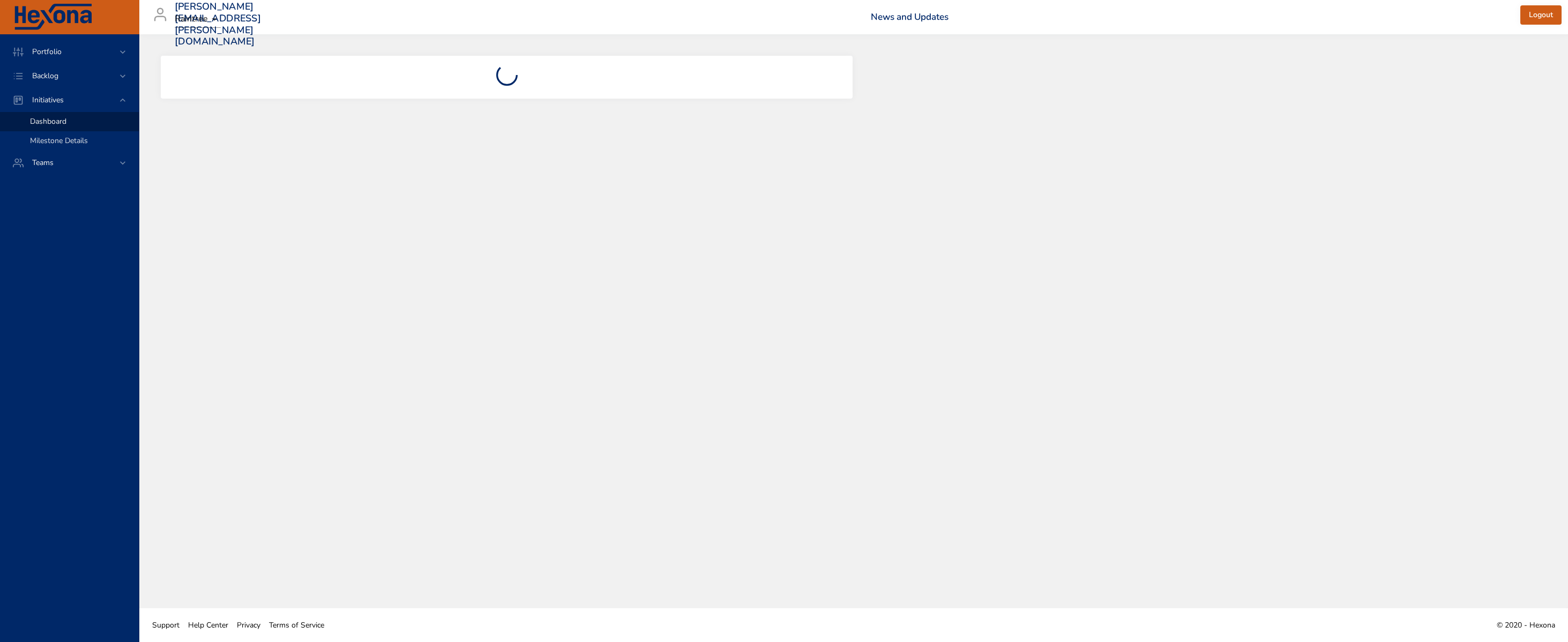
click at [85, 145] on span "Milestone Details" at bounding box center [59, 141] width 58 height 10
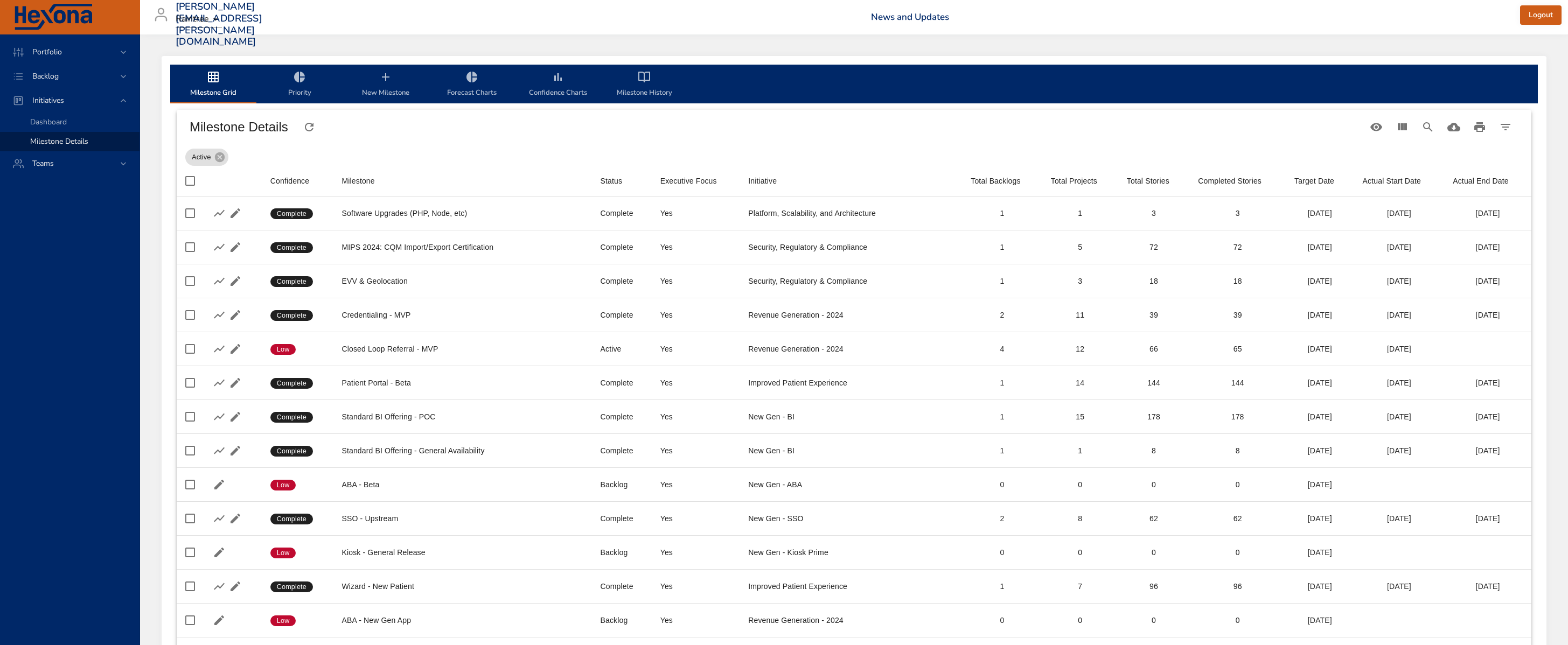
click at [499, 133] on div "Milestone Details" at bounding box center [776, 127] width 1187 height 30
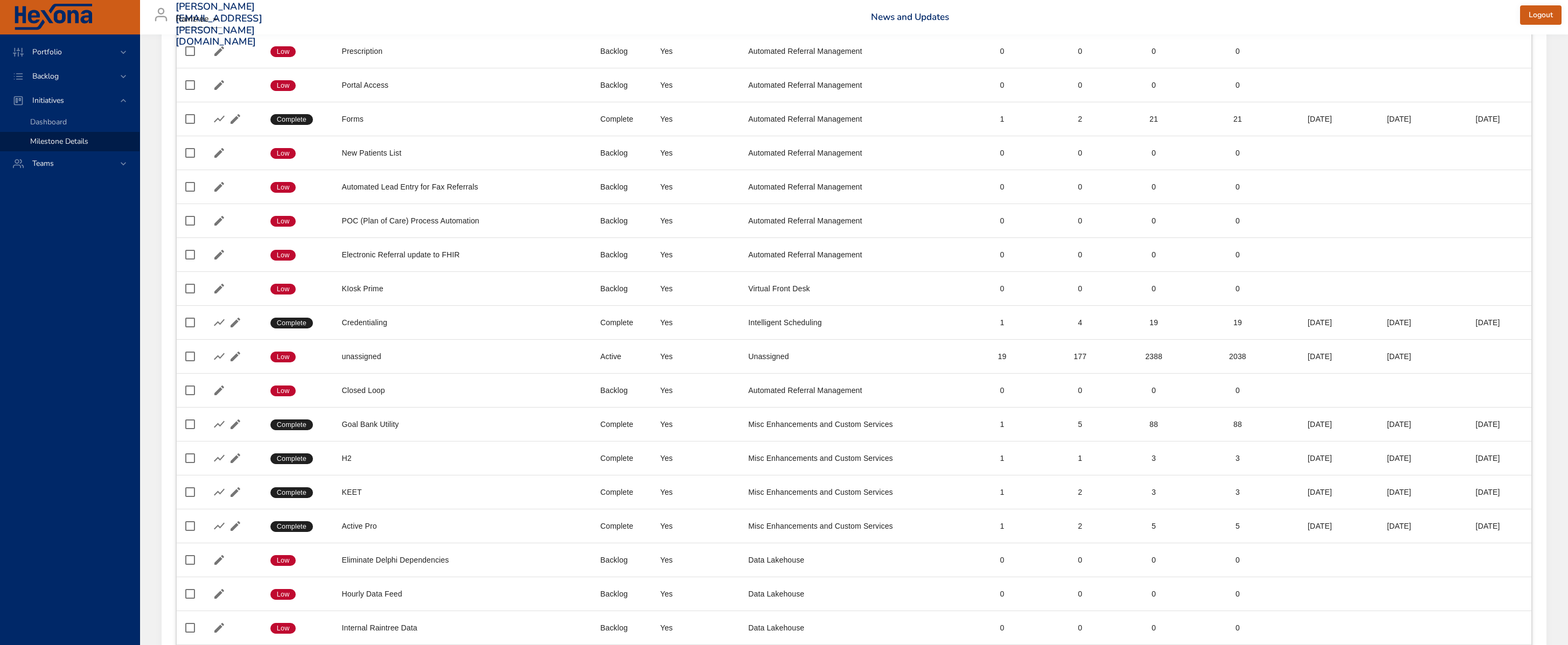
scroll to position [3048, 0]
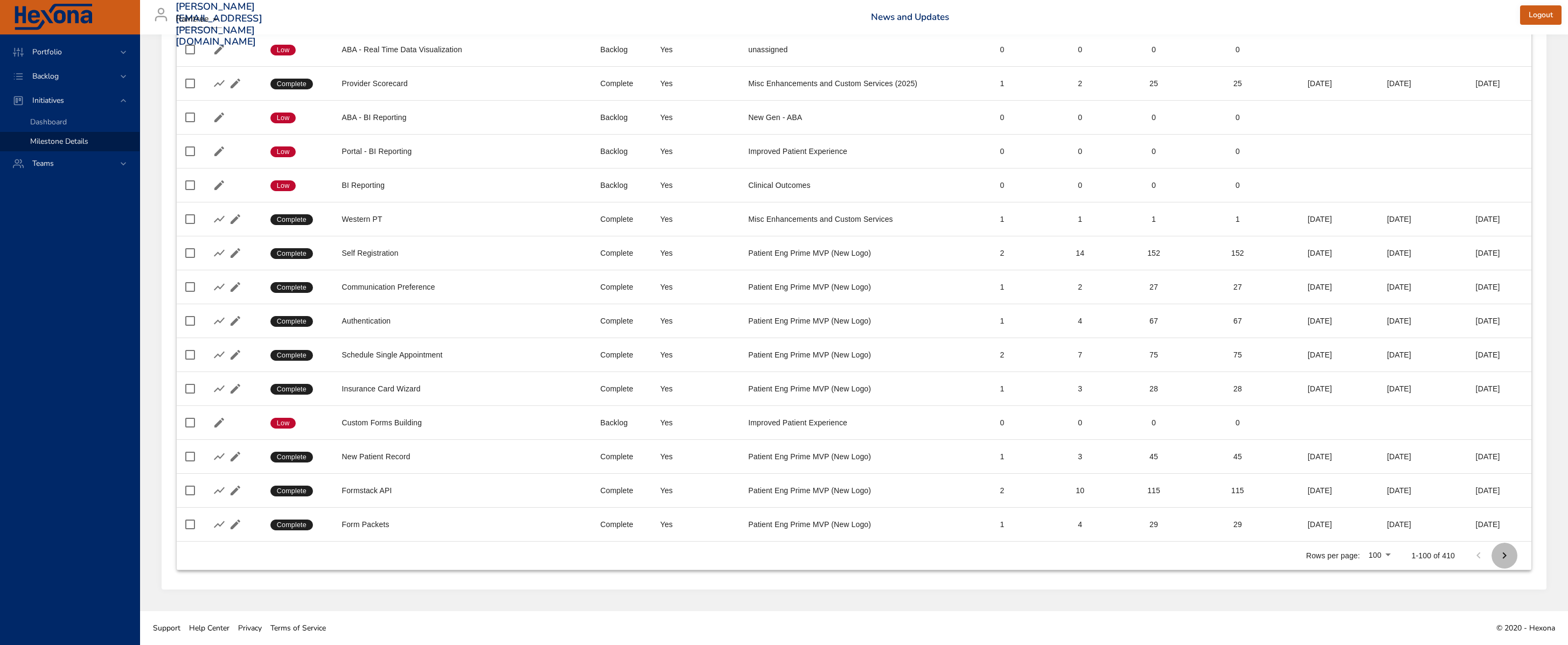
click at [1100, 555] on icon "Next Page" at bounding box center [1504, 556] width 13 height 13
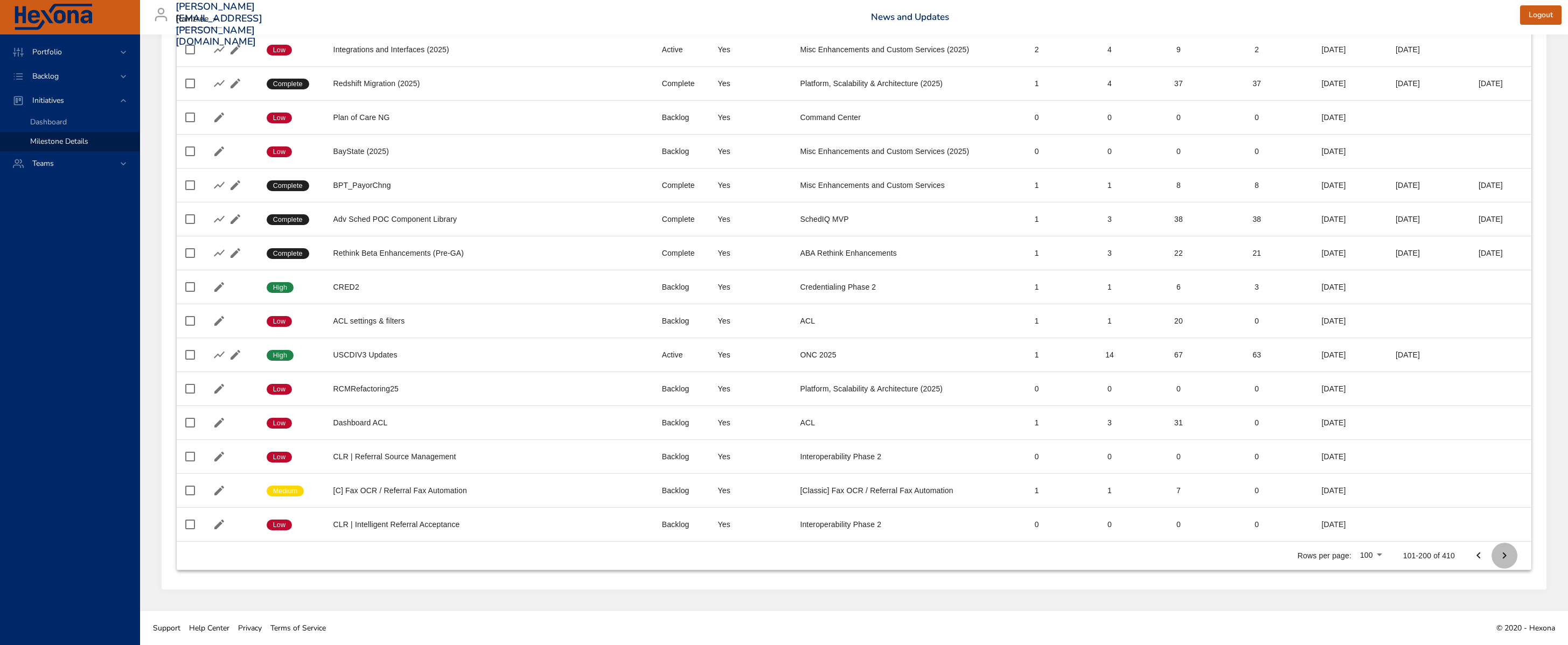
click at [1100, 554] on button "Next Page" at bounding box center [1504, 556] width 26 height 26
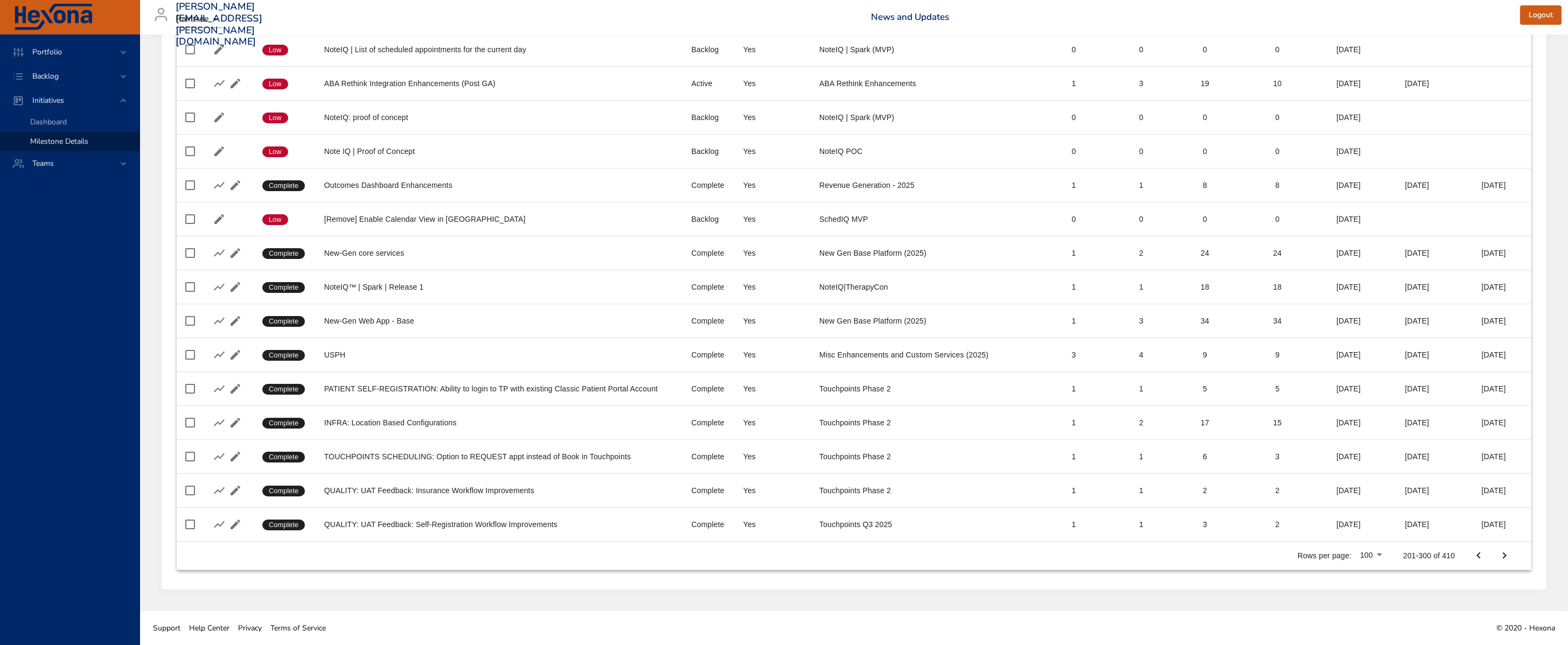
click at [1100, 556] on icon "Next Page" at bounding box center [1504, 556] width 13 height 13
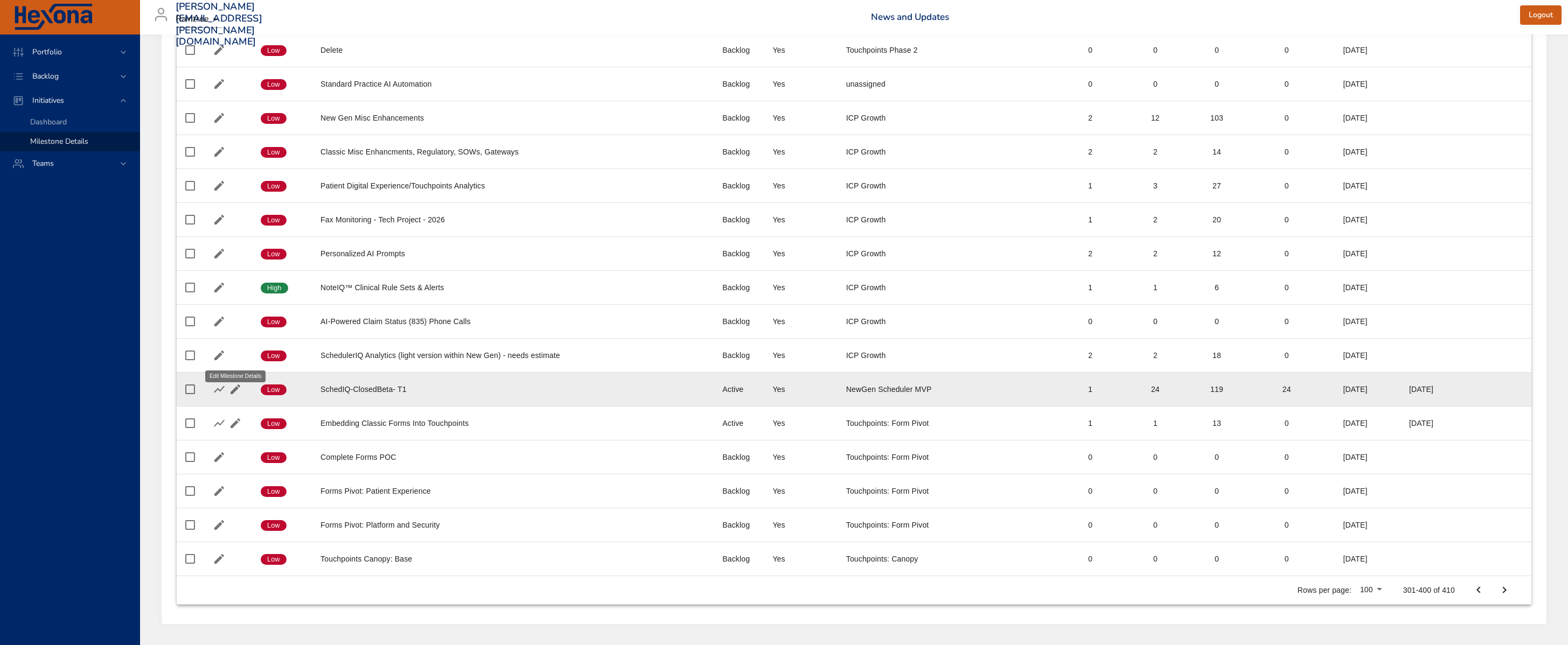
click at [233, 385] on icon "button" at bounding box center [235, 389] width 10 height 10
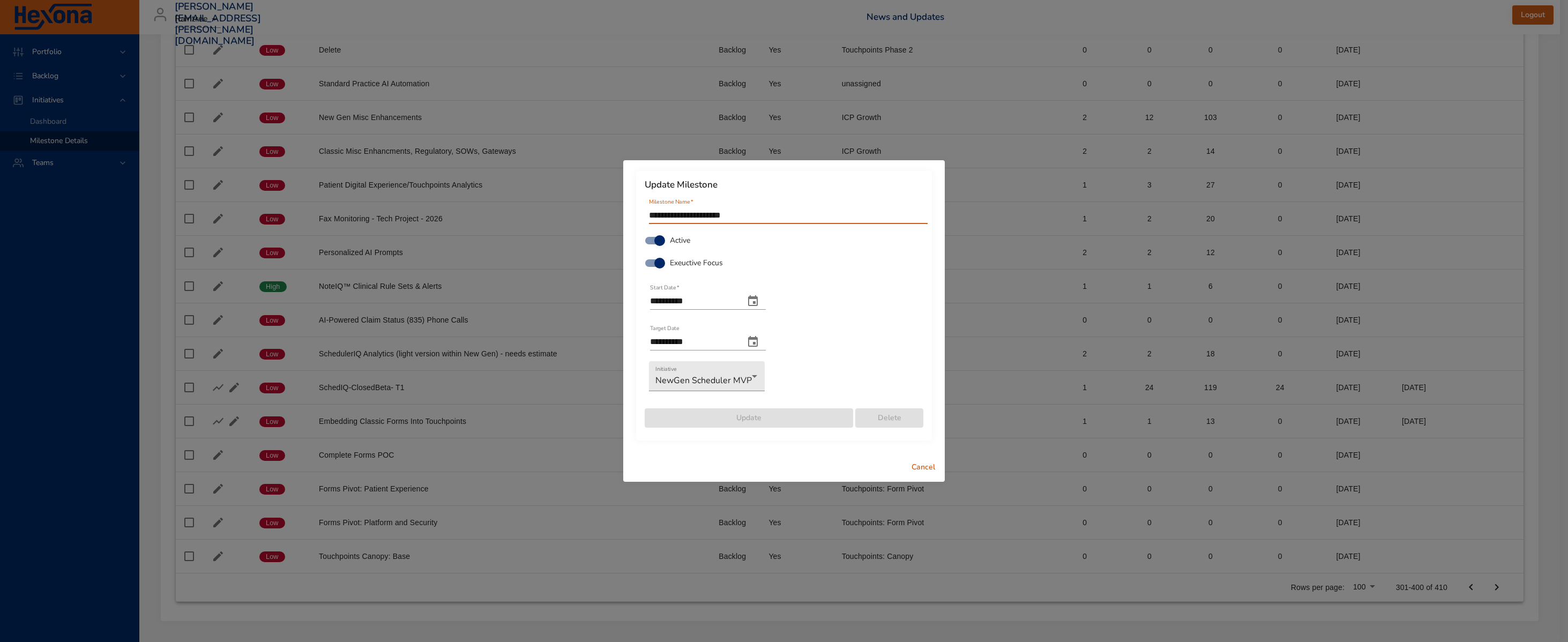
drag, startPoint x: 759, startPoint y: 215, endPoint x: 531, endPoint y: 209, distance: 228.1
click at [531, 209] on div "**********" at bounding box center [784, 321] width 1568 height 642
click at [921, 467] on span "Cancel" at bounding box center [923, 467] width 26 height 14
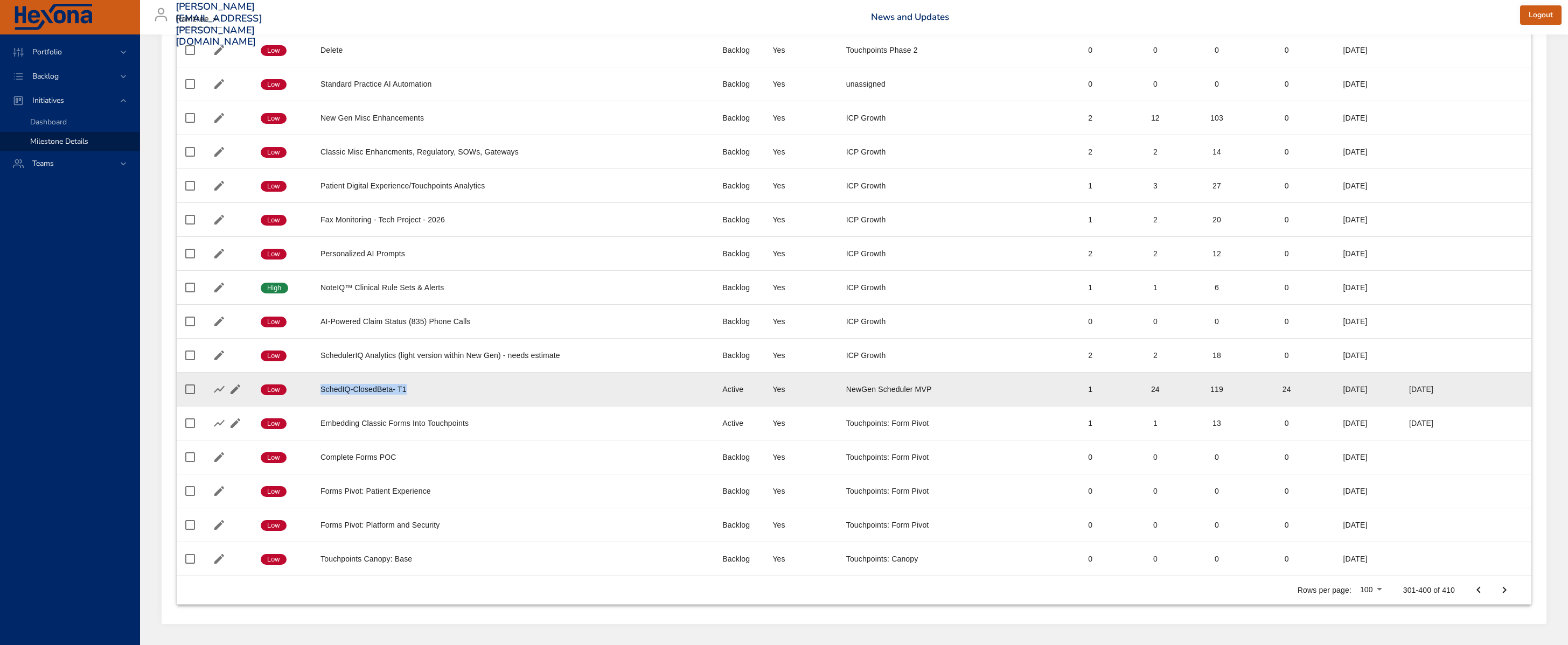
drag, startPoint x: 456, startPoint y: 365, endPoint x: 295, endPoint y: 356, distance: 161.3
click at [295, 373] on tr "Confidence Low Milestone SchedIQ-ClosedBeta- T1 Status Active Executive Focus Y…" at bounding box center [854, 390] width 1355 height 34
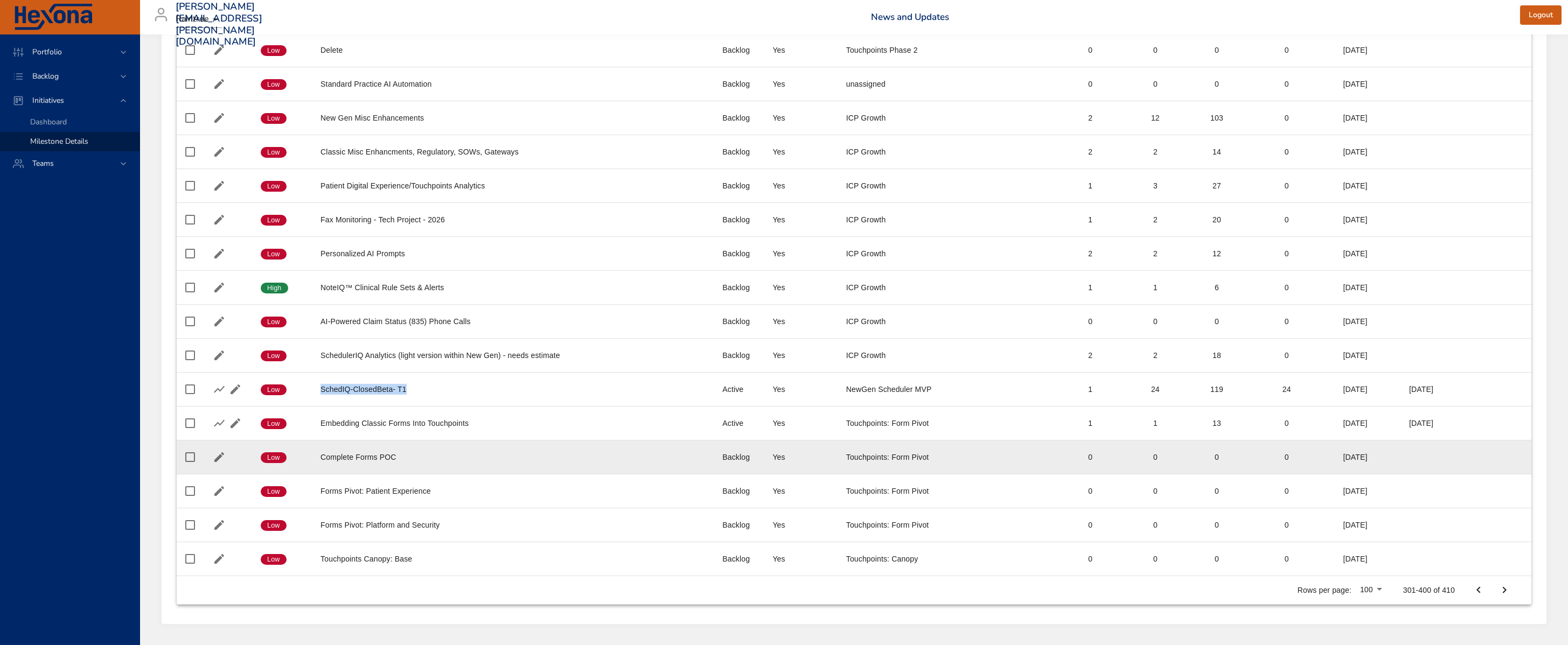
copy tr "Milestone SchedIQ-ClosedBeta- T1"
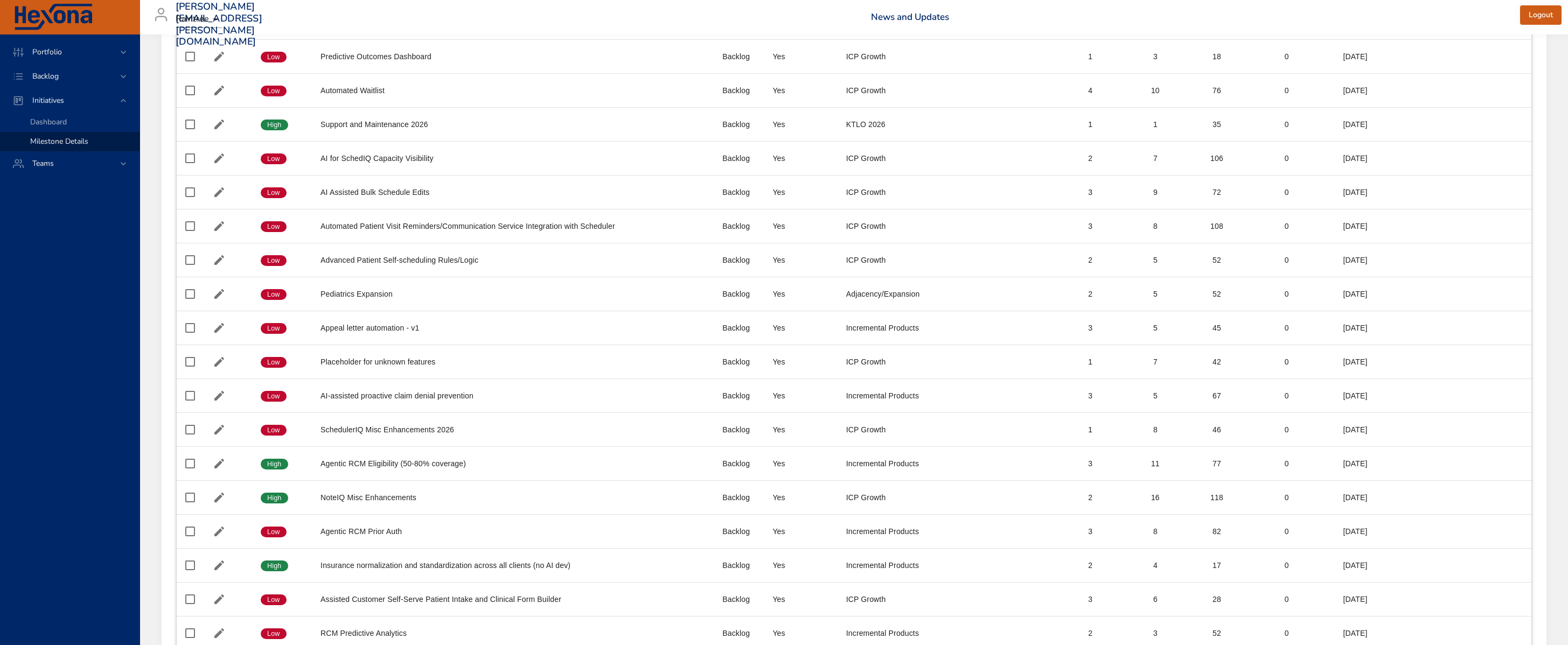
scroll to position [1924, 0]
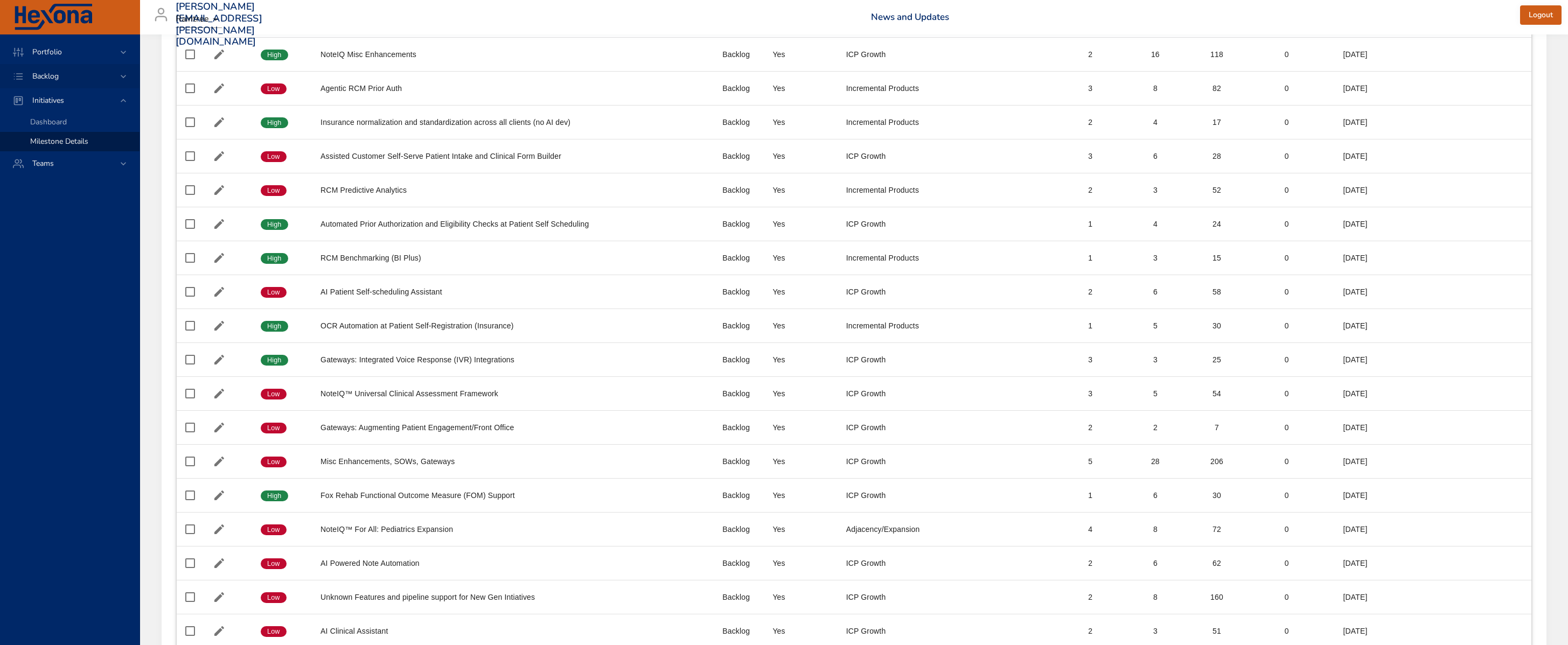
click at [58, 81] on div "Backlog" at bounding box center [70, 76] width 94 height 11
click at [62, 99] on span "Backlog Details" at bounding box center [56, 98] width 52 height 10
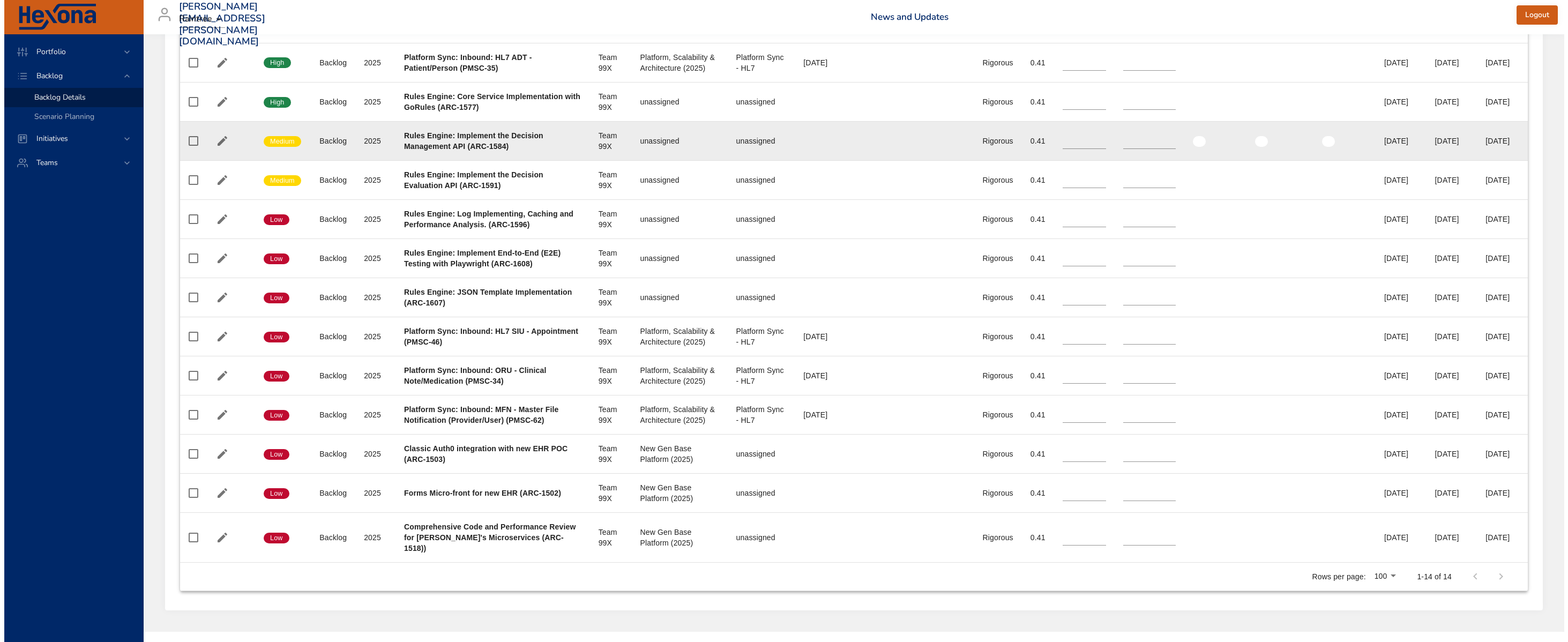
scroll to position [497, 0]
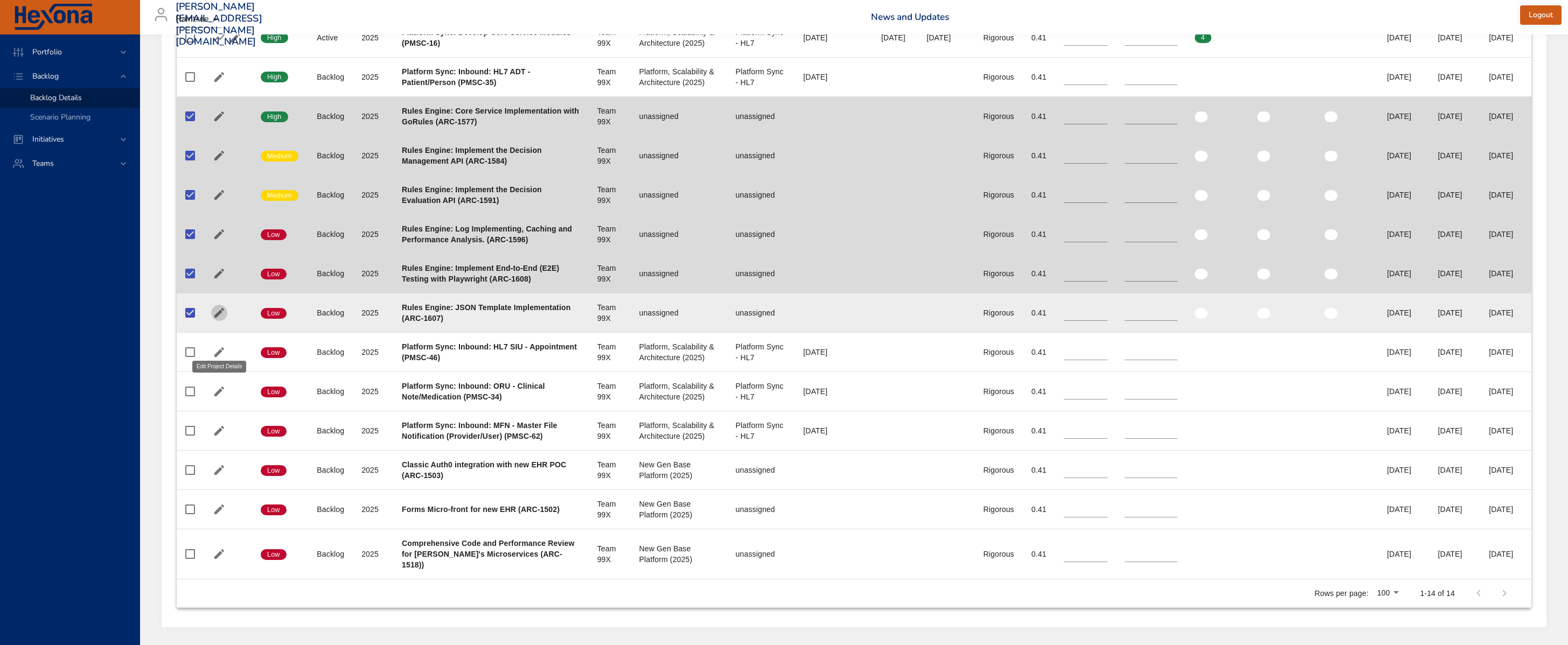
click at [219, 318] on icon "button" at bounding box center [219, 312] width 10 height 10
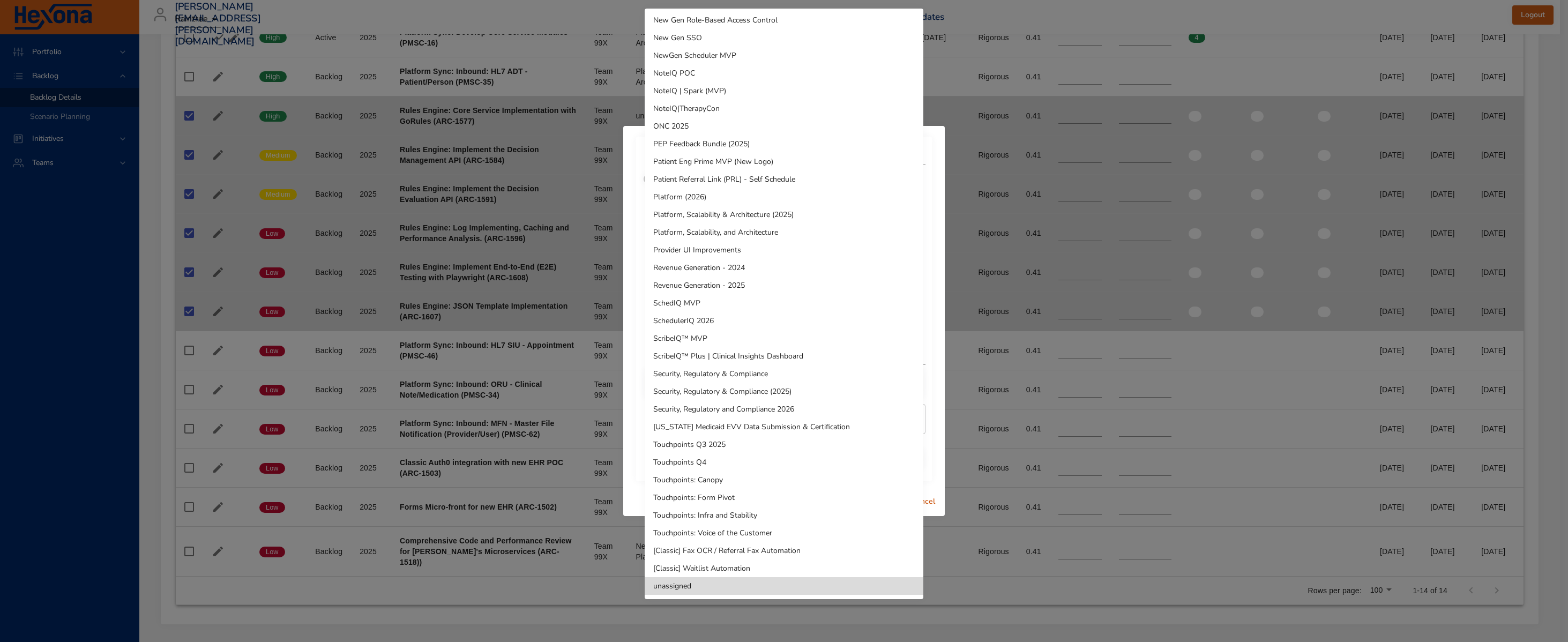
scroll to position [303, 0]
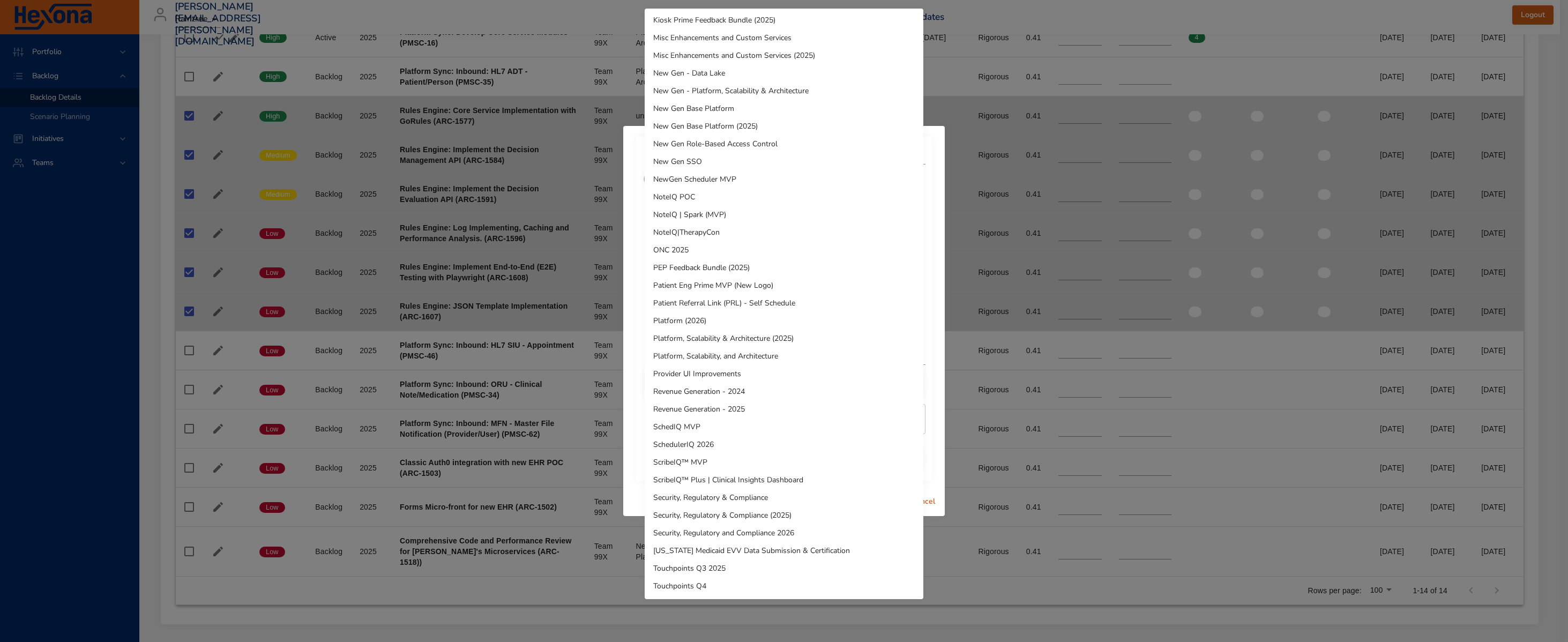
click at [778, 180] on li "NewGen Scheduler MVP" at bounding box center [784, 179] width 278 height 17
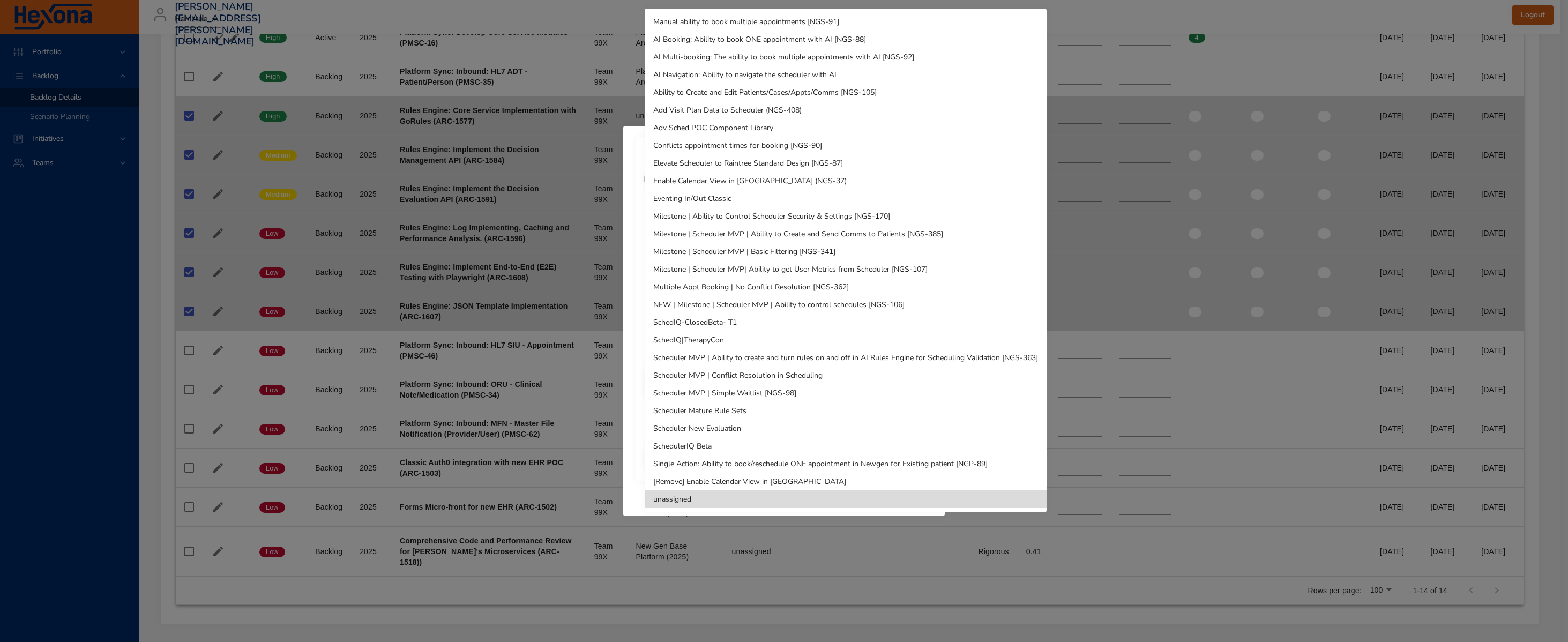
click at [749, 324] on li "SchedIQ-ClosedBeta- T1" at bounding box center [846, 322] width 402 height 17
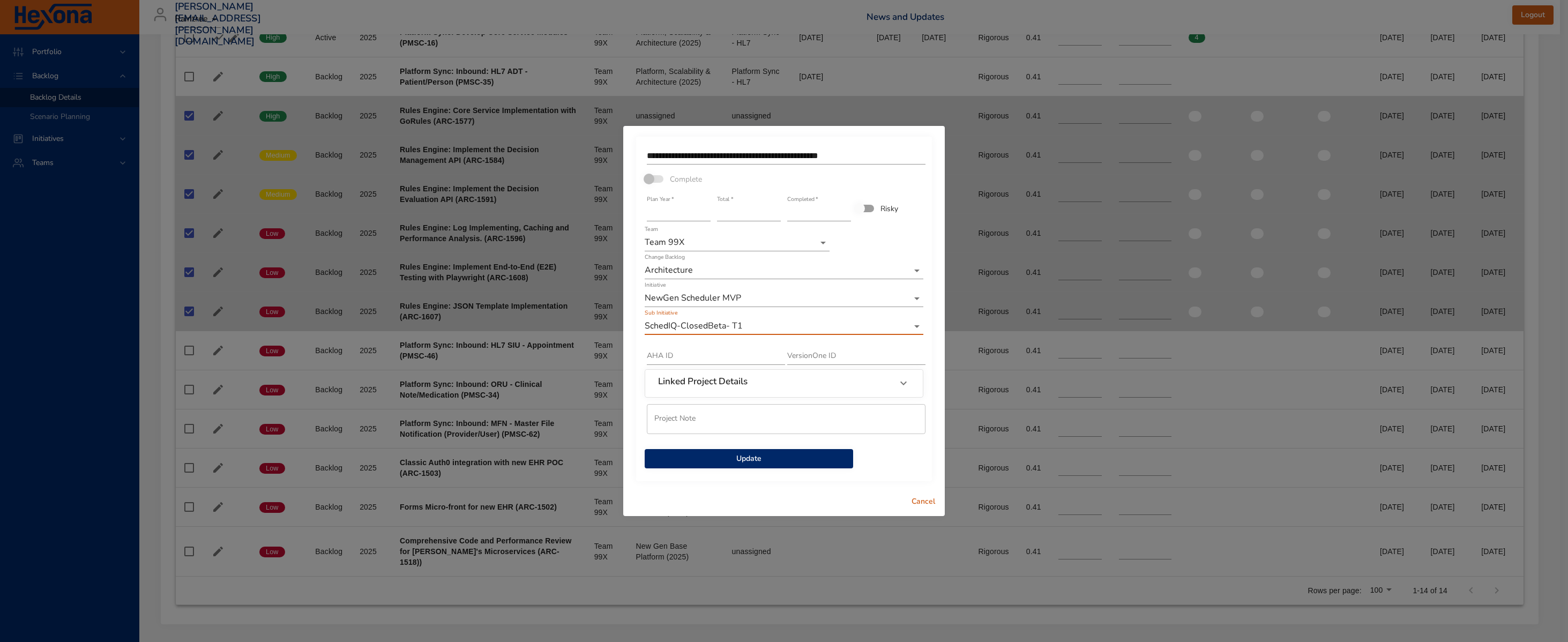
click at [807, 462] on span "Update" at bounding box center [749, 459] width 191 height 14
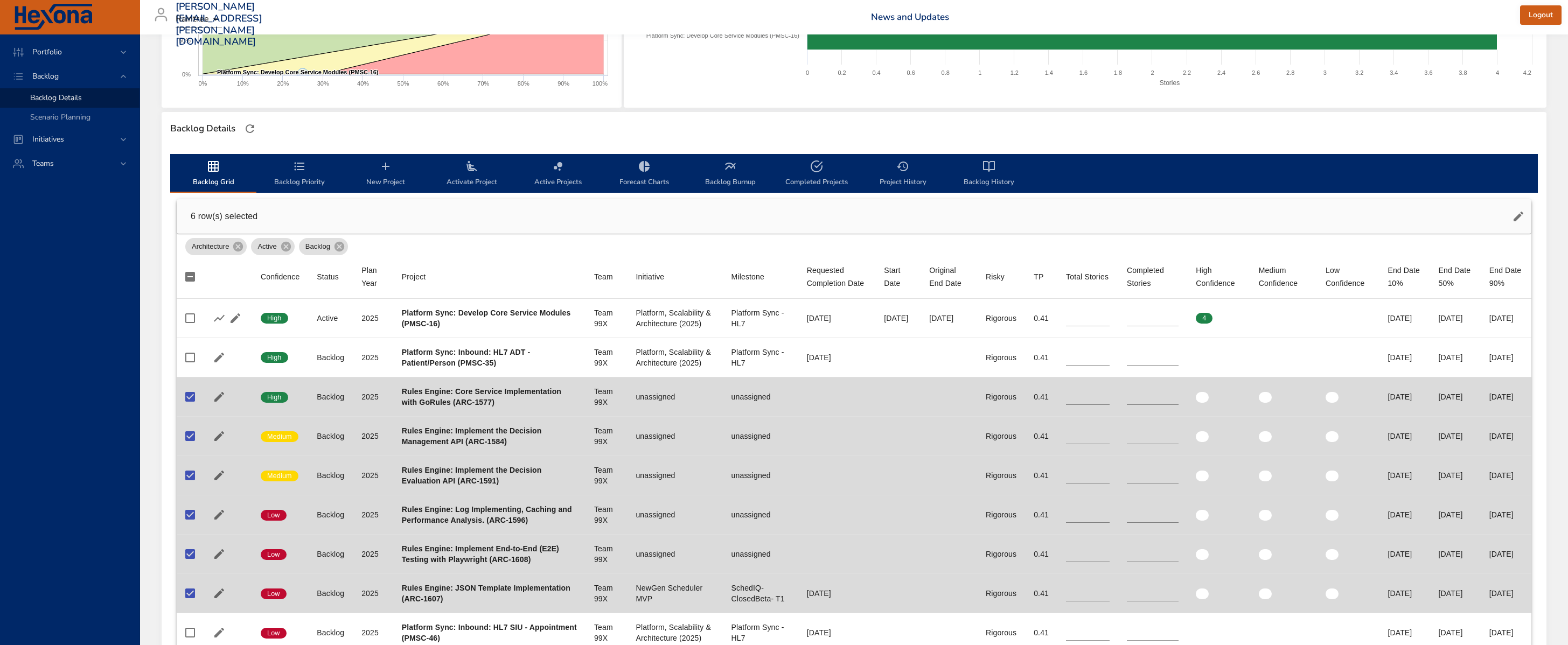
scroll to position [0, 0]
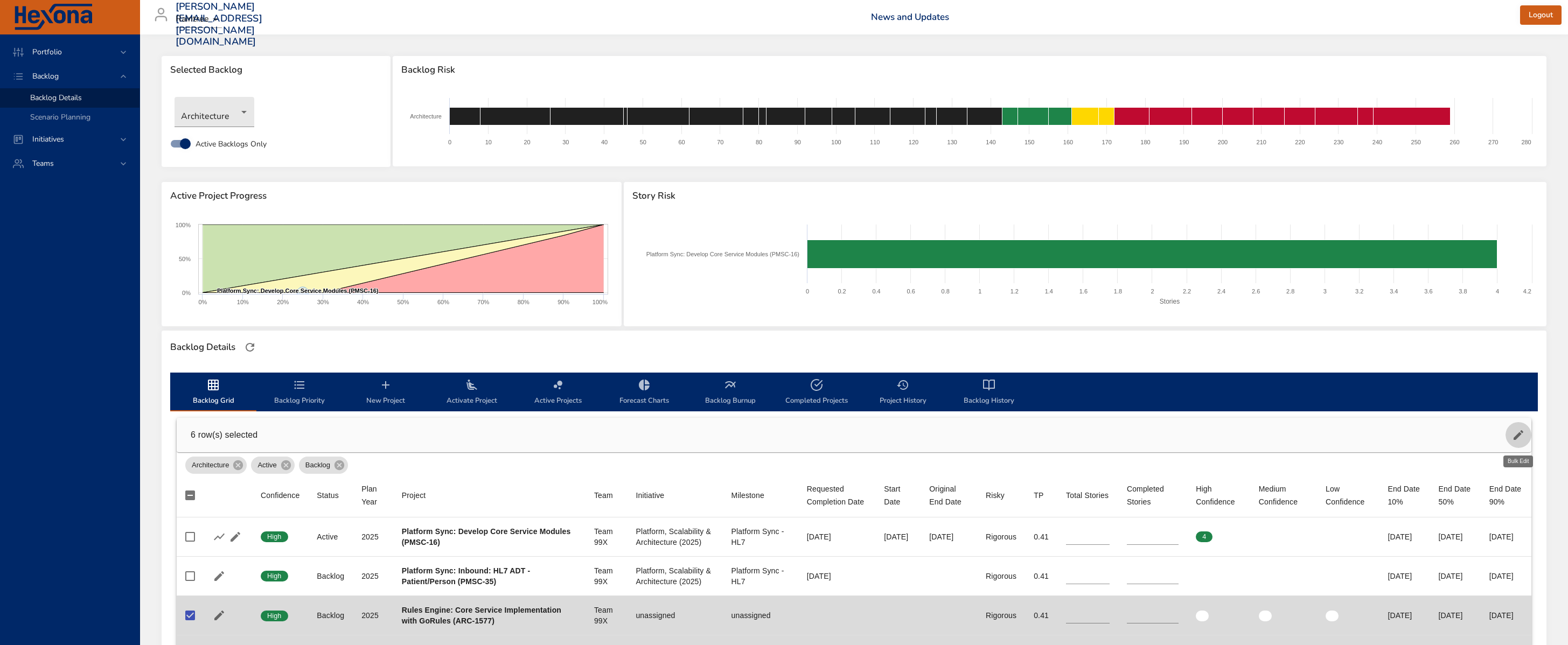
click at [1100, 425] on button "button" at bounding box center [1519, 435] width 26 height 26
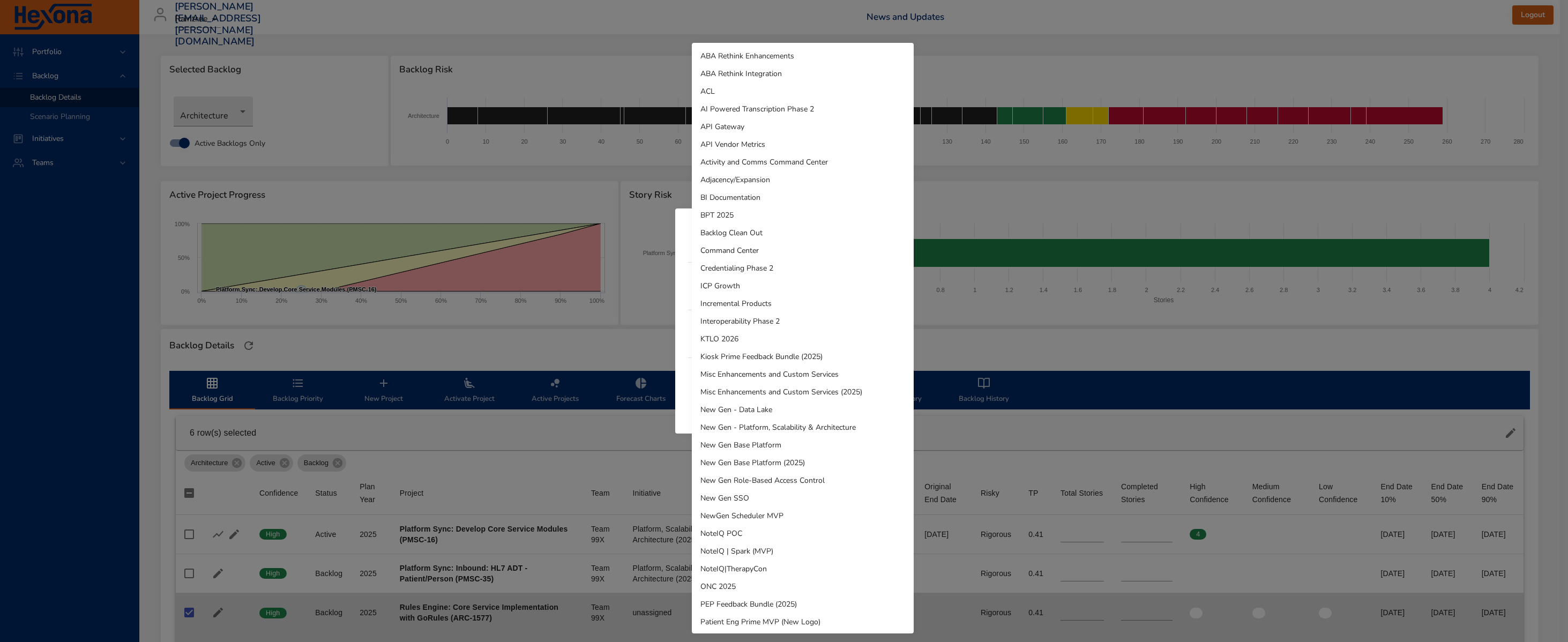
click at [736, 385] on body "Portfolio Backlog Backlog Details Scenario Planning Initiatives Teams [PERSON_N…" at bounding box center [784, 321] width 1568 height 642
click at [840, 515] on li "NewGen Scheduler MVP" at bounding box center [802, 516] width 222 height 17
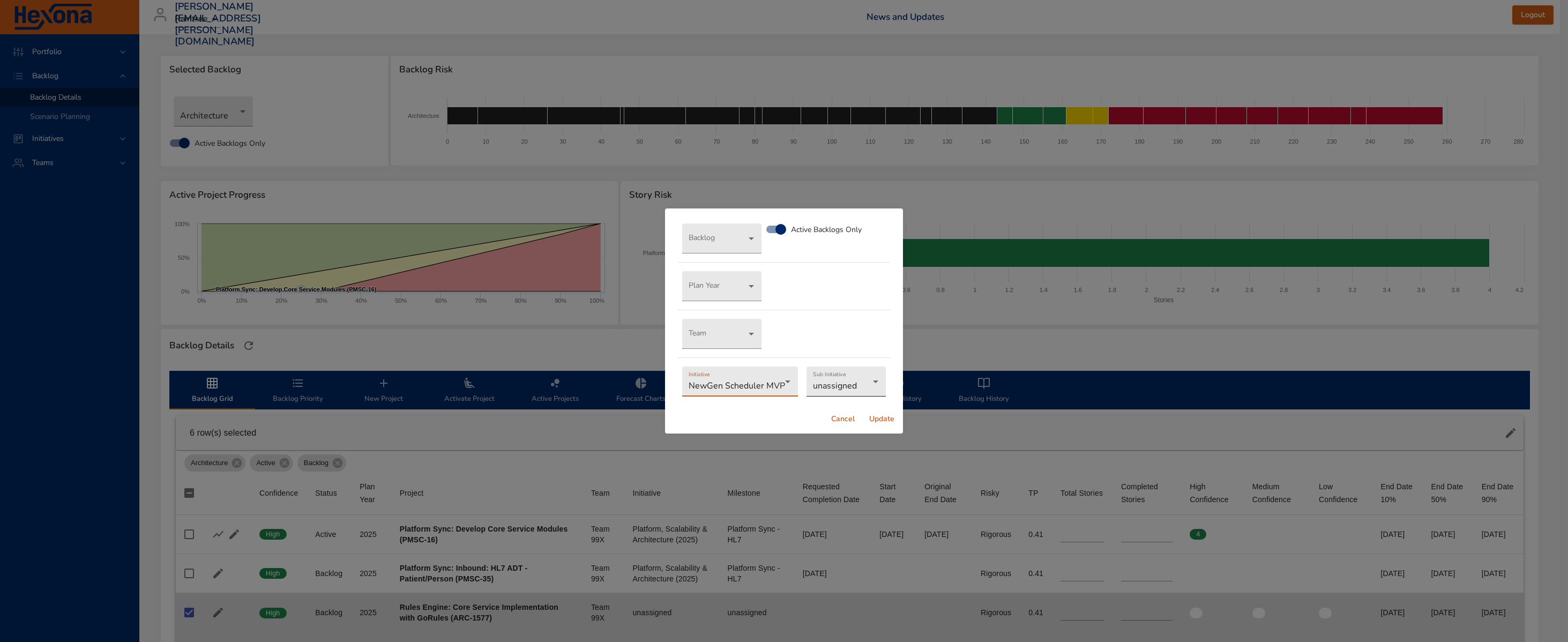
click at [847, 391] on body "Portfolio Backlog Backlog Details Scenario Planning Initiatives Teams [PERSON_N…" at bounding box center [784, 321] width 1568 height 642
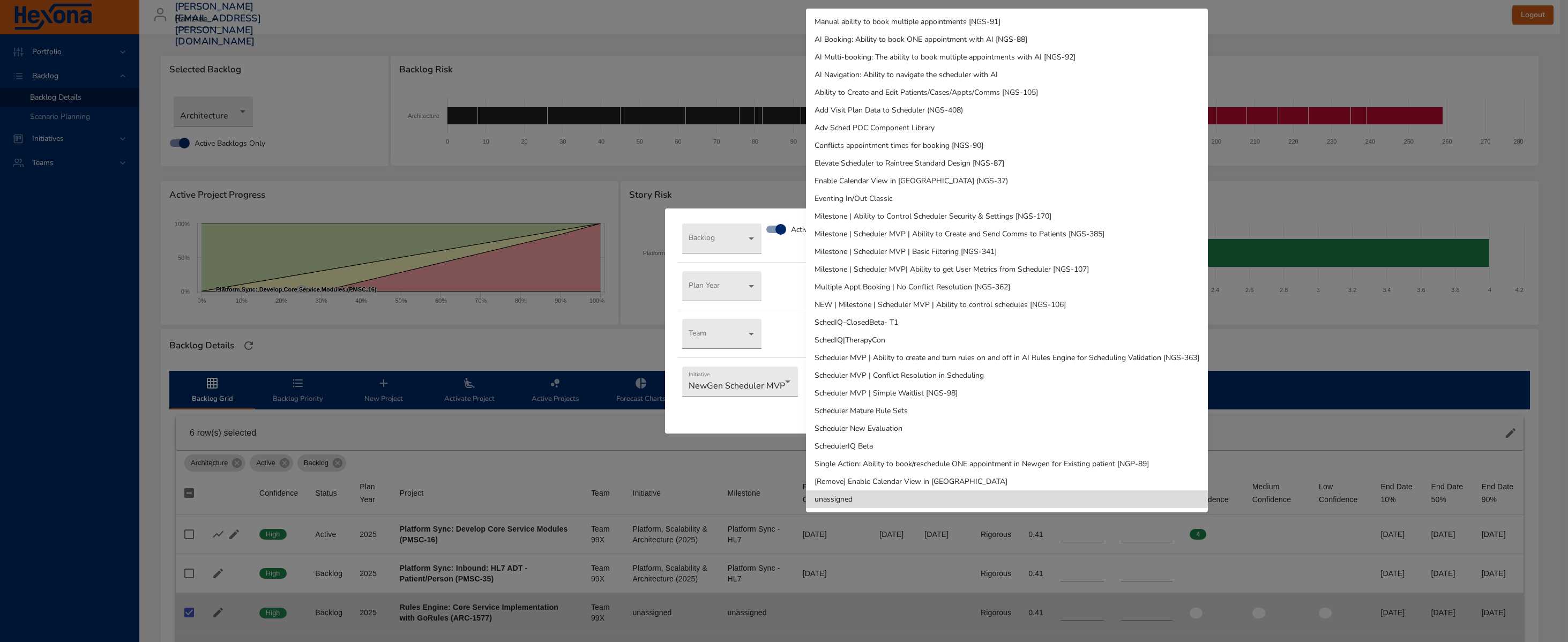
click at [919, 442] on li "SchedulerIQ Beta" at bounding box center [1007, 446] width 402 height 17
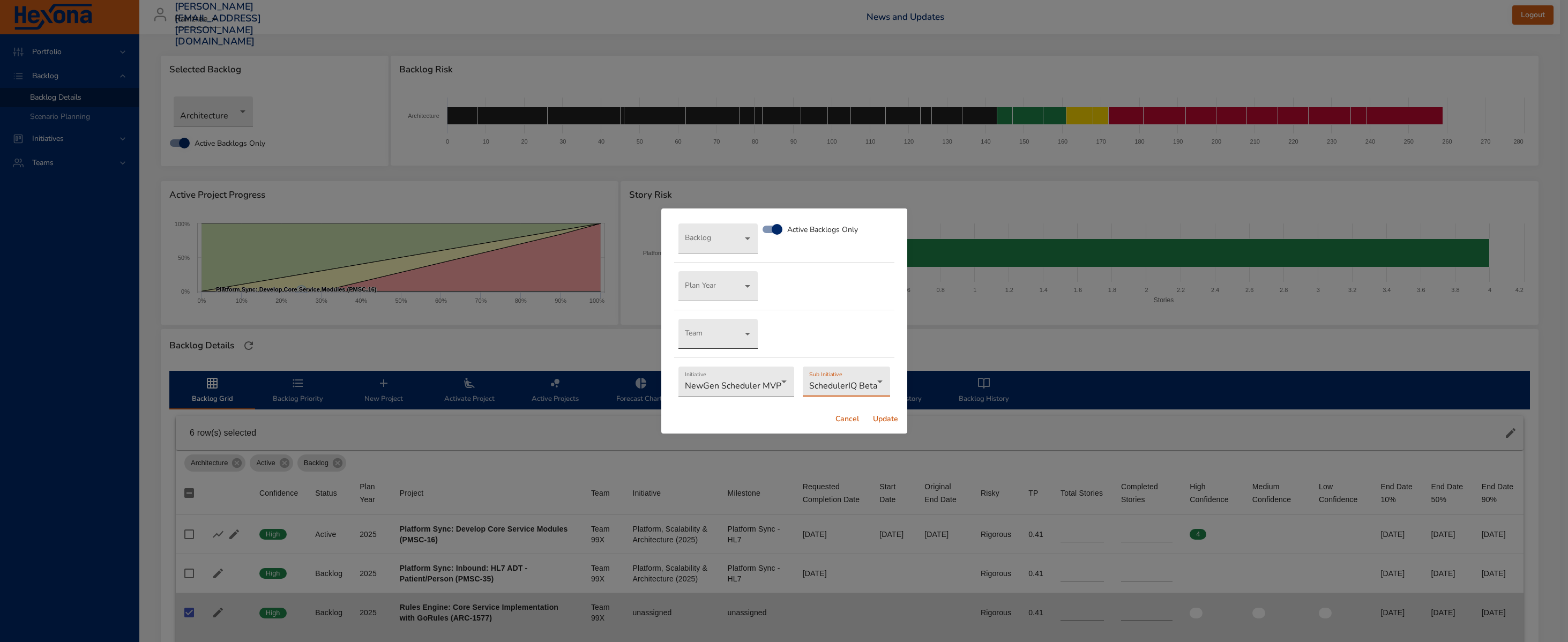
click at [738, 334] on body "Portfolio Backlog Backlog Details Scenario Planning Initiatives Teams [PERSON_N…" at bounding box center [784, 321] width 1568 height 642
click at [737, 335] on li "Team 99X" at bounding box center [718, 334] width 79 height 17
click at [880, 420] on span "Update" at bounding box center [886, 420] width 26 height 14
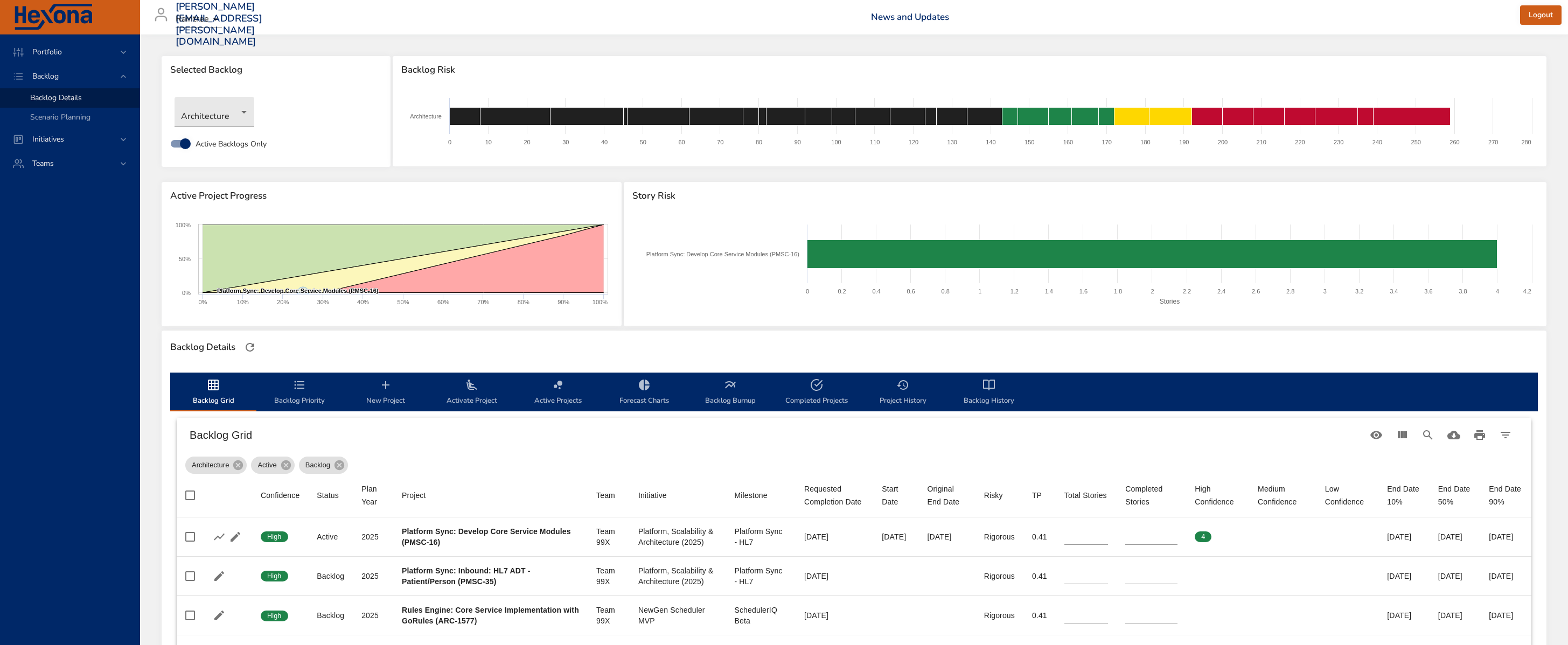
scroll to position [377, 0]
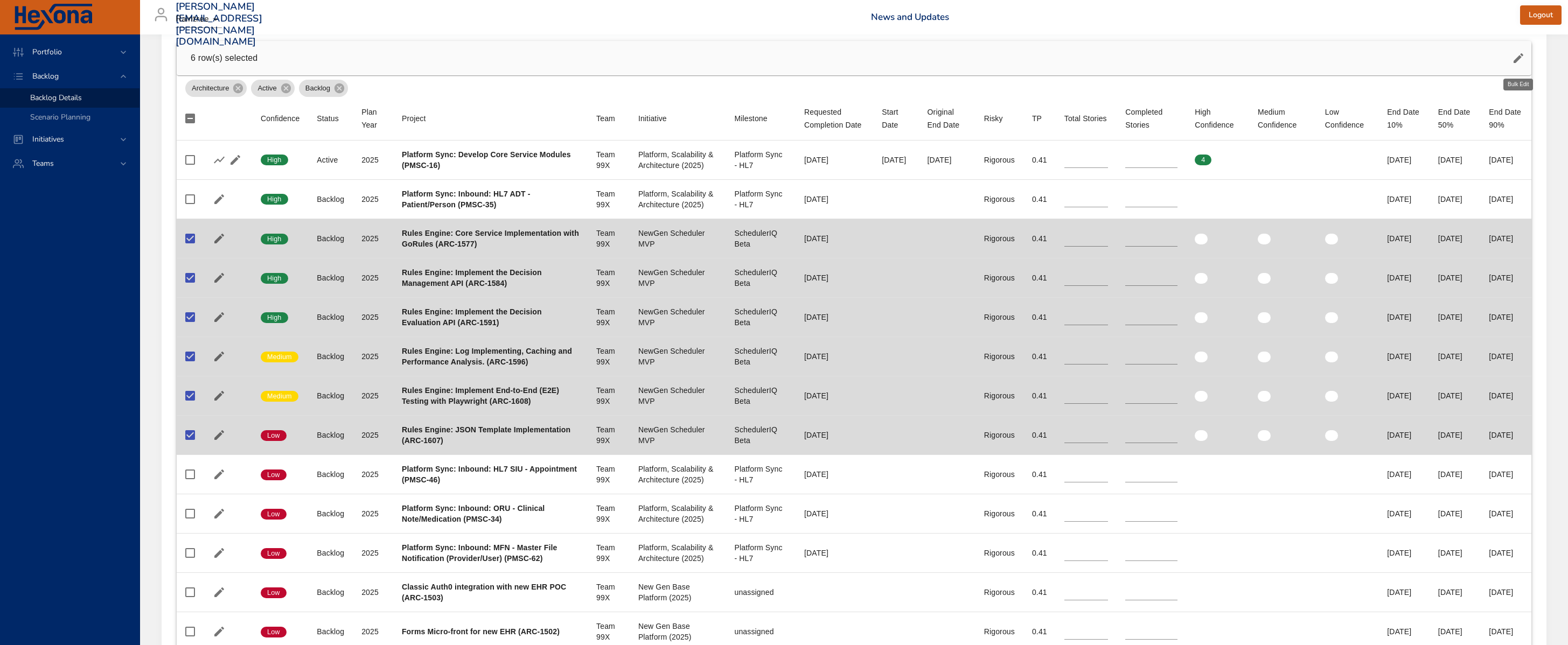
click at [1100, 55] on icon "button" at bounding box center [1519, 58] width 13 height 13
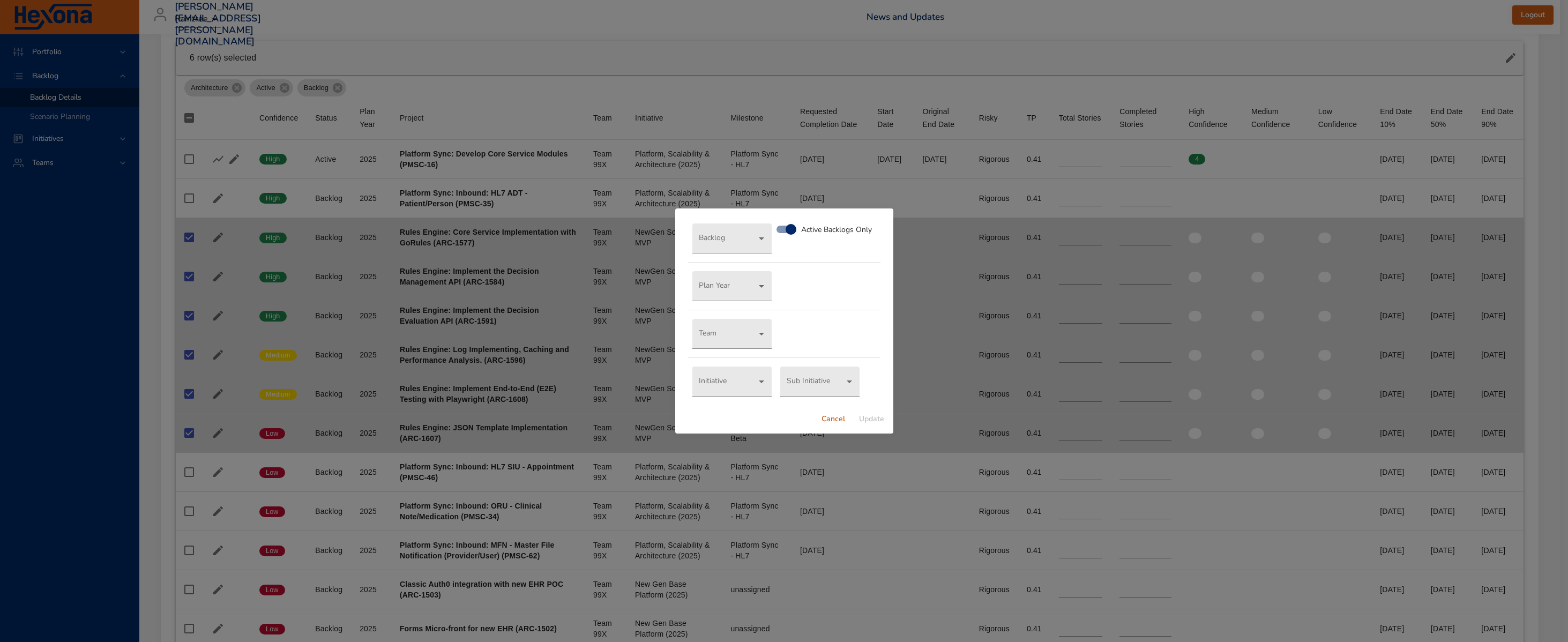
click at [840, 422] on span "Cancel" at bounding box center [833, 420] width 26 height 14
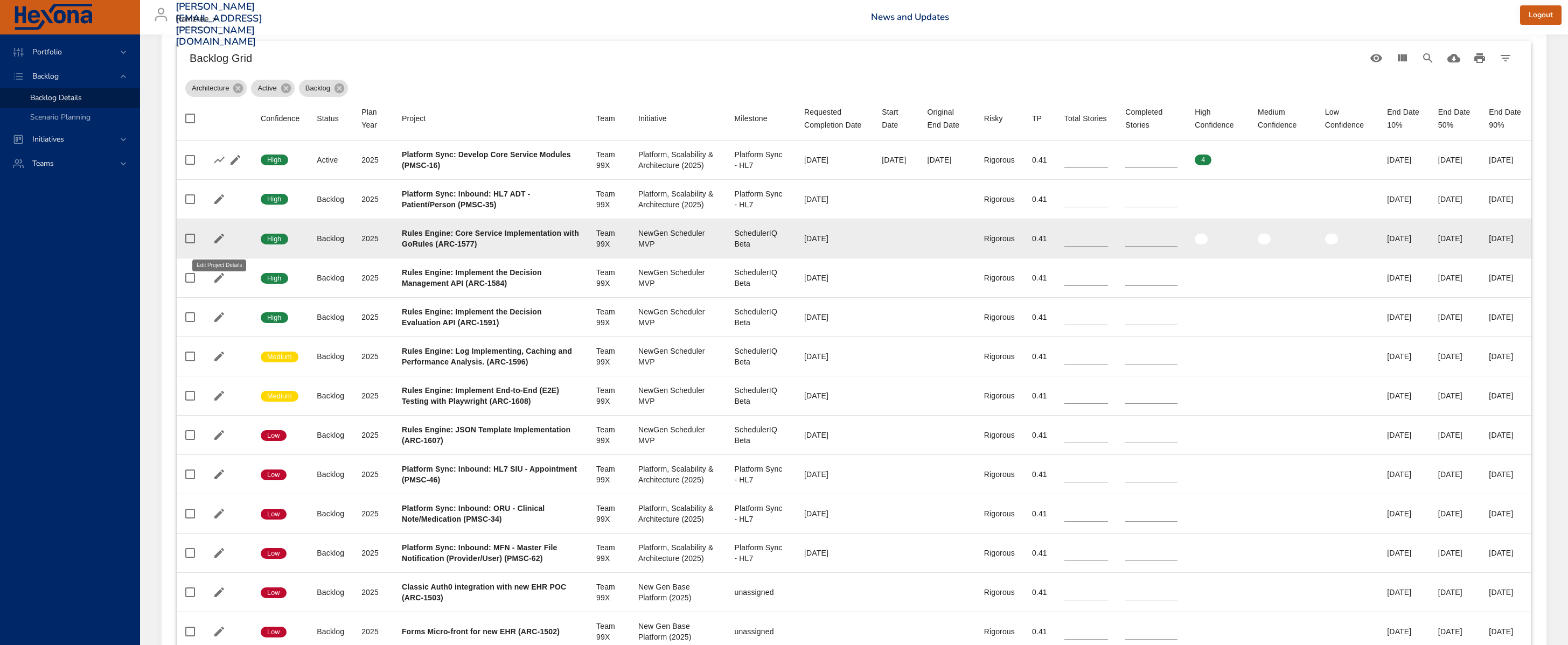
click at [218, 245] on icon "button" at bounding box center [220, 238] width 13 height 13
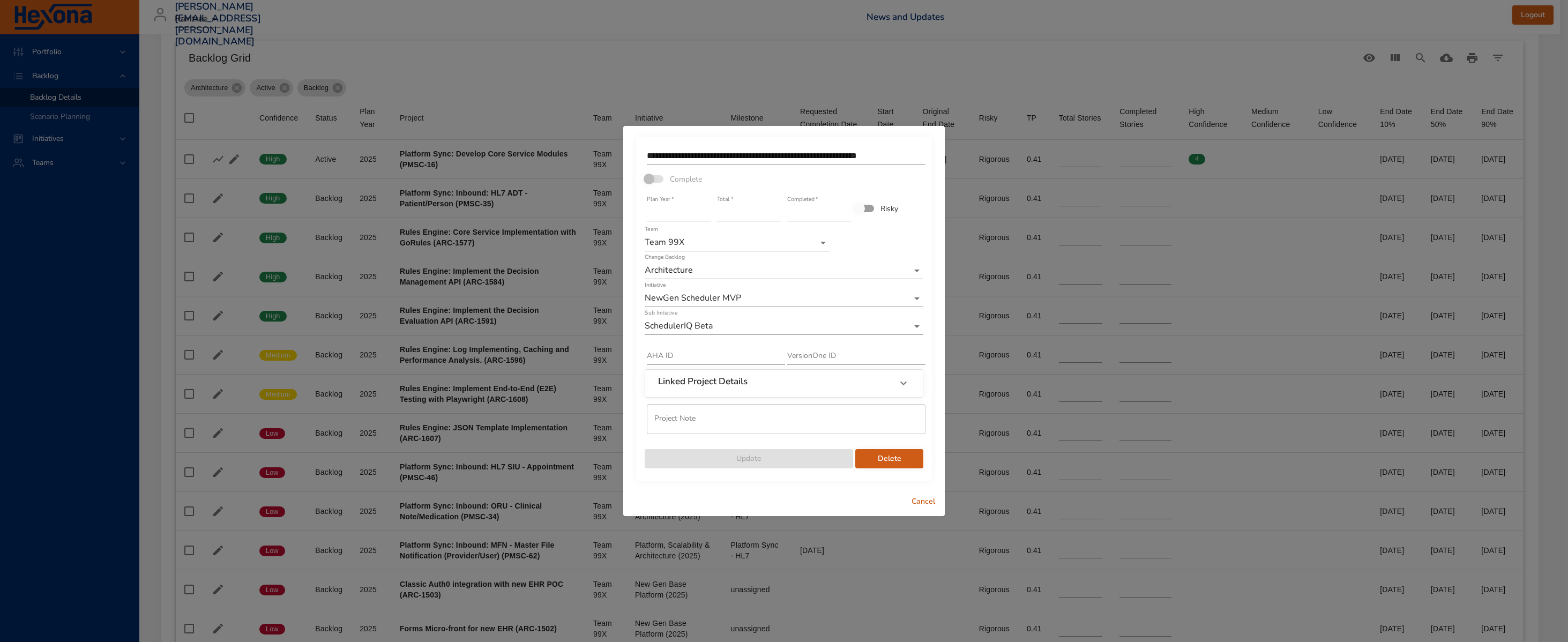
click at [921, 504] on span "Cancel" at bounding box center [923, 502] width 26 height 14
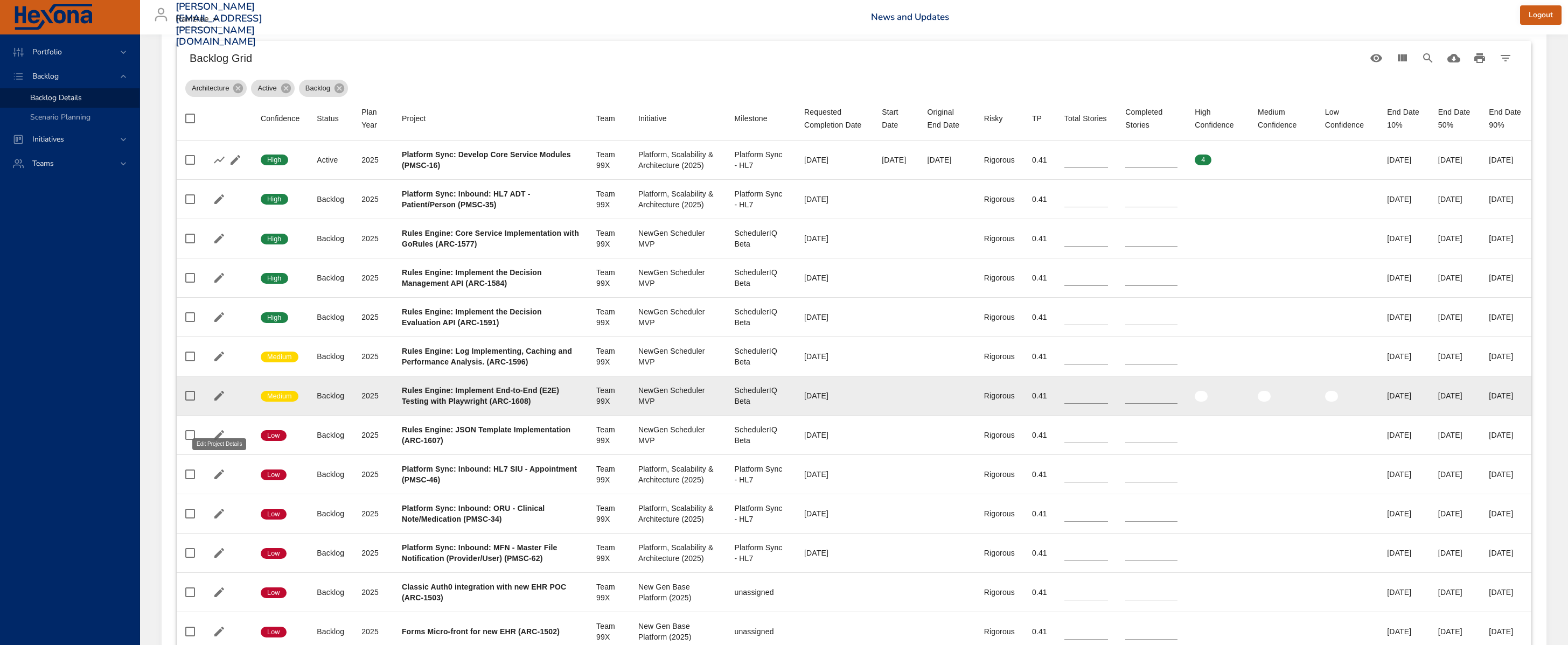
click at [218, 402] on icon "button" at bounding box center [220, 396] width 13 height 13
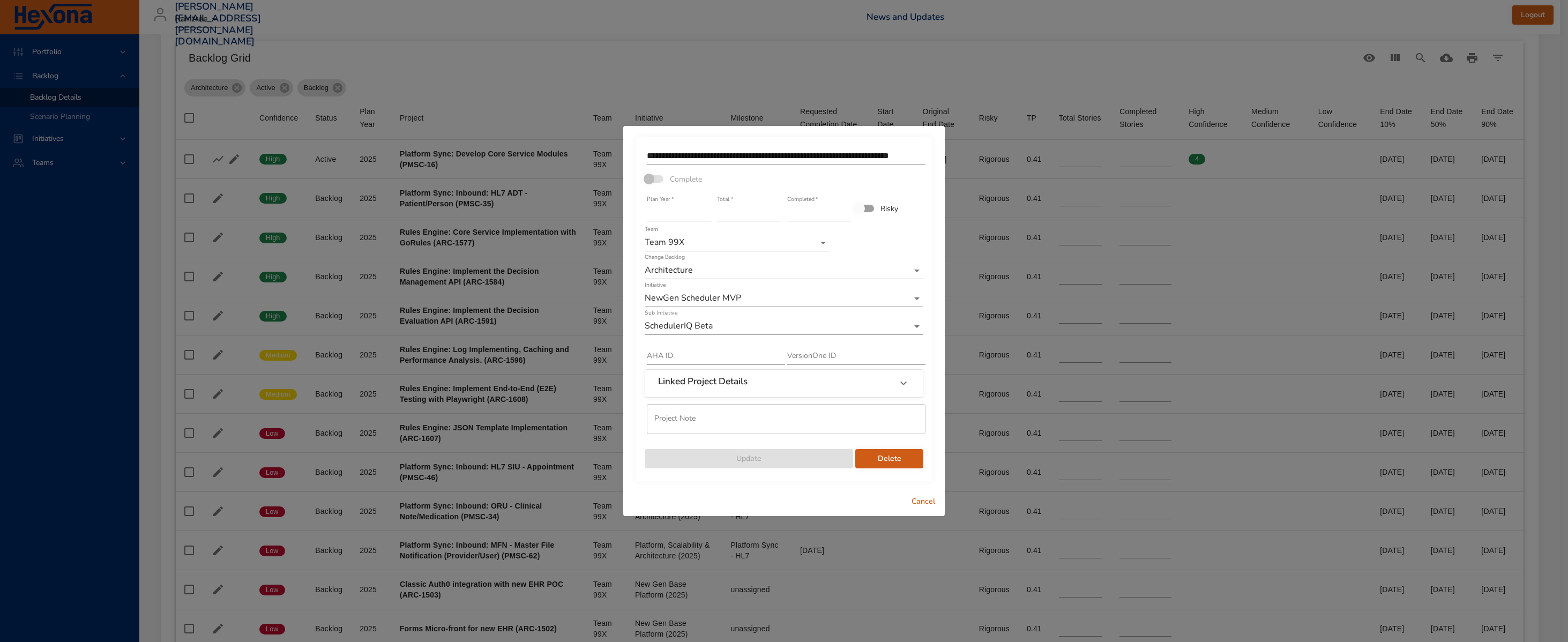
click at [923, 500] on span "Cancel" at bounding box center [923, 502] width 26 height 14
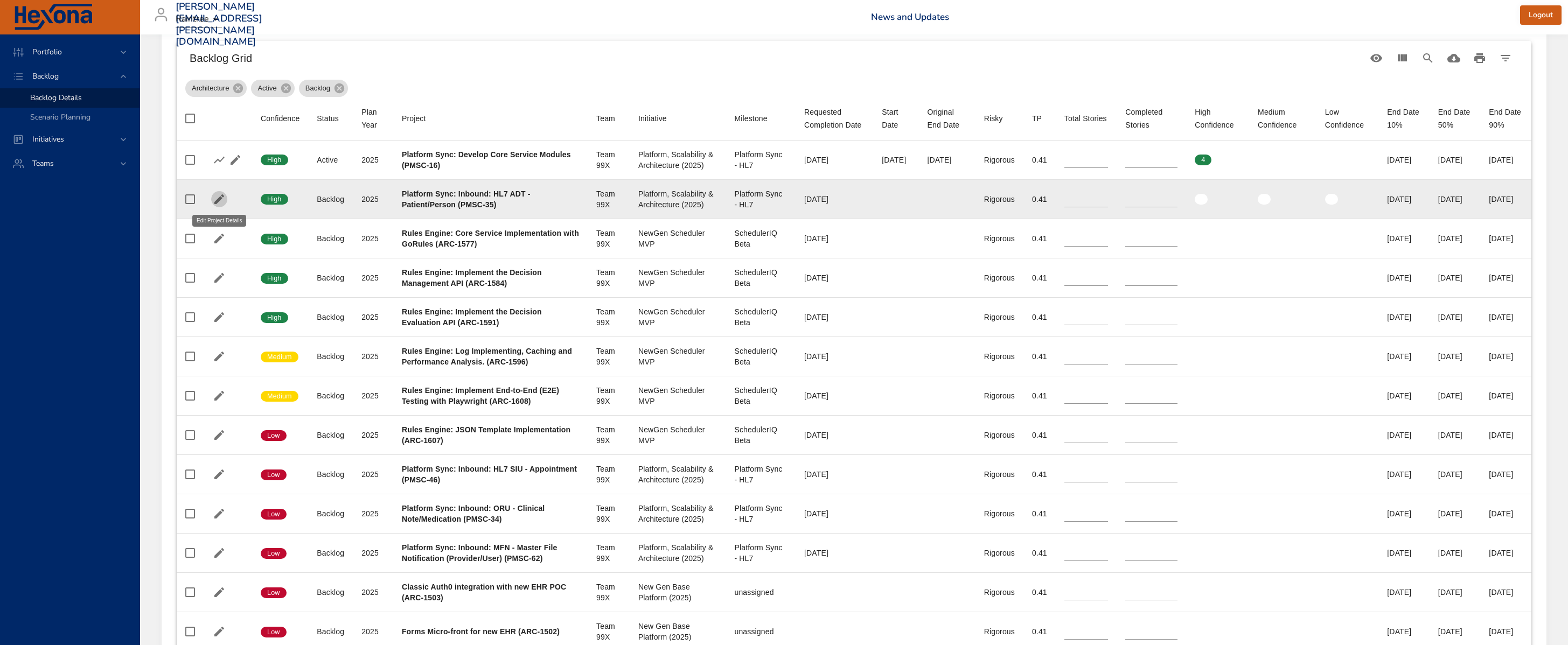
click at [218, 200] on icon "button" at bounding box center [219, 199] width 10 height 10
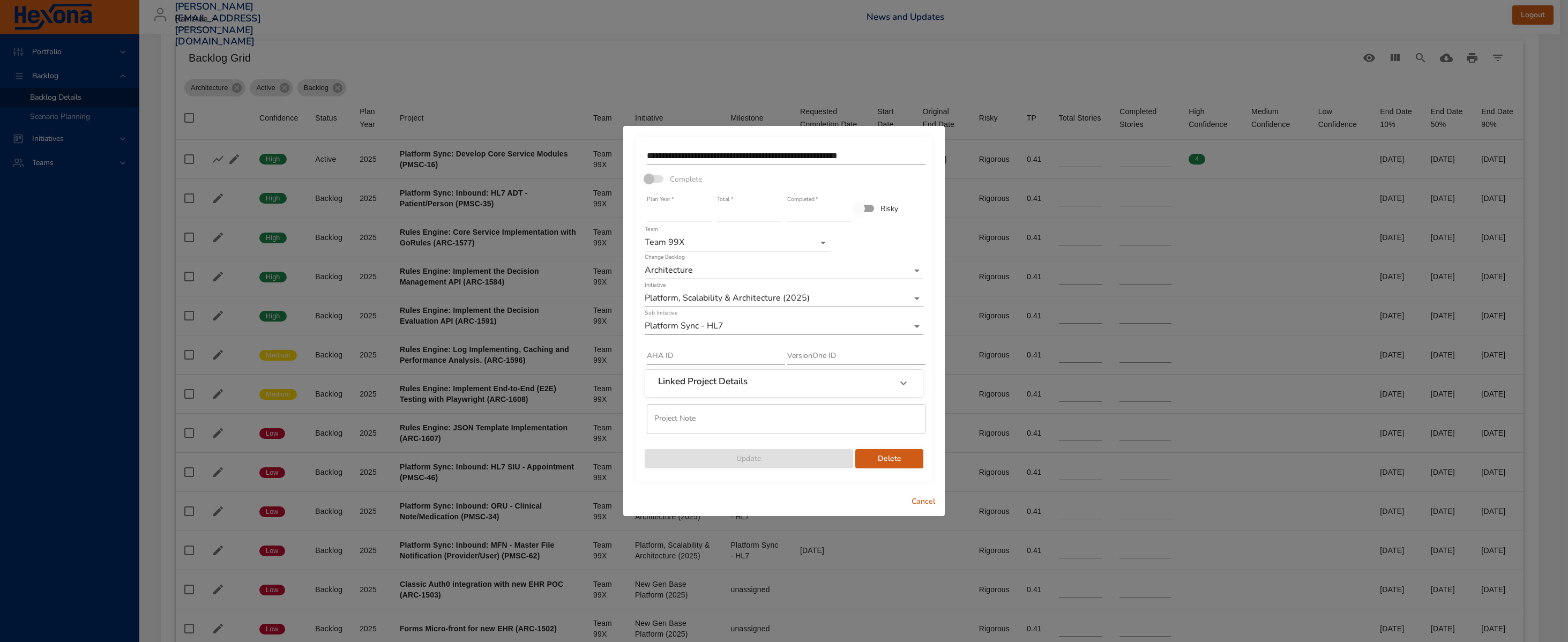
click at [808, 361] on input "text" at bounding box center [856, 356] width 138 height 17
click at [709, 356] on input "text" at bounding box center [716, 356] width 138 height 17
click at [764, 374] on div "Linked Project Details" at bounding box center [784, 383] width 278 height 27
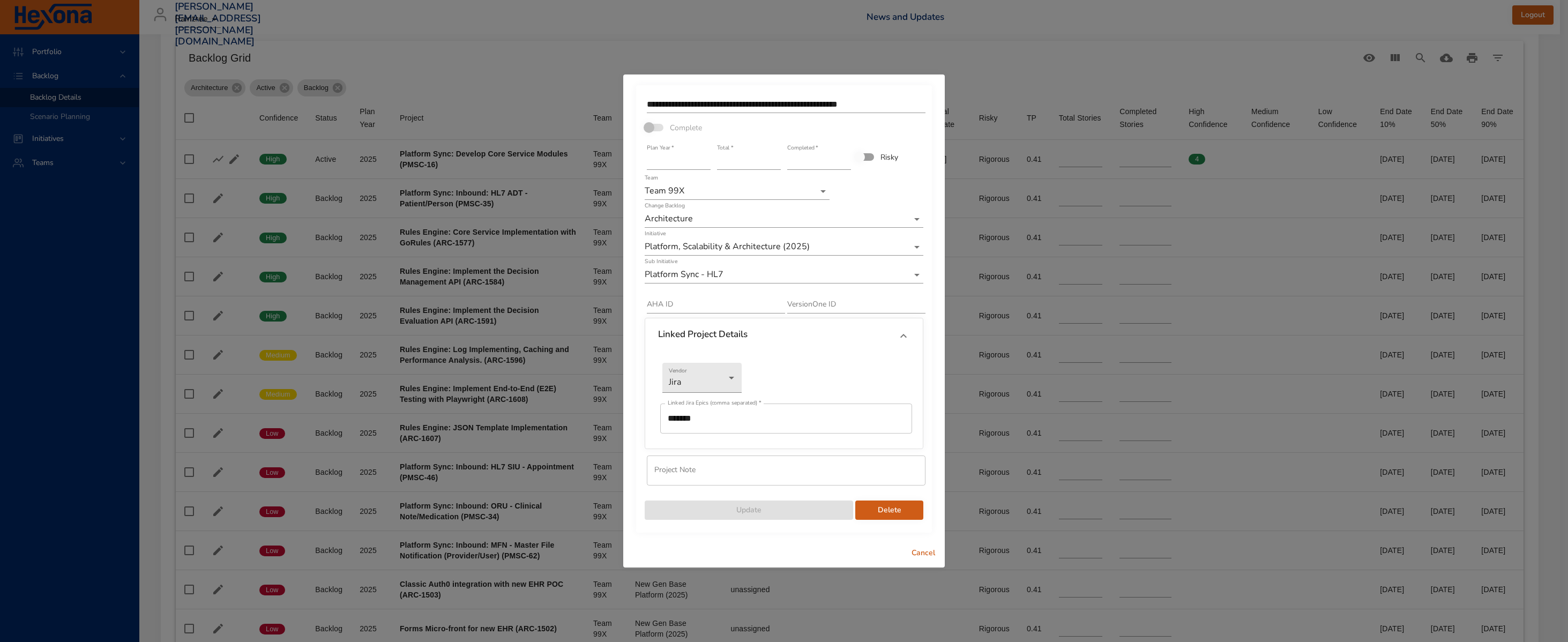
click at [923, 550] on span "Cancel" at bounding box center [923, 553] width 26 height 14
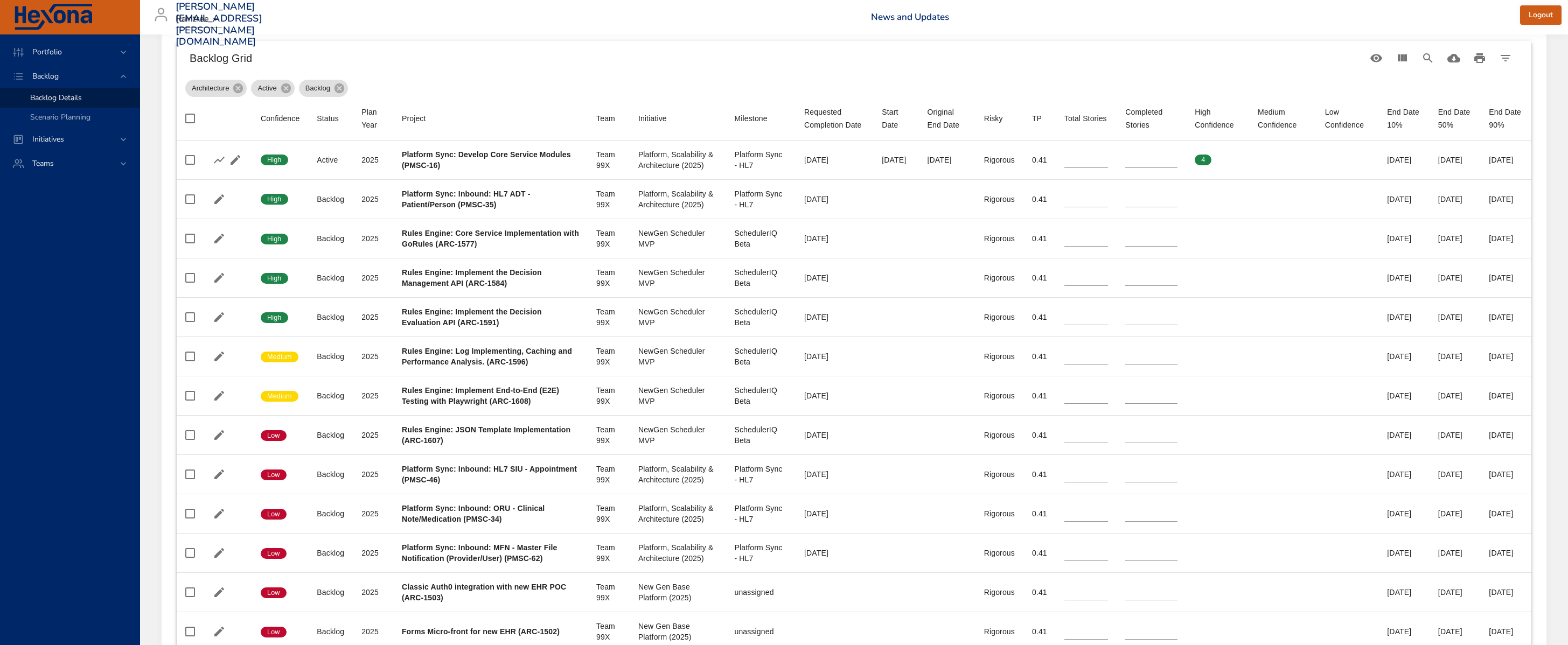
scroll to position [68, 0]
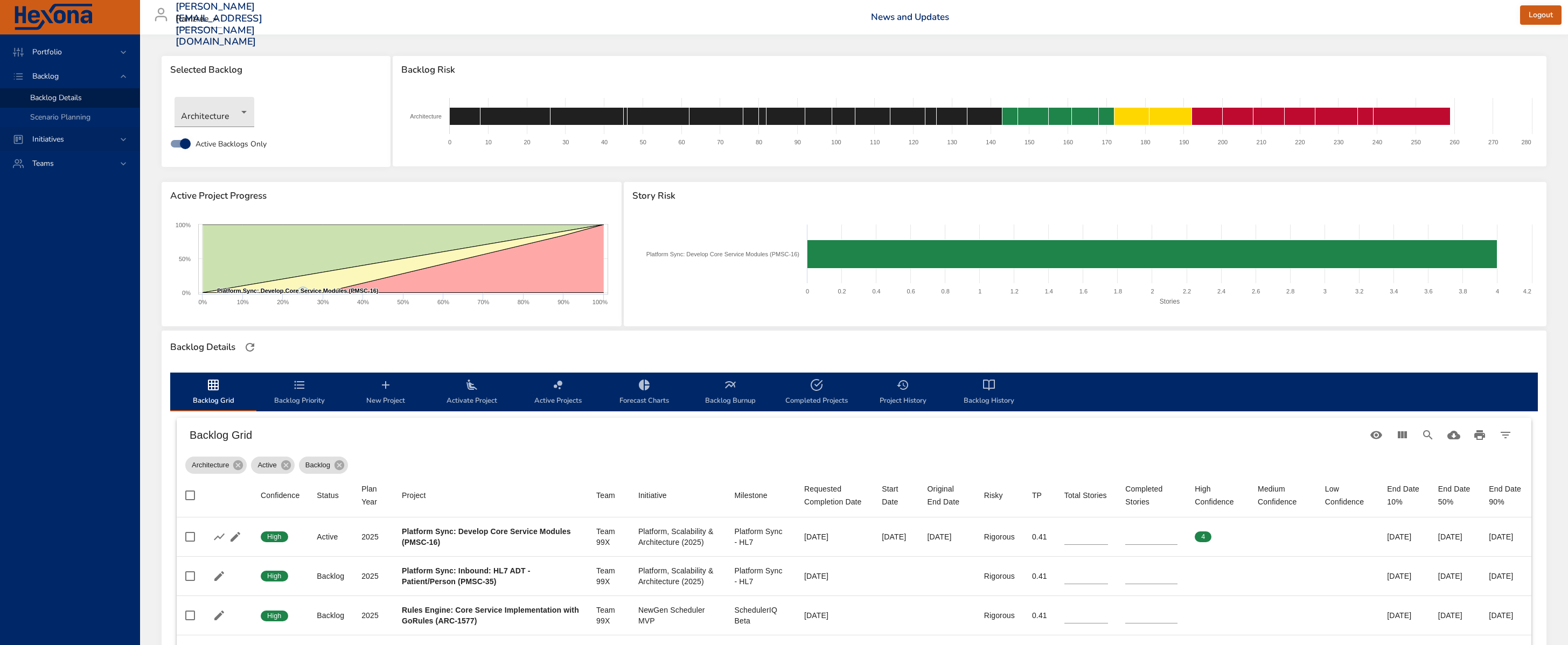
click at [128, 140] on icon at bounding box center [123, 139] width 11 height 11
click at [121, 98] on icon at bounding box center [123, 101] width 11 height 11
click at [122, 84] on div "Backlog" at bounding box center [70, 76] width 140 height 24
click at [71, 121] on div "Scenario Planning" at bounding box center [80, 117] width 101 height 11
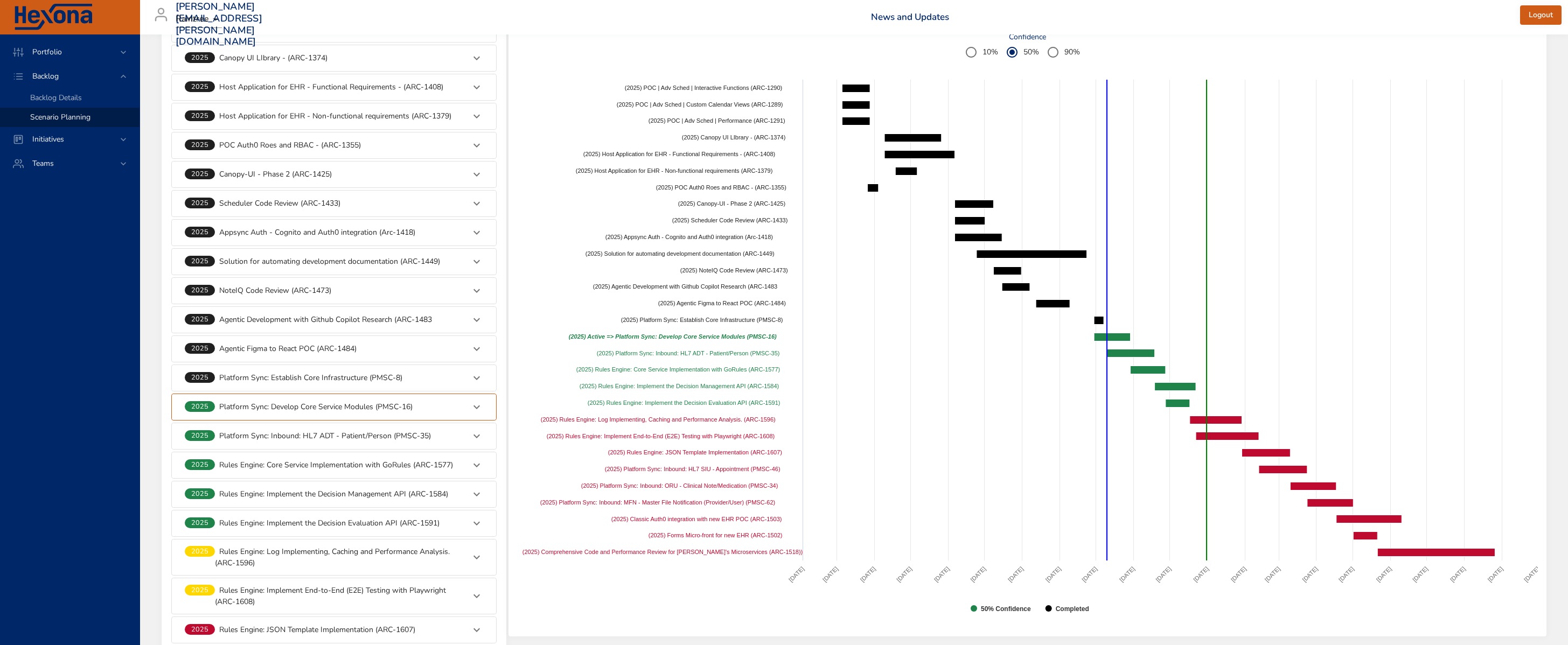
scroll to position [448, 0]
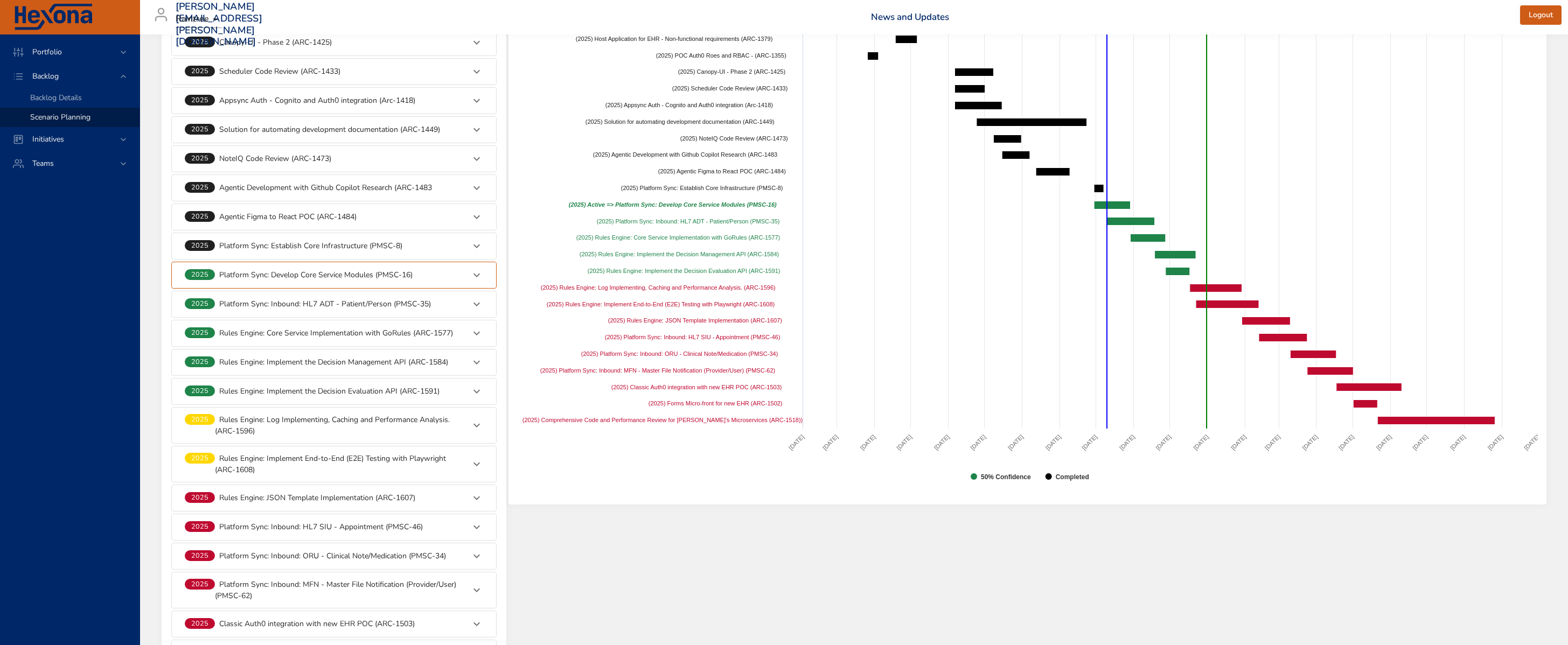
click at [479, 363] on icon at bounding box center [477, 362] width 13 height 13
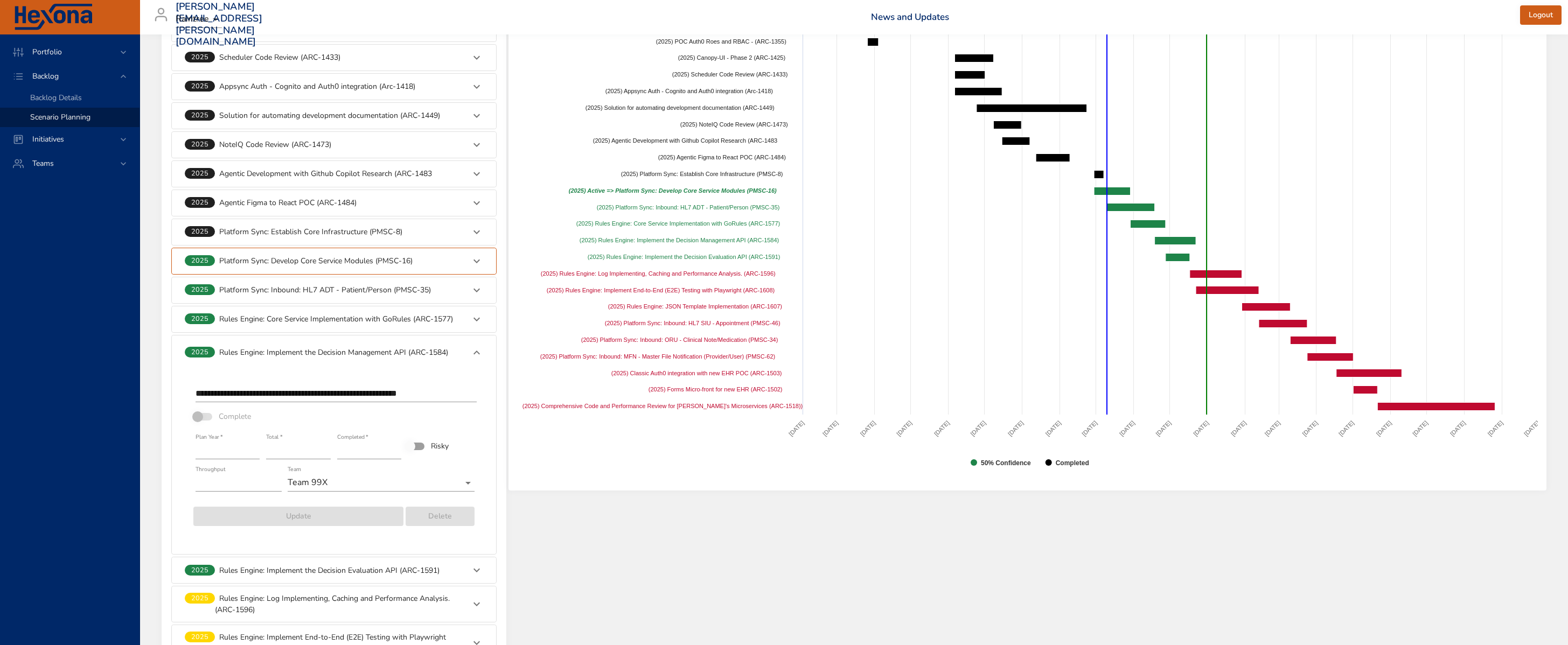
scroll to position [469, 0]
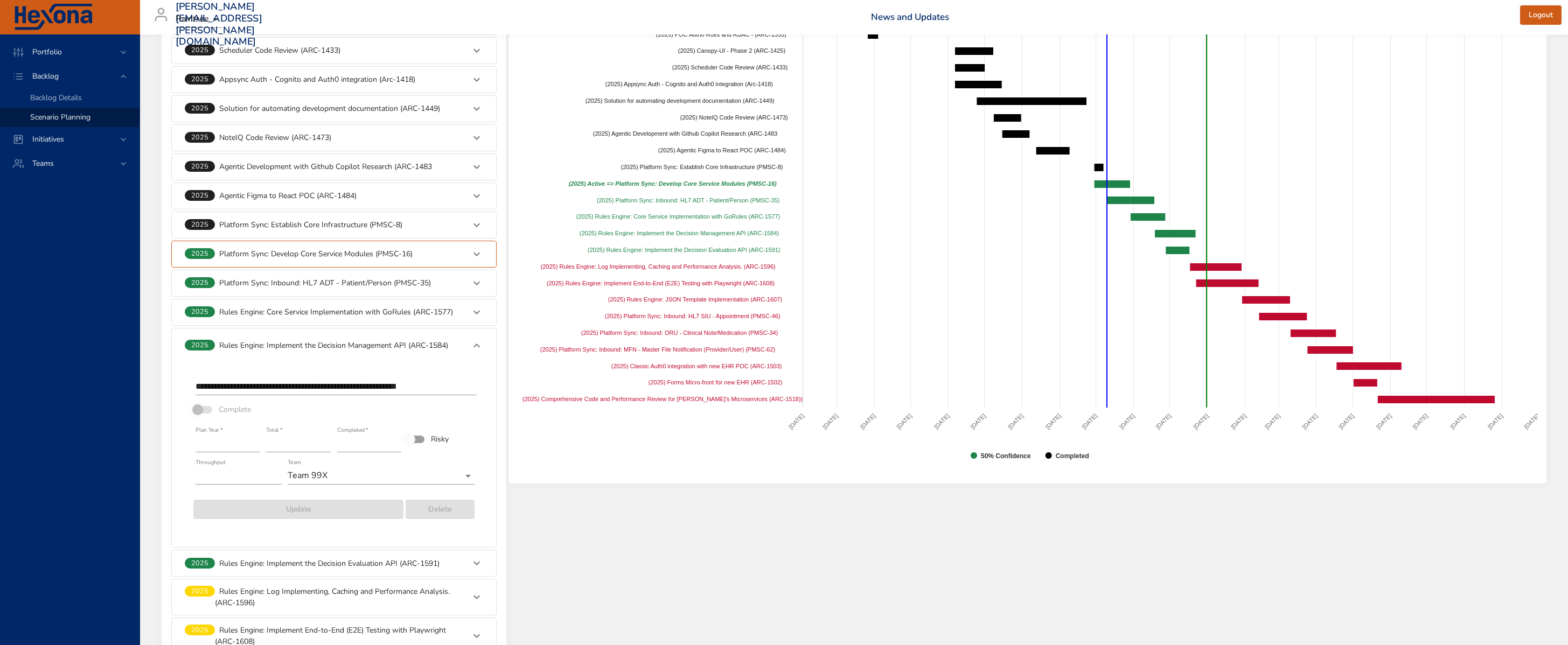
click at [485, 343] on div at bounding box center [477, 346] width 26 height 26
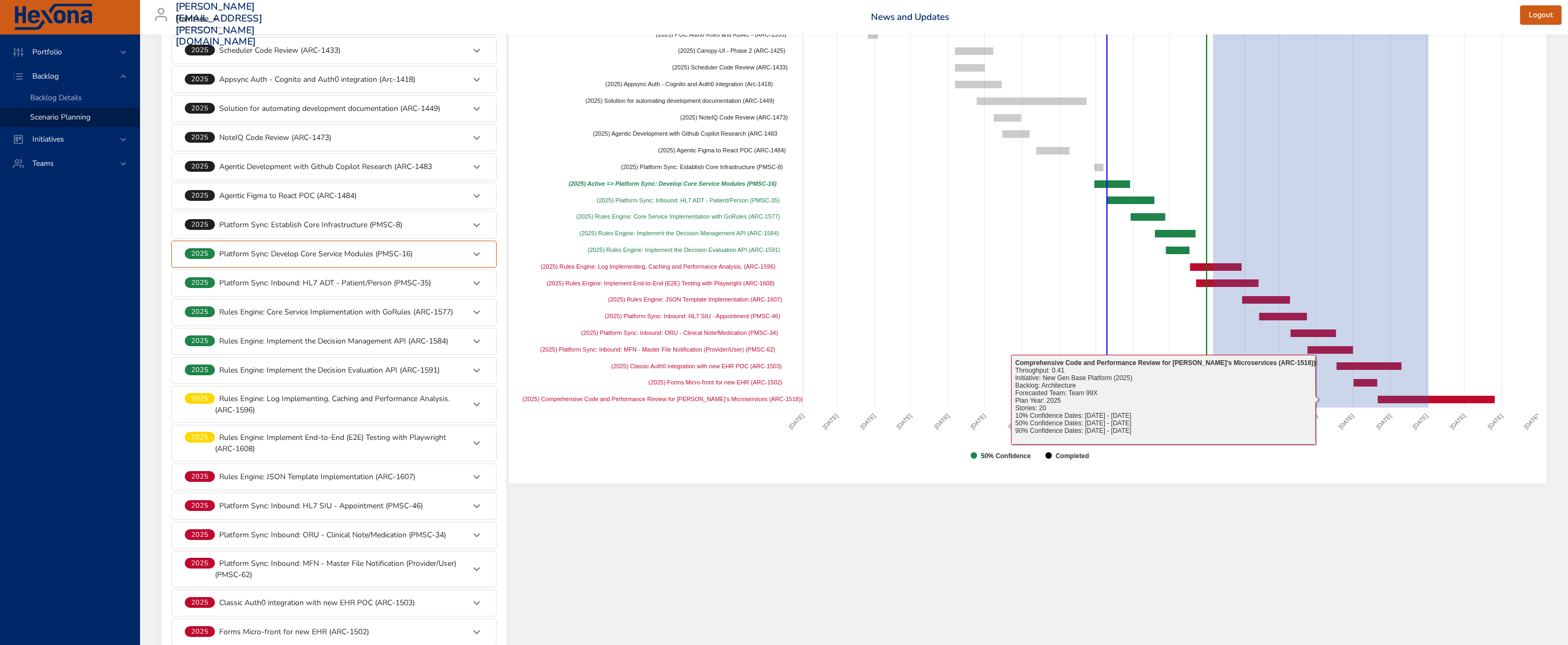
drag, startPoint x: 1428, startPoint y: 401, endPoint x: 1213, endPoint y: 401, distance: 215.0
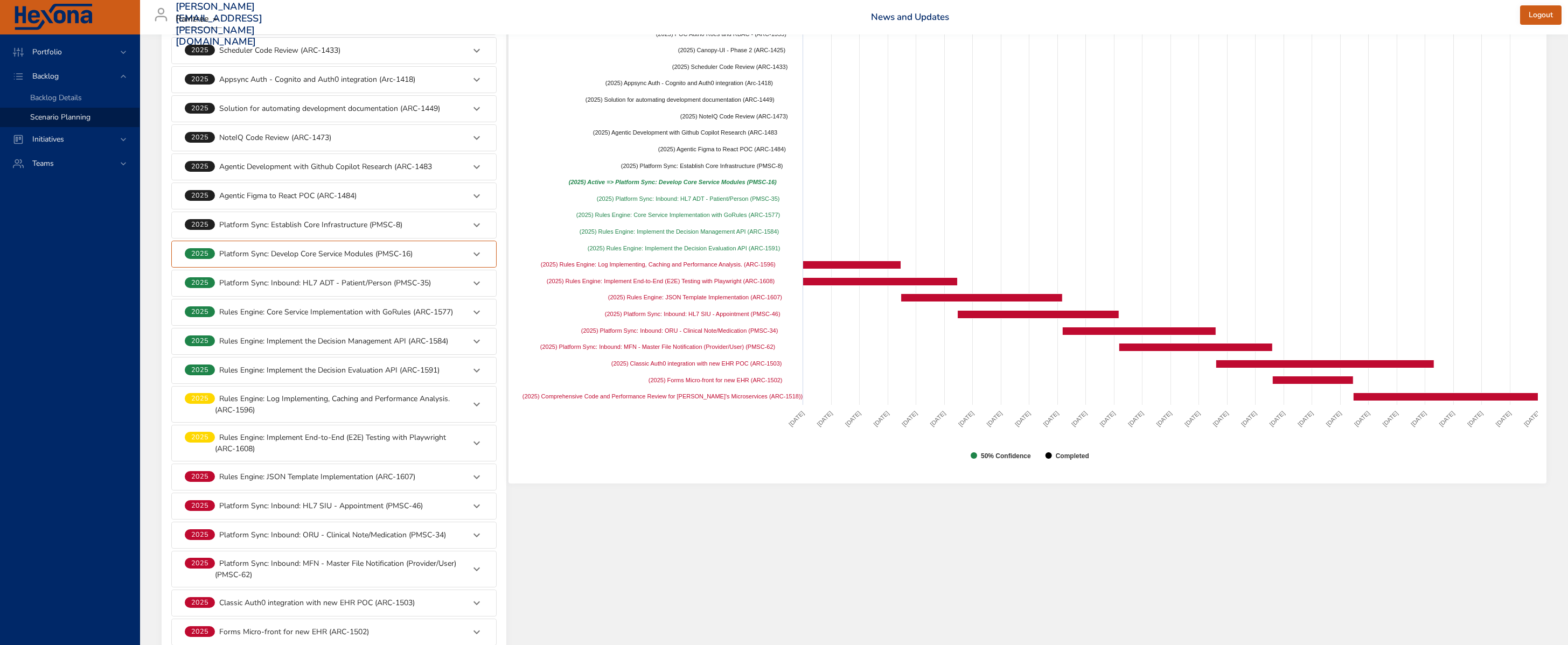
click at [270, 403] on p "Rules Engine: Log Implementing, Caching and Performance Analysis. (ARC-1596)" at bounding box center [339, 404] width 249 height 23
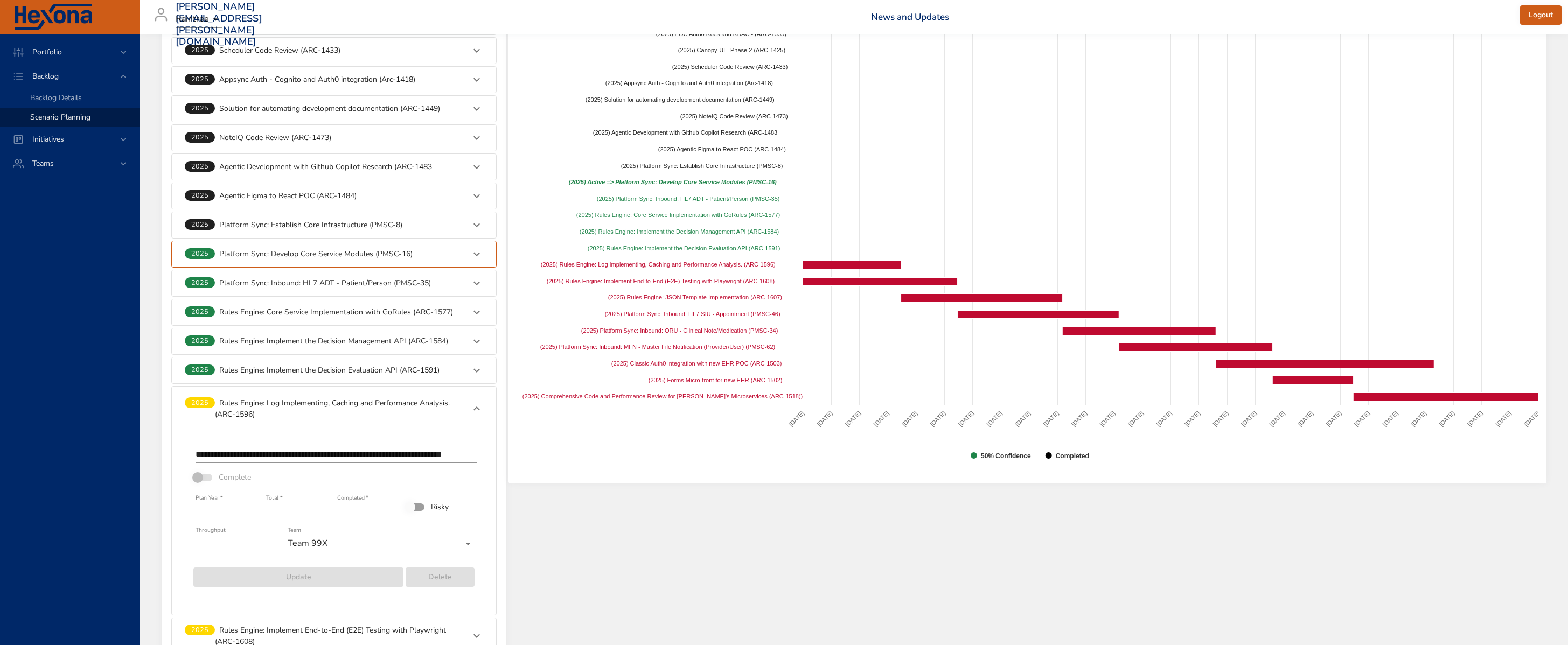
scroll to position [500, 0]
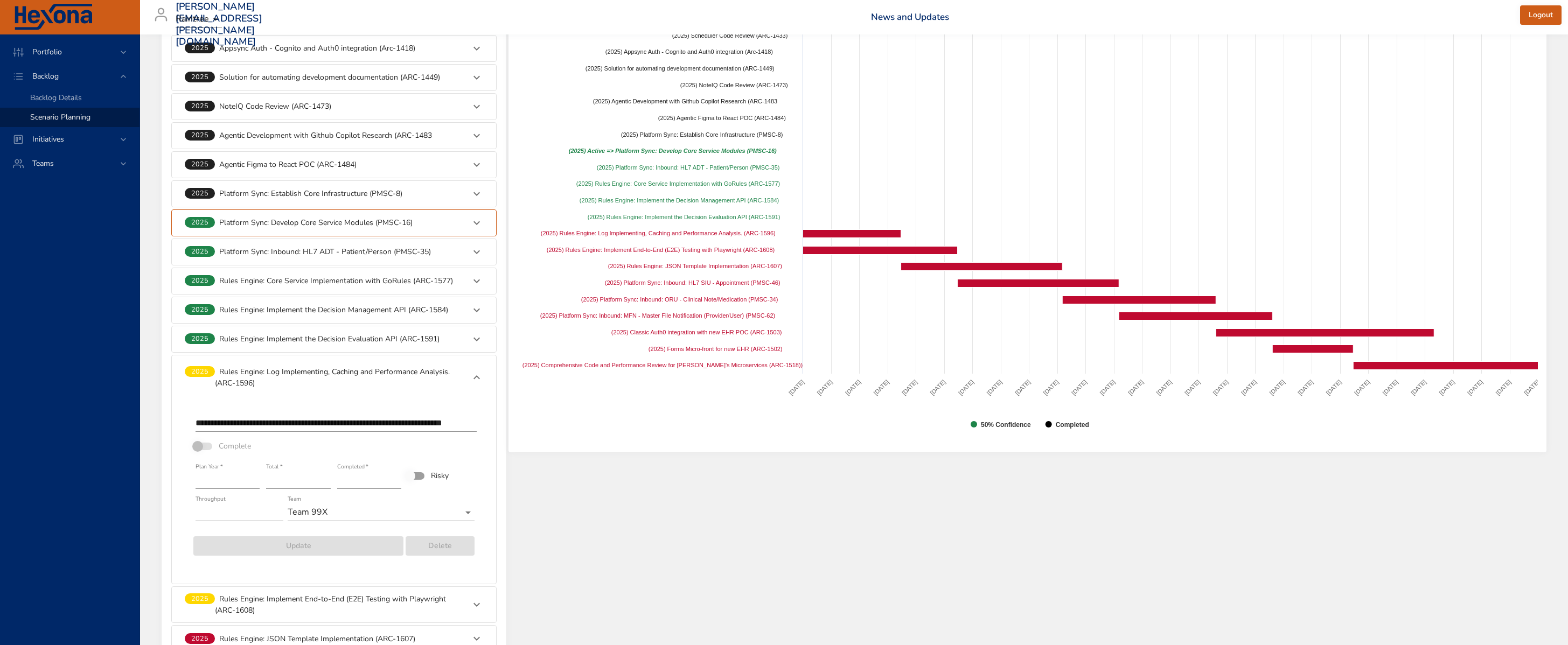
click at [481, 345] on icon at bounding box center [477, 340] width 13 height 13
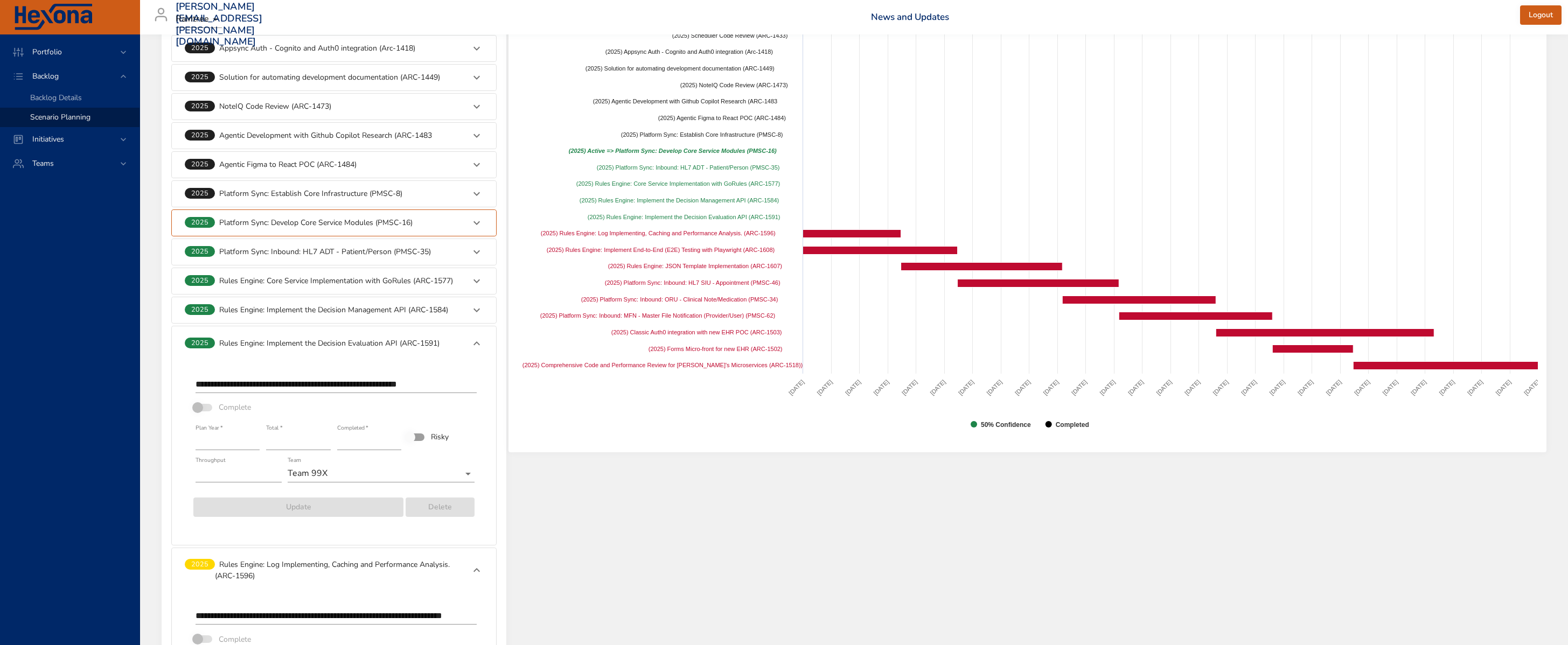
click at [481, 313] on icon at bounding box center [477, 310] width 13 height 13
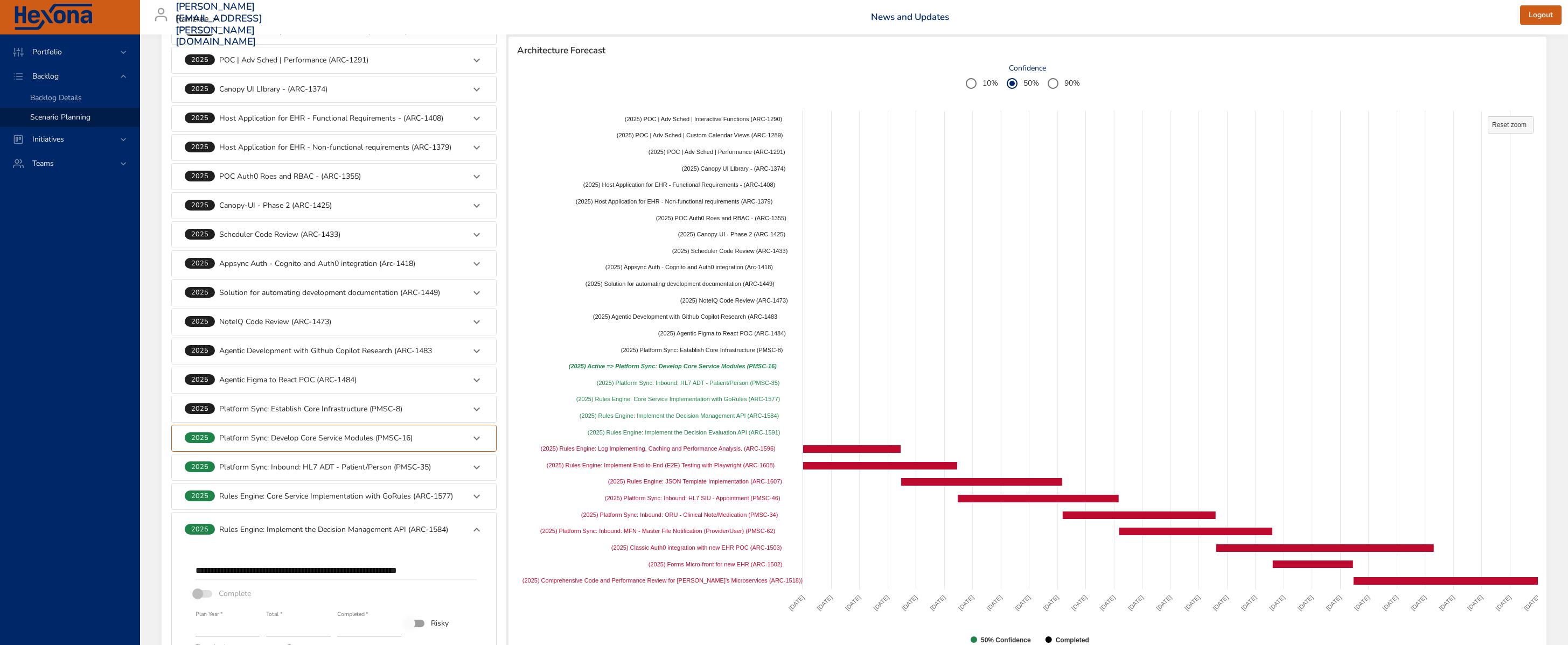
scroll to position [278, 0]
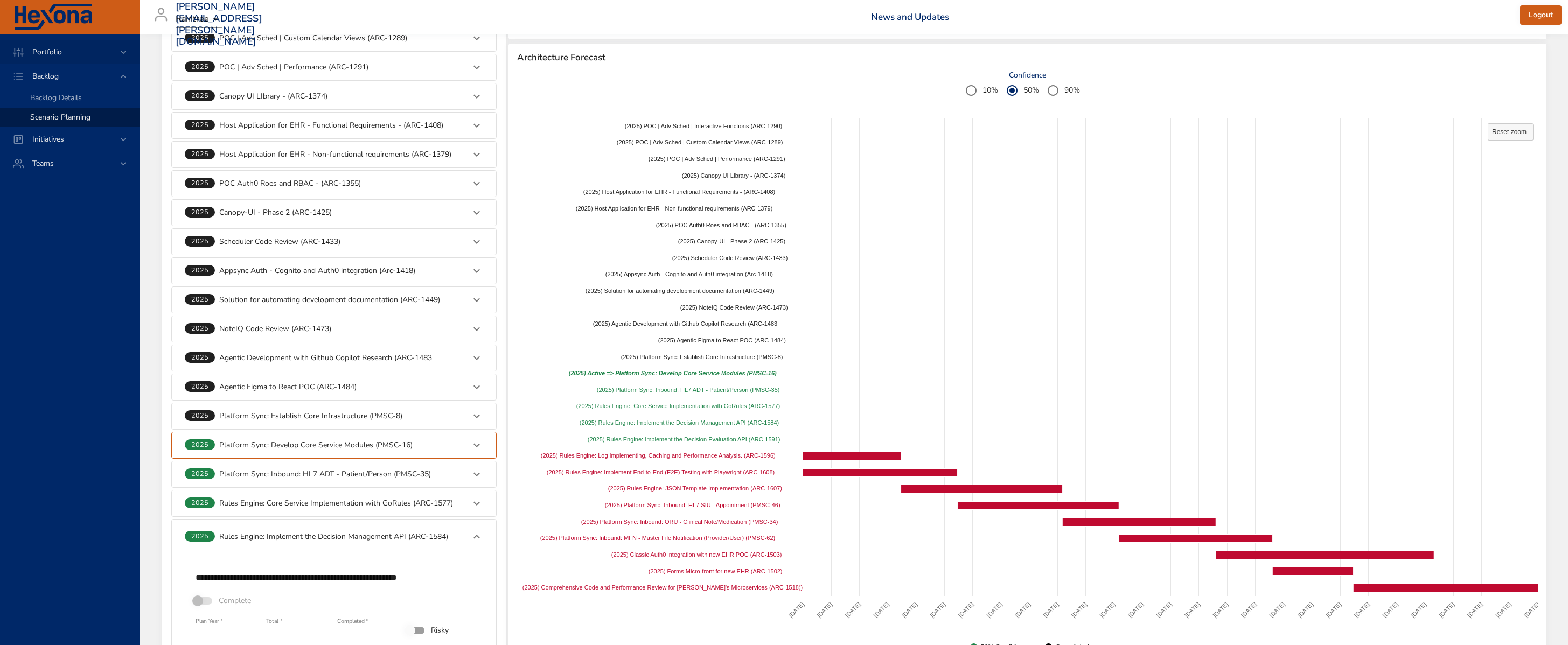
click at [88, 44] on div "Portfolio" at bounding box center [70, 51] width 140 height 24
click at [62, 188] on span "Backlog" at bounding box center [45, 193] width 44 height 10
click at [64, 95] on span "Backlog Details" at bounding box center [56, 98] width 52 height 10
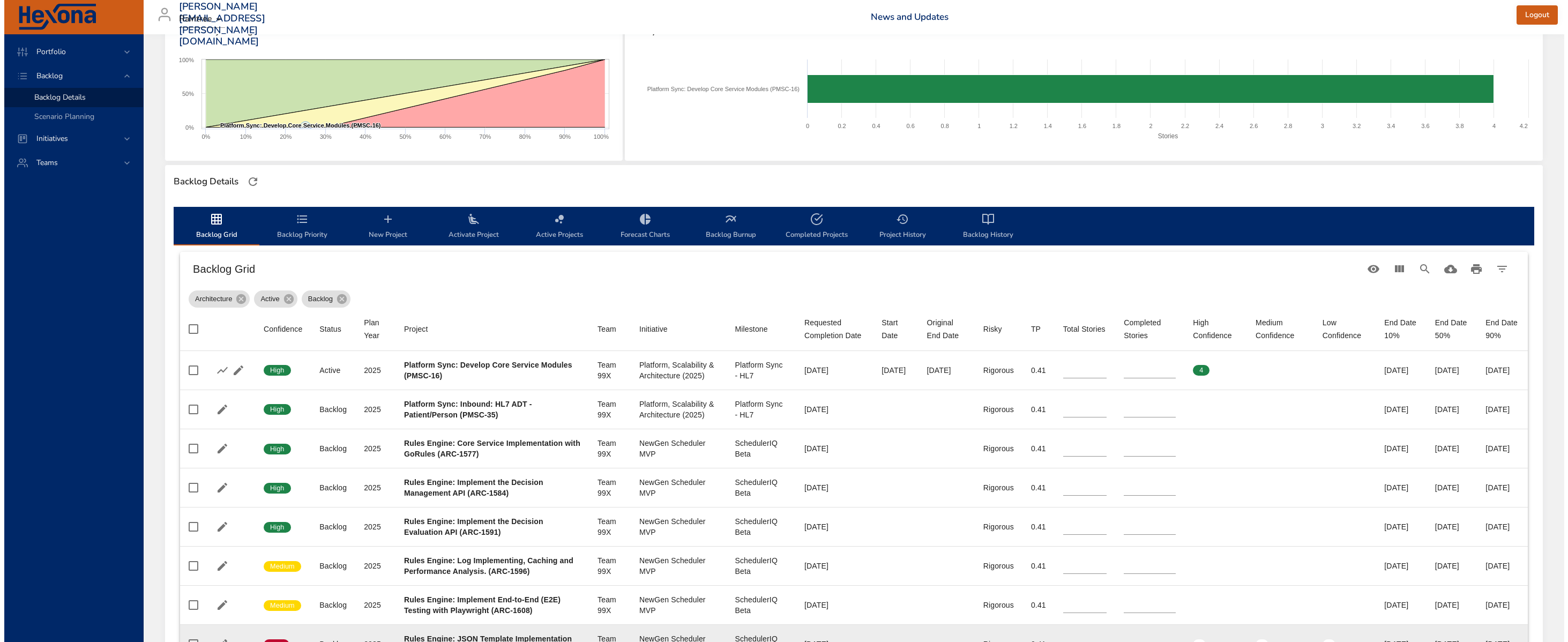
scroll to position [334, 0]
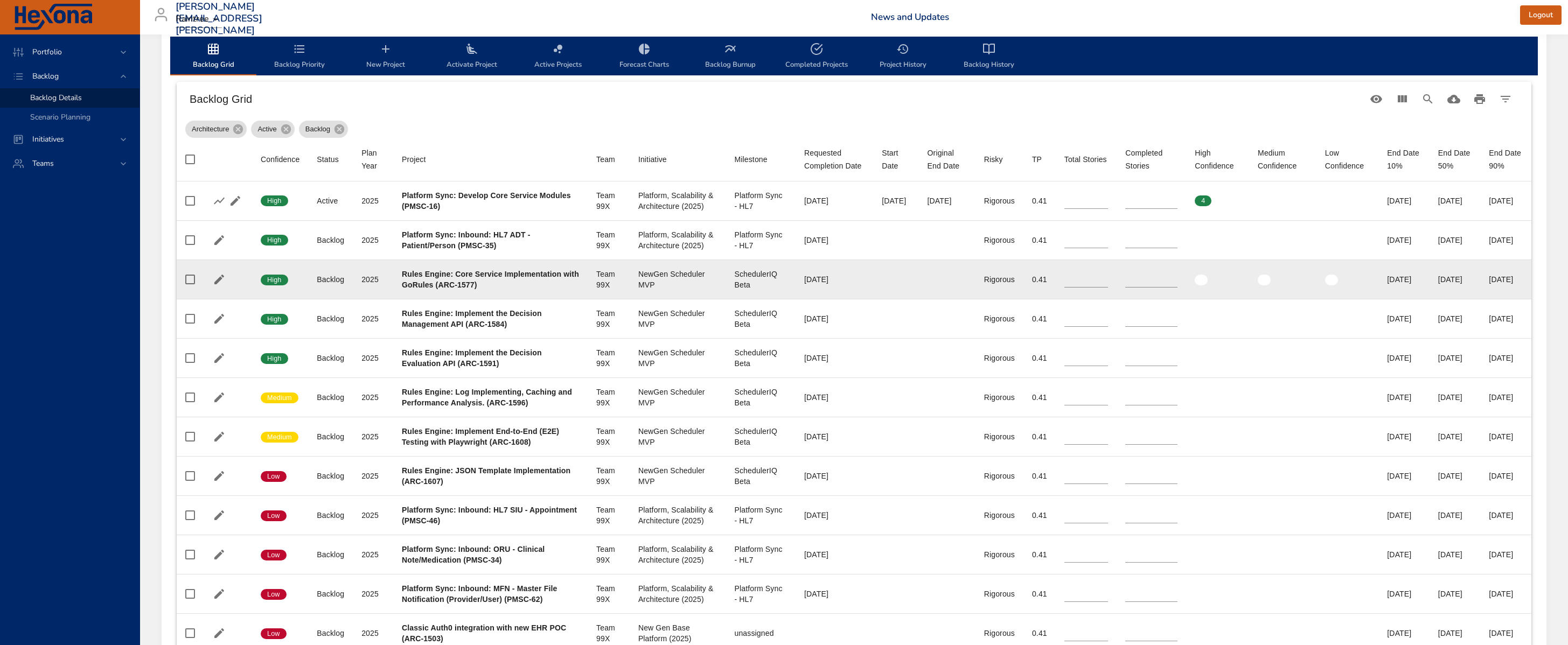
click at [804, 284] on div "[DATE]" at bounding box center [834, 279] width 60 height 11
click at [218, 285] on icon "button" at bounding box center [219, 279] width 10 height 10
